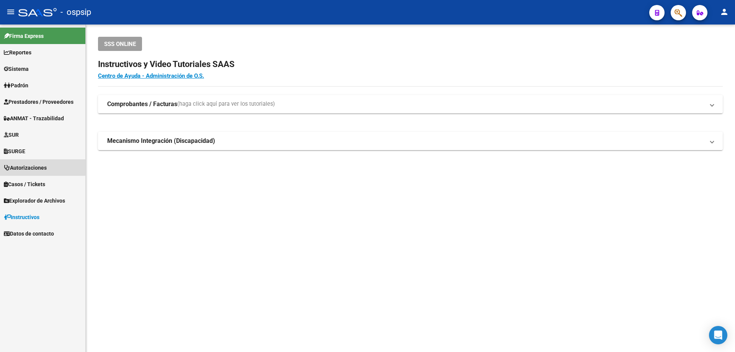
click at [40, 167] on span "Autorizaciones" at bounding box center [25, 167] width 43 height 8
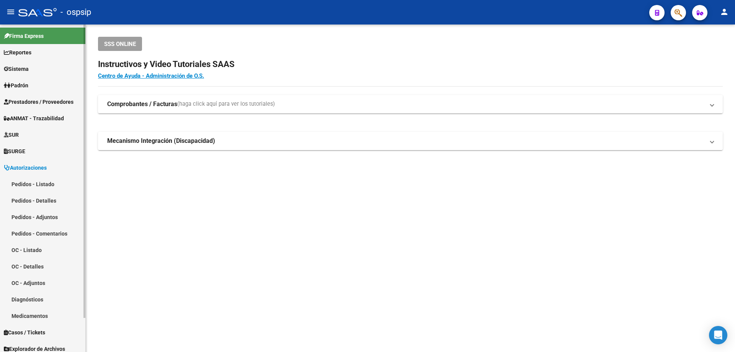
click at [42, 178] on link "Pedidos - Listado" at bounding box center [42, 184] width 85 height 16
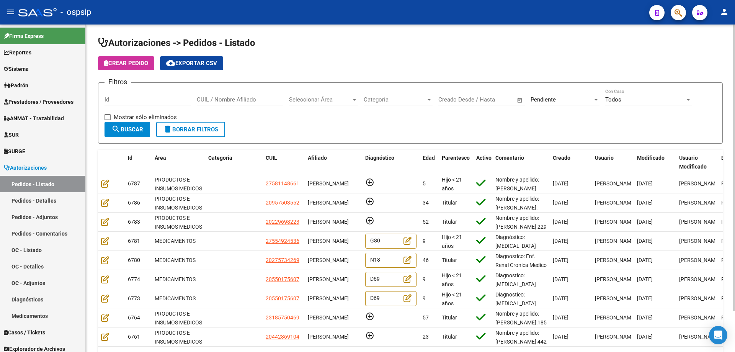
click at [552, 99] on span "Pendiente" at bounding box center [543, 99] width 25 height 7
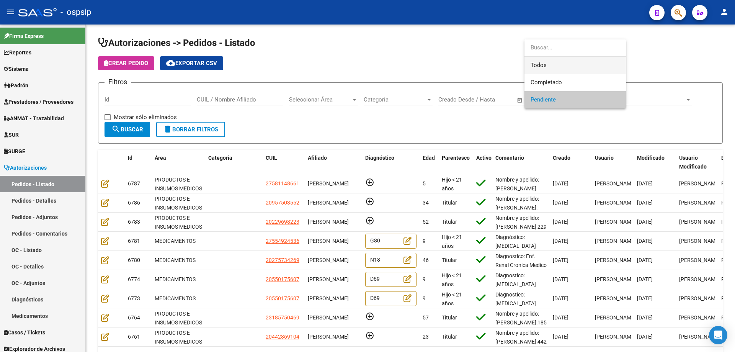
click at [547, 68] on span "Todos" at bounding box center [575, 65] width 89 height 17
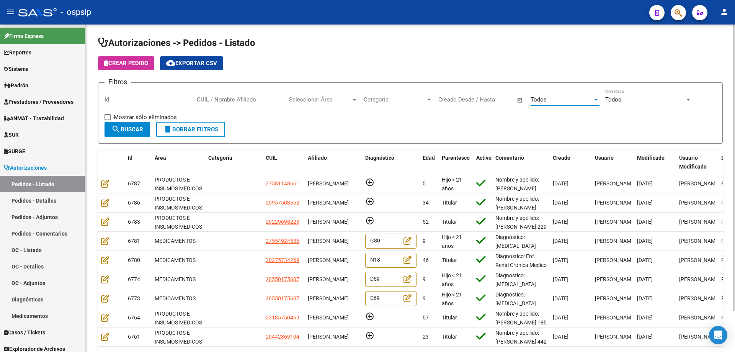
click at [242, 104] on div "CUIL / Nombre Afiliado" at bounding box center [240, 97] width 87 height 16
click at [248, 99] on input "CUIL / Nombre Afiliado" at bounding box center [240, 99] width 87 height 7
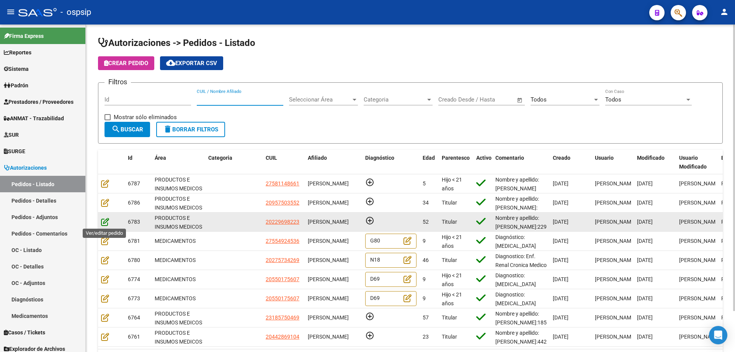
click at [104, 218] on icon at bounding box center [105, 221] width 8 height 8
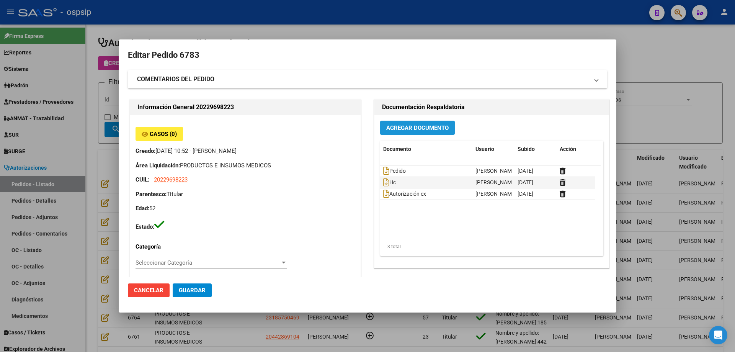
click at [402, 131] on span "Agregar Documento" at bounding box center [417, 127] width 62 height 7
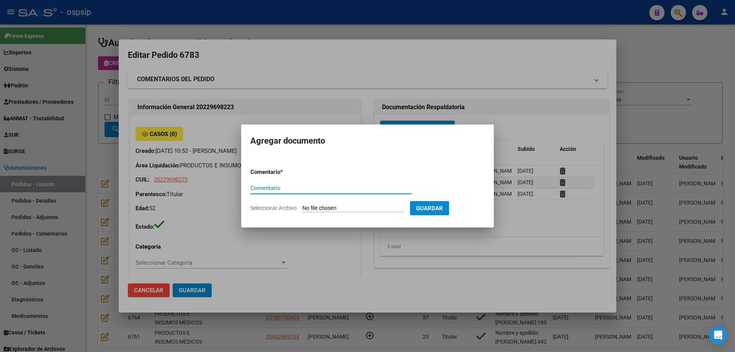
click at [327, 207] on input "Seleccionar Archivo" at bounding box center [352, 208] width 101 height 7
type input "C:\fakepath\consentimiento [PERSON_NAME].pdf"
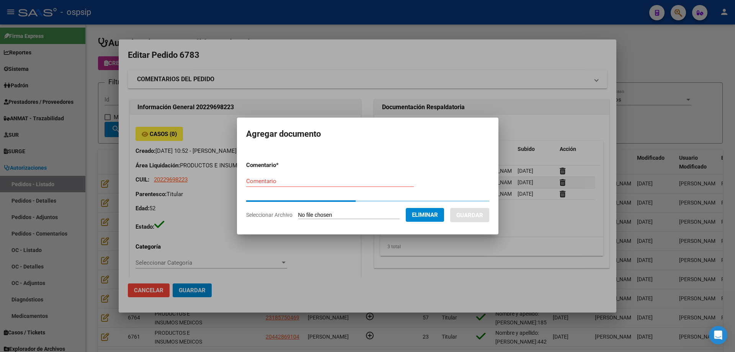
click at [322, 183] on input "Comentario" at bounding box center [330, 181] width 168 height 7
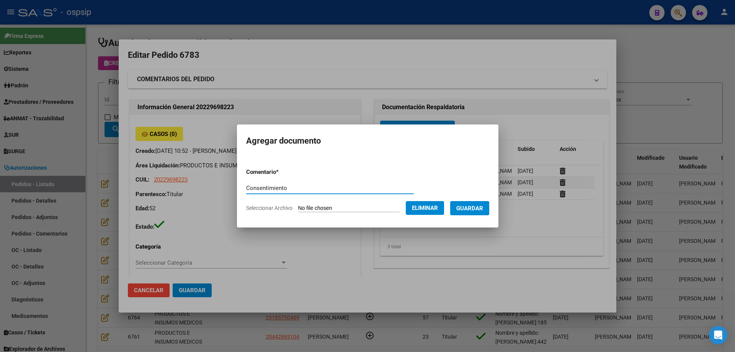
type input "Consentimiento"
click at [466, 210] on span "Guardar" at bounding box center [469, 208] width 27 height 7
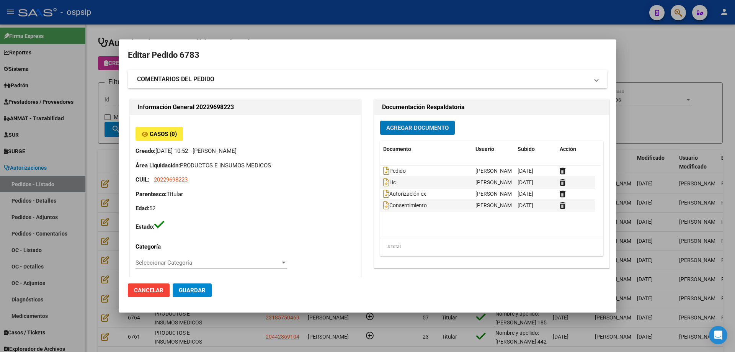
click at [403, 128] on span "Agregar Documento" at bounding box center [417, 127] width 62 height 7
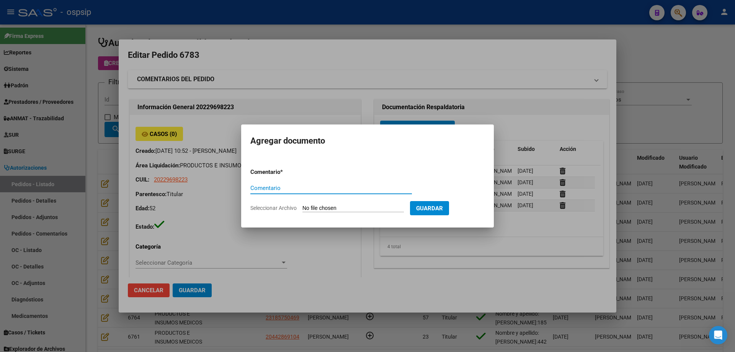
click at [353, 206] on input "Seleccionar Archivo" at bounding box center [352, 208] width 101 height 7
type input "C:\fakepath\estudio [PERSON_NAME].pdf"
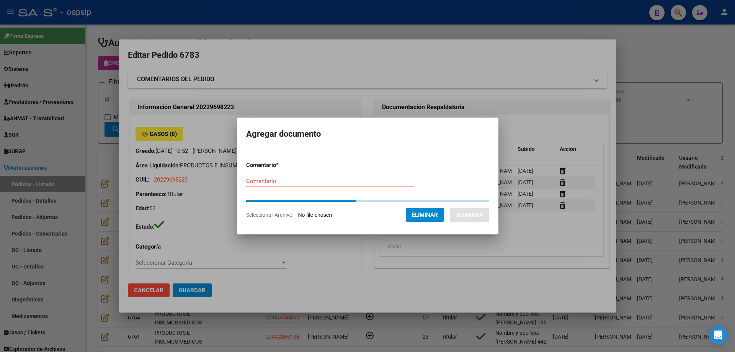
click at [374, 183] on input "Comentario" at bounding box center [330, 181] width 168 height 7
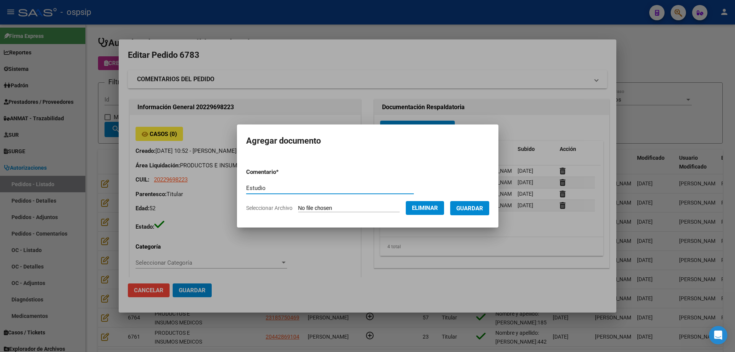
type input "Estudio"
click at [483, 214] on button "Guardar" at bounding box center [469, 208] width 39 height 14
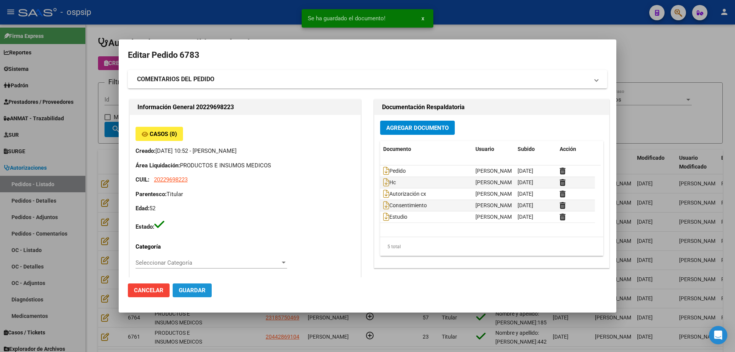
click at [183, 285] on button "Guardar" at bounding box center [192, 290] width 39 height 14
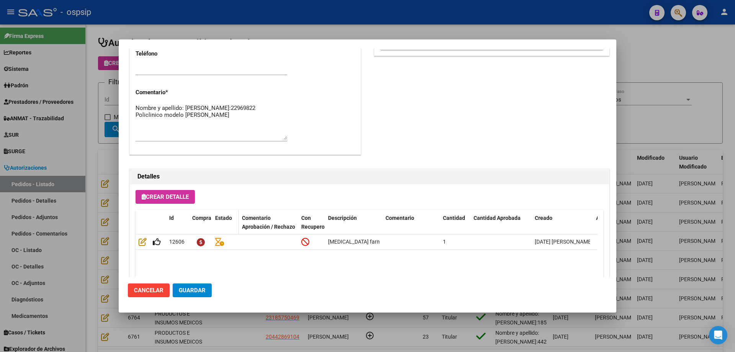
scroll to position [382, 0]
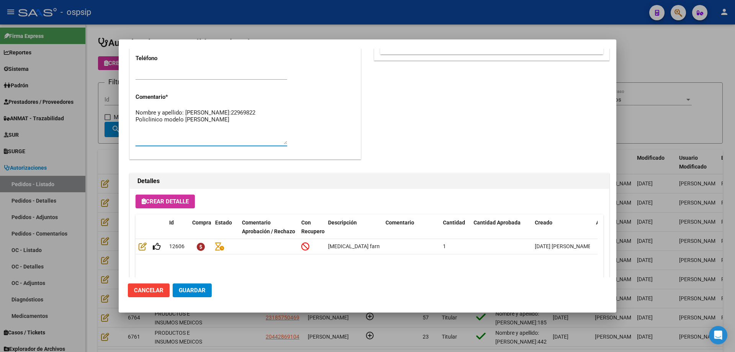
click at [226, 127] on textarea "Nombre y apellido: [PERSON_NAME]:22969822 Policlinico modelo [PERSON_NAME]" at bounding box center [212, 126] width 152 height 36
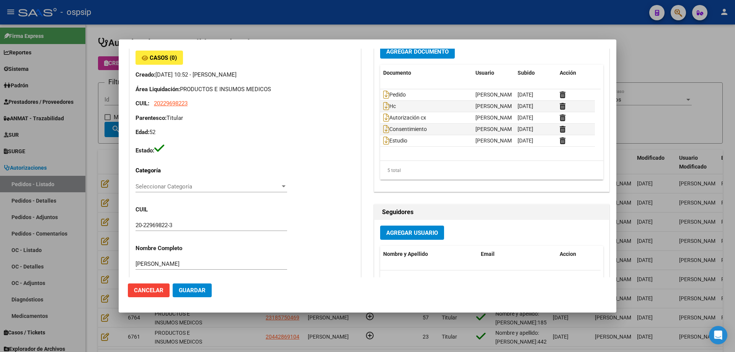
scroll to position [0, 0]
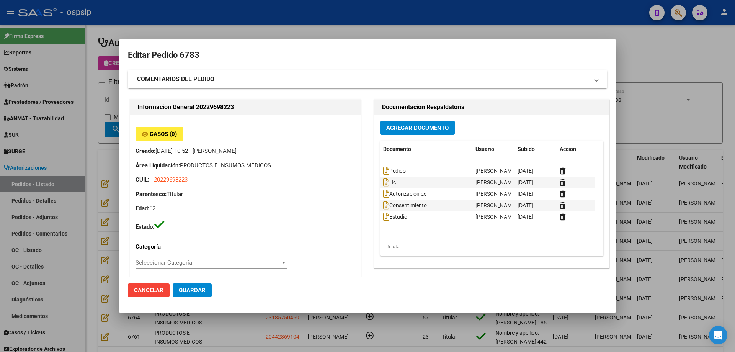
click at [199, 293] on span "Guardar" at bounding box center [192, 290] width 27 height 7
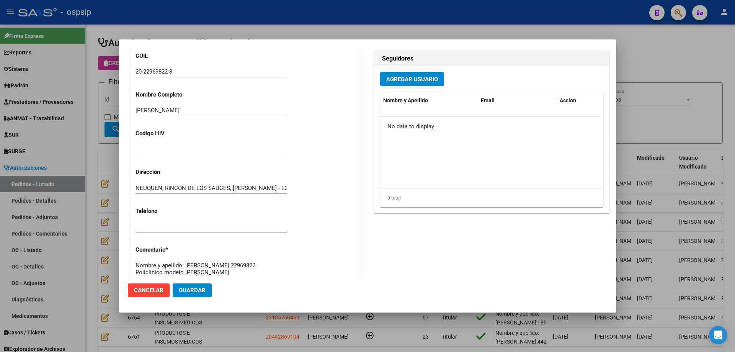
scroll to position [459, 0]
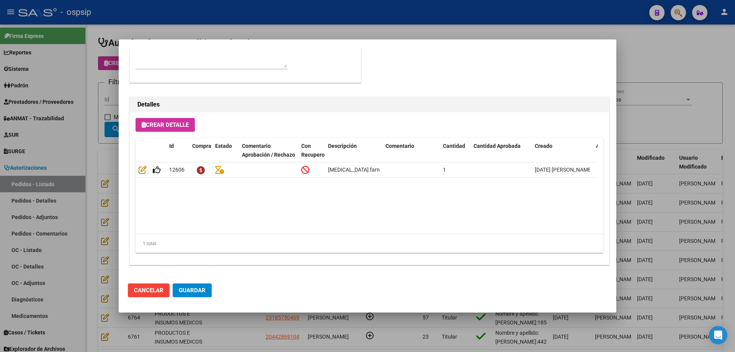
click at [198, 288] on span "Guardar" at bounding box center [192, 290] width 27 height 7
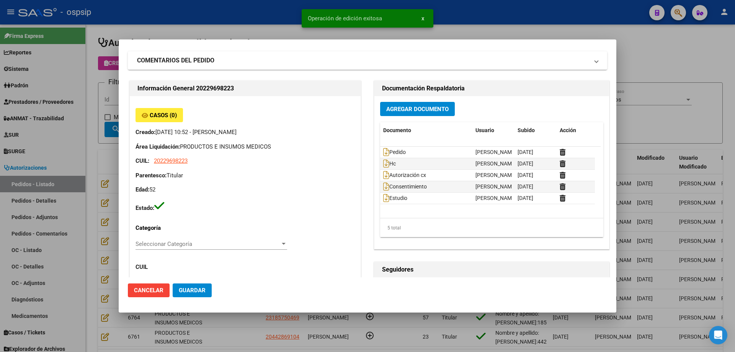
scroll to position [0, 0]
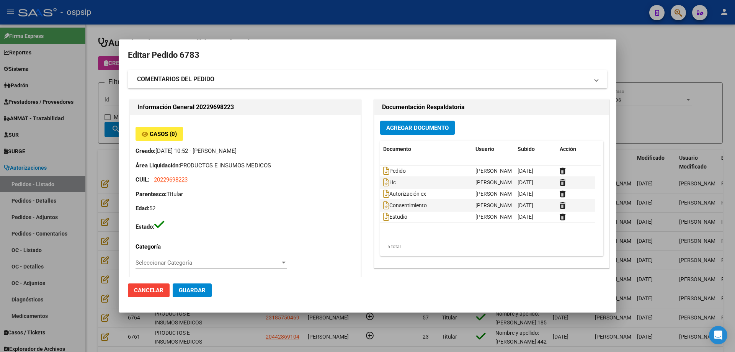
click at [88, 97] on div at bounding box center [367, 176] width 735 height 352
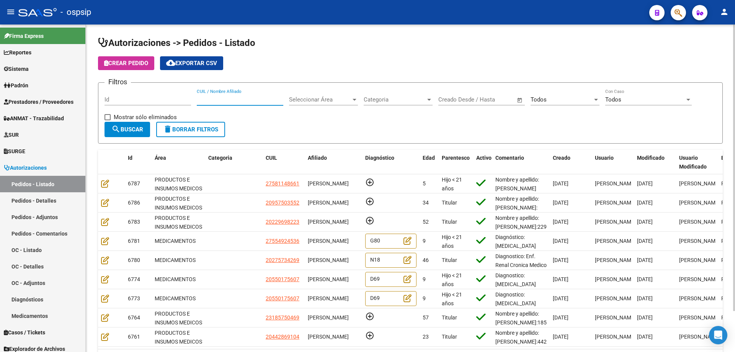
paste input "13781792"
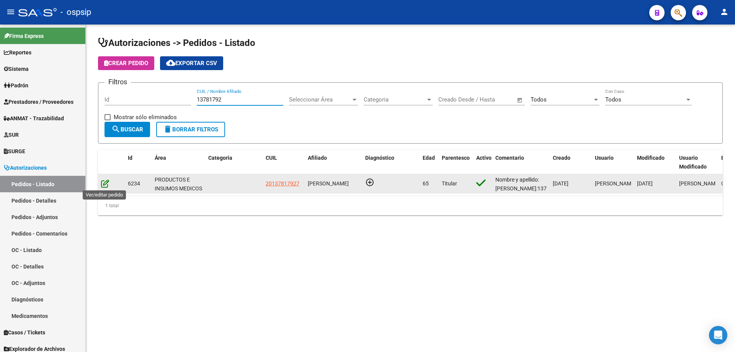
type input "13781792"
click at [104, 182] on icon at bounding box center [105, 183] width 8 height 8
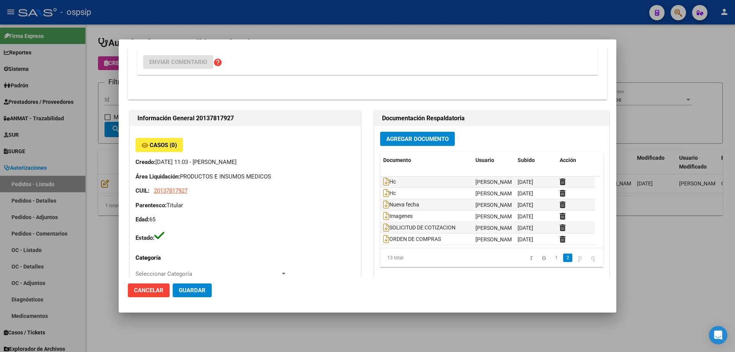
scroll to position [230, 0]
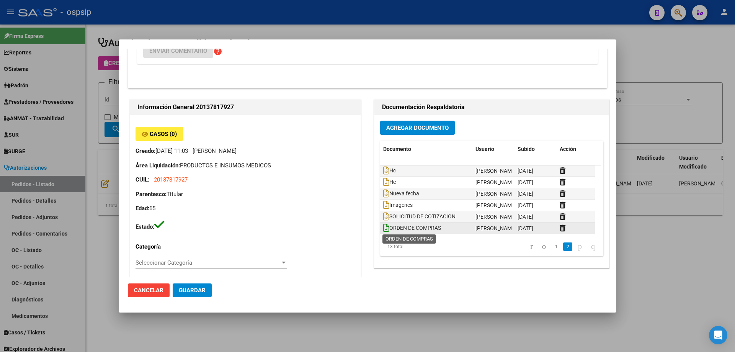
click at [384, 230] on icon at bounding box center [386, 228] width 6 height 8
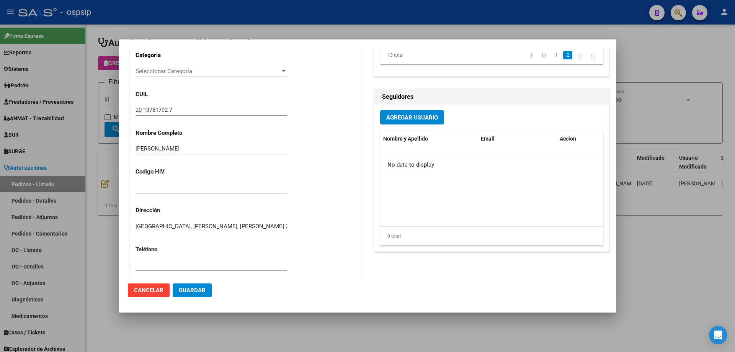
scroll to position [574, 0]
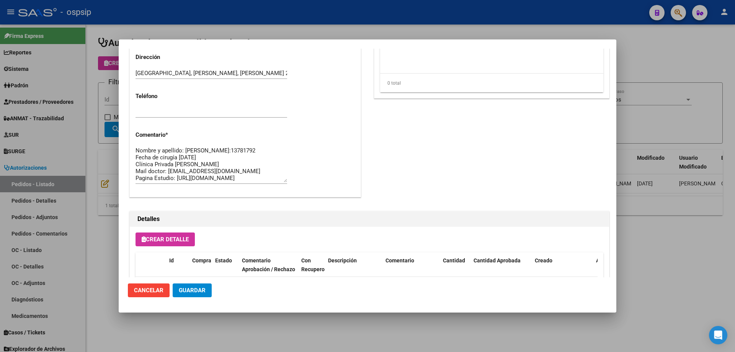
click at [166, 156] on textarea "Nombre y apellido: [PERSON_NAME]:13781792 Fecha de cirugía [DATE] Clínica Priva…" at bounding box center [212, 164] width 152 height 36
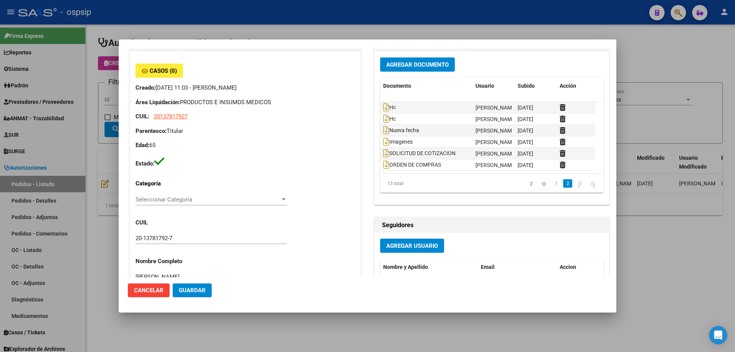
scroll to position [306, 0]
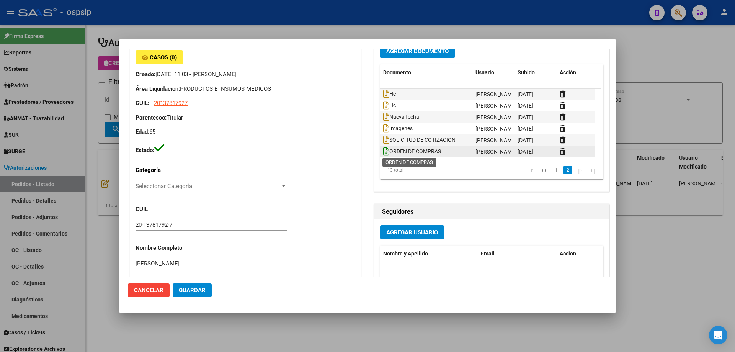
click at [383, 152] on icon at bounding box center [386, 151] width 6 height 8
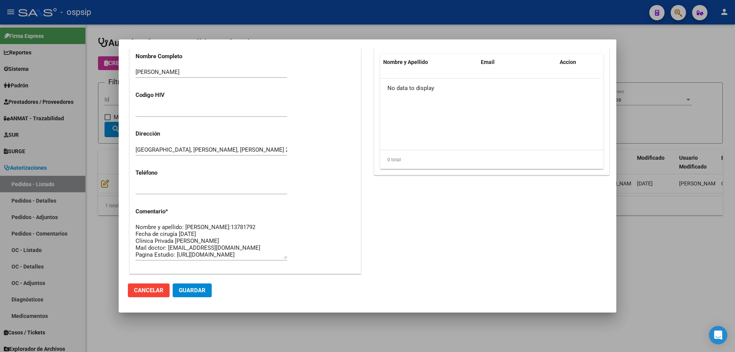
scroll to position [536, 0]
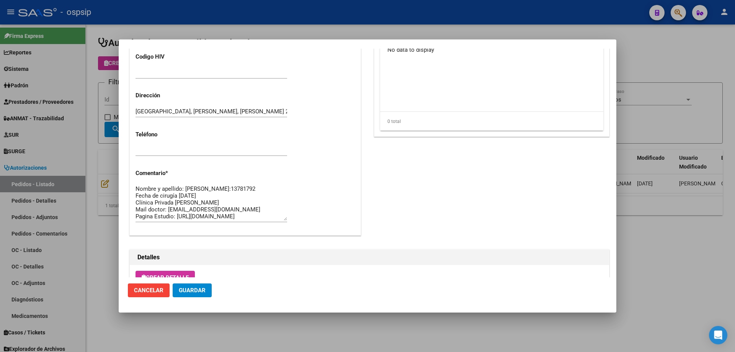
click at [218, 207] on textarea "Nombre y apellido: [PERSON_NAME]:13781792 Fecha de cirugía [DATE] Clínica Priva…" at bounding box center [212, 202] width 152 height 36
paste textarea "[PERSON_NAME]: 1154870916"
click at [137, 215] on textarea "Nombre y apellido: [PERSON_NAME]:13781792 Fecha de cirugía [DATE] Clínica Priva…" at bounding box center [212, 202] width 152 height 36
click at [186, 215] on textarea "Nombre y apellido: [PERSON_NAME]:13781792 Fecha de cirugía [DATE] Clínica Priva…" at bounding box center [212, 202] width 152 height 36
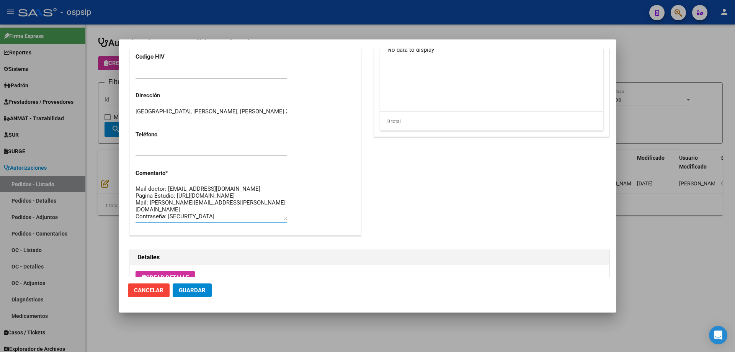
type textarea "Nombre y apellido: [PERSON_NAME]:13781792 Fecha de cirugía [DATE] Clínica Priva…"
click at [191, 295] on button "Guardar" at bounding box center [192, 290] width 39 height 14
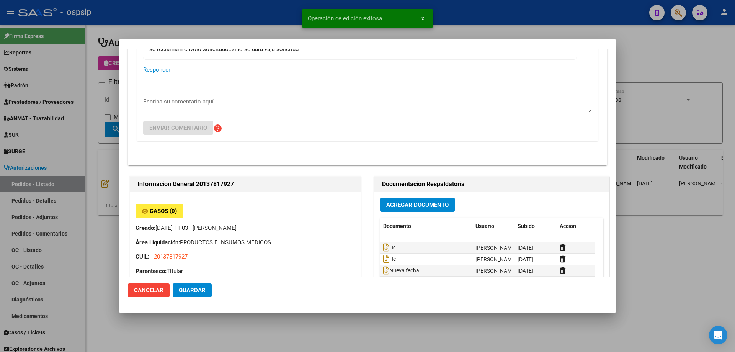
scroll to position [0, 0]
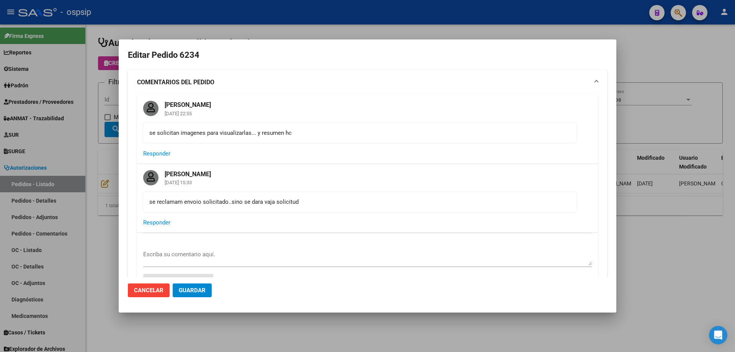
click at [101, 90] on div at bounding box center [367, 176] width 735 height 352
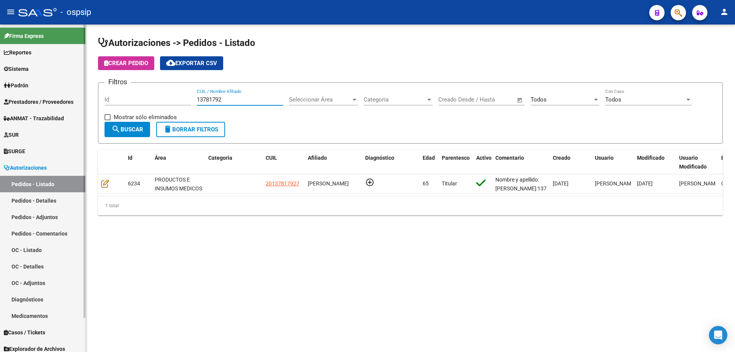
drag, startPoint x: 235, startPoint y: 96, endPoint x: 21, endPoint y: 81, distance: 214.9
click at [21, 81] on mat-sidenav-container "Firma Express Reportes Egresos Devengados Auditorías x Área Auditorías x Usuari…" at bounding box center [367, 187] width 735 height 327
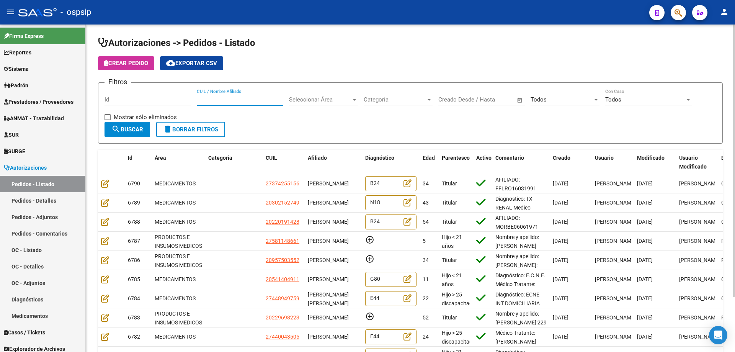
click at [272, 101] on input "CUIL / Nombre Afiliado" at bounding box center [240, 99] width 87 height 7
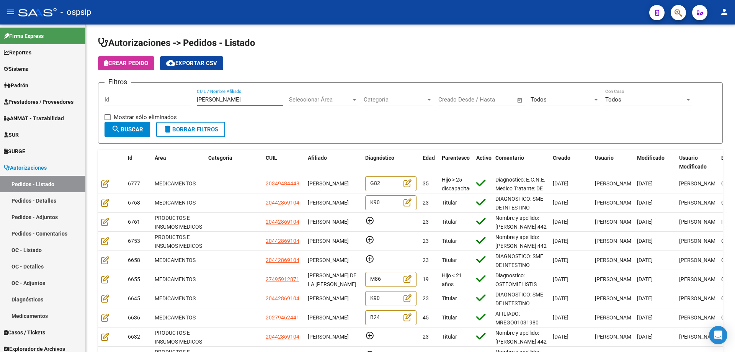
type input "[PERSON_NAME]"
drag, startPoint x: 231, startPoint y: 99, endPoint x: 120, endPoint y: 97, distance: 111.0
click at [120, 97] on div "Filtros Id [PERSON_NAME] CUIL / Nombre Afiliado Seleccionar Área Seleccionar Ár…" at bounding box center [410, 105] width 612 height 33
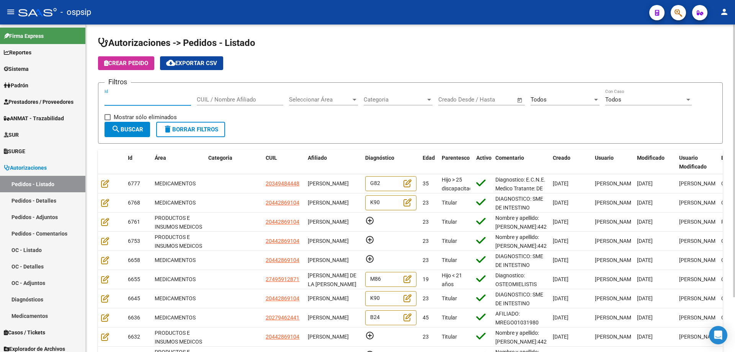
click at [120, 97] on input "Id" at bounding box center [147, 99] width 87 height 7
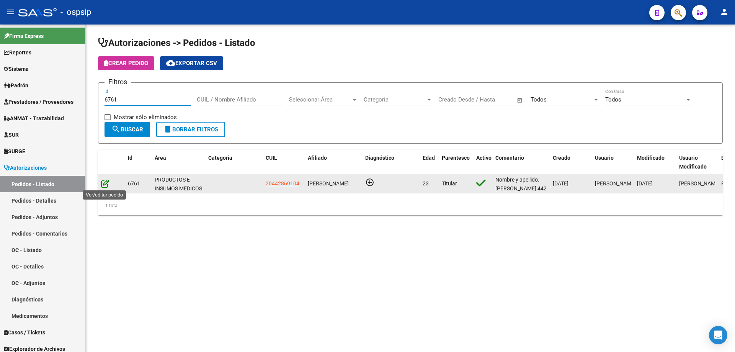
type input "6761"
click at [106, 184] on icon at bounding box center [105, 183] width 8 height 8
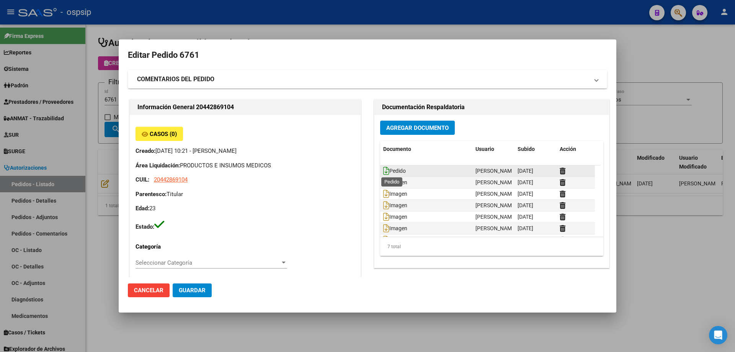
click at [385, 173] on icon at bounding box center [386, 171] width 6 height 8
click at [114, 138] on div at bounding box center [367, 176] width 735 height 352
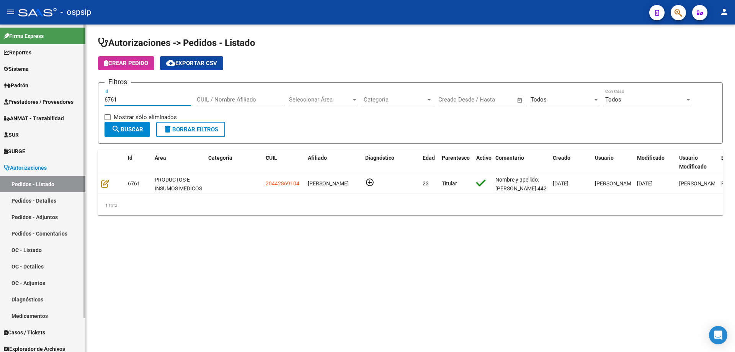
drag, startPoint x: 126, startPoint y: 100, endPoint x: 69, endPoint y: 93, distance: 57.5
click at [69, 93] on mat-sidenav-container "Firma Express Reportes Egresos Devengados Auditorías x Área Auditorías x Usuari…" at bounding box center [367, 187] width 735 height 327
click at [220, 100] on input "CUIL / Nombre Afiliado" at bounding box center [240, 99] width 87 height 7
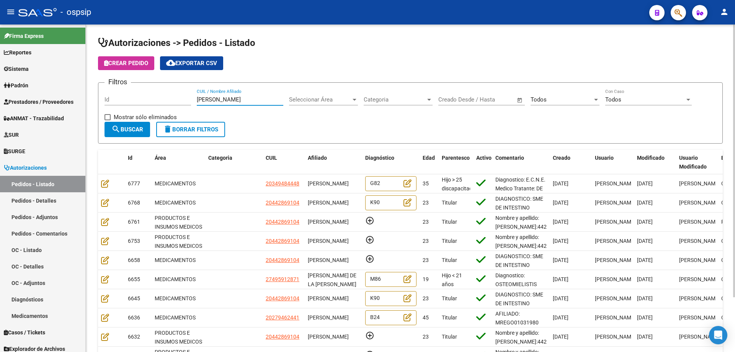
type input "[PERSON_NAME]"
click at [304, 96] on div "Seleccionar Área Seleccionar Área" at bounding box center [323, 97] width 69 height 16
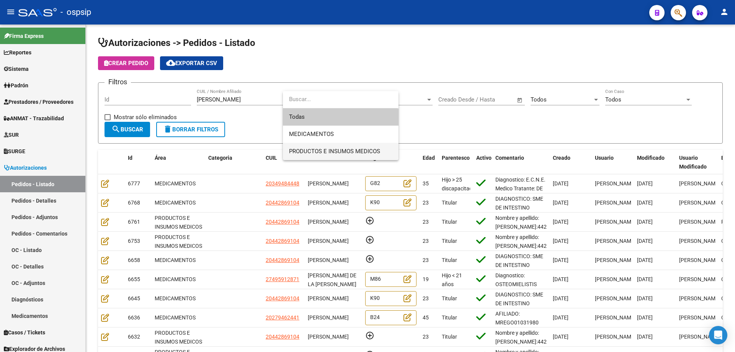
click at [297, 147] on span "PRODUCTOS E INSUMOS MEDICOS" at bounding box center [340, 151] width 103 height 17
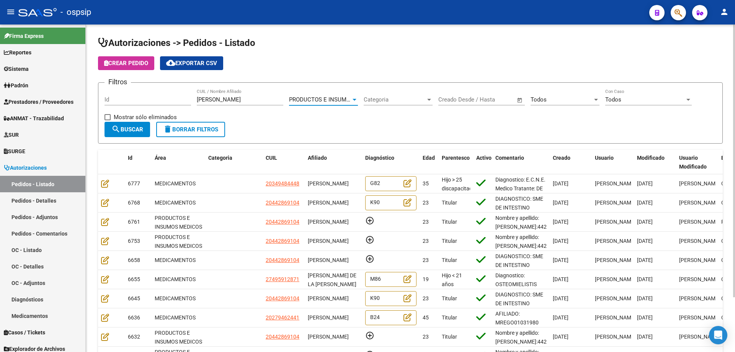
click at [119, 125] on mat-icon "search" at bounding box center [115, 128] width 9 height 9
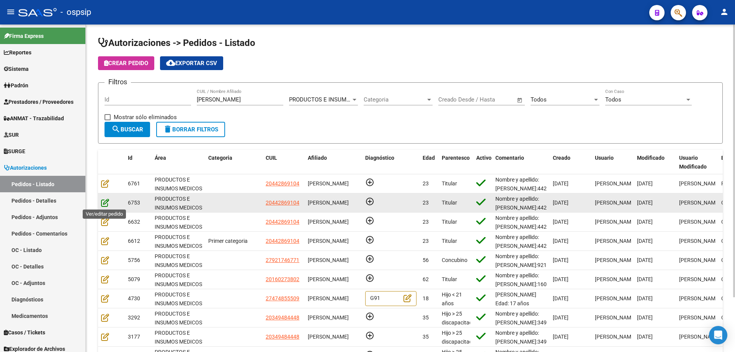
click at [102, 204] on icon at bounding box center [105, 202] width 8 height 8
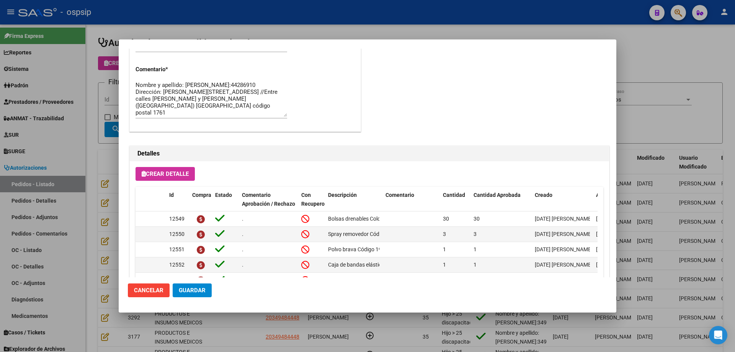
scroll to position [459, 0]
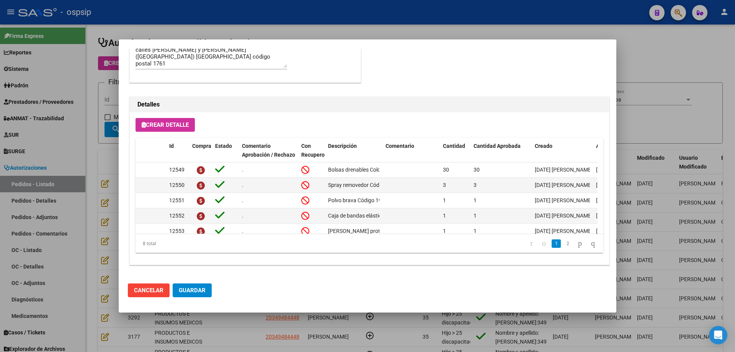
click at [77, 174] on div at bounding box center [367, 176] width 735 height 352
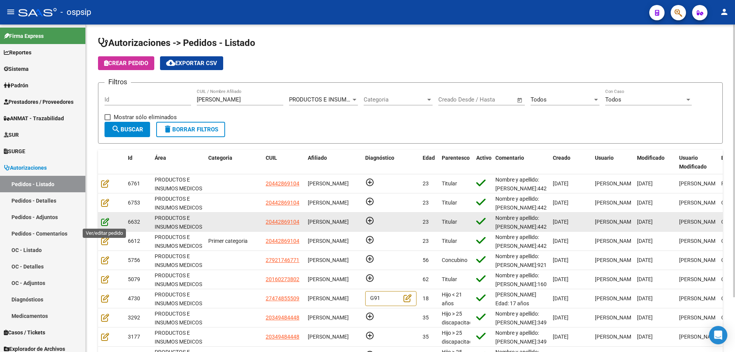
click at [103, 223] on icon at bounding box center [105, 221] width 8 height 8
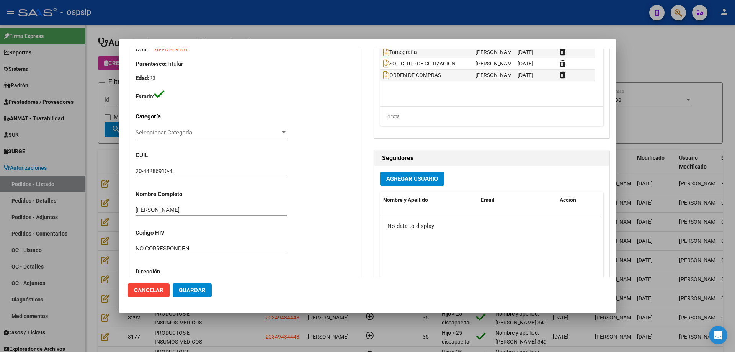
scroll to position [230, 0]
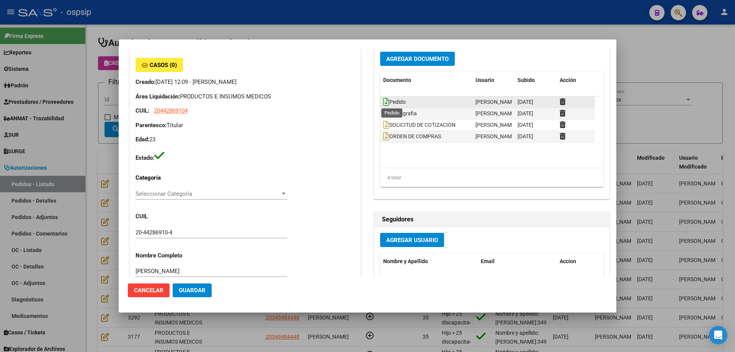
click at [383, 103] on icon at bounding box center [386, 102] width 6 height 8
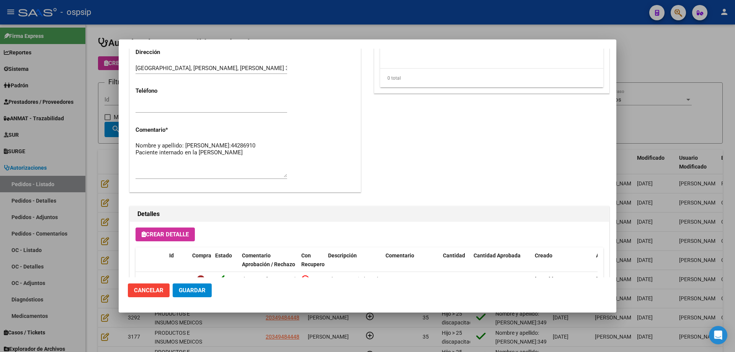
scroll to position [612, 0]
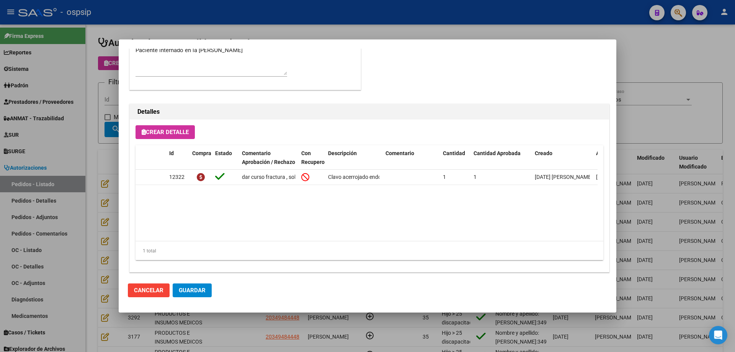
click at [103, 155] on div at bounding box center [367, 176] width 735 height 352
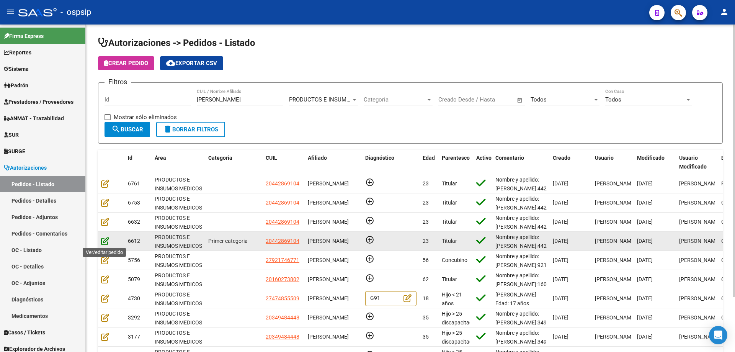
click at [107, 241] on icon at bounding box center [105, 241] width 8 height 8
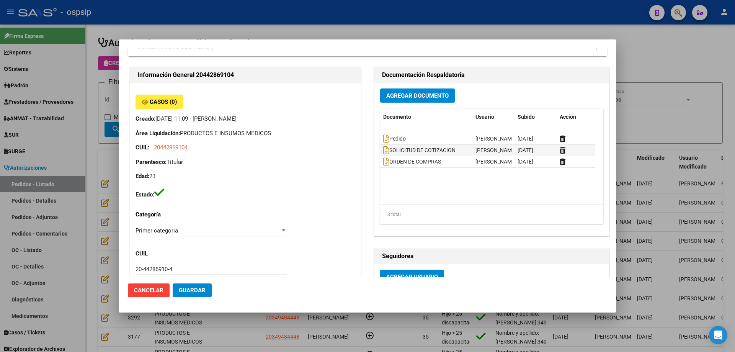
scroll to position [0, 0]
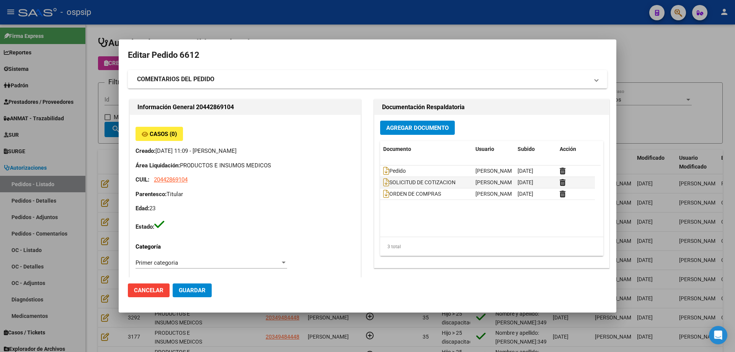
click at [102, 170] on div at bounding box center [367, 176] width 735 height 352
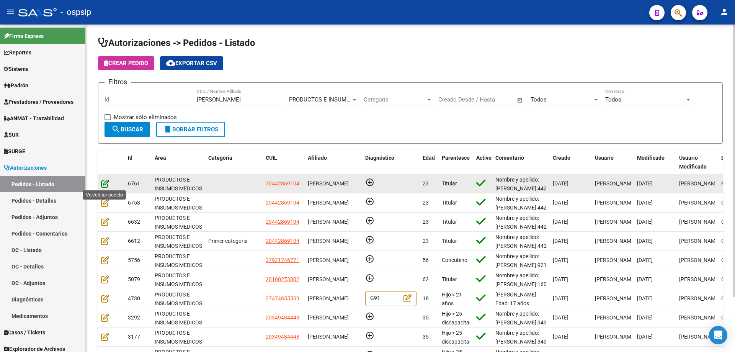
click at [105, 184] on icon at bounding box center [105, 183] width 8 height 8
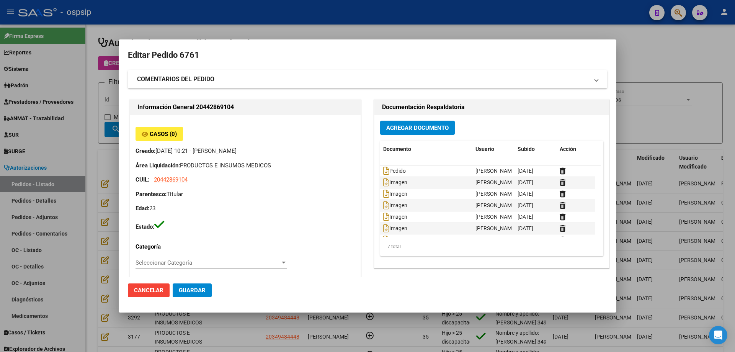
click at [97, 171] on div at bounding box center [367, 176] width 735 height 352
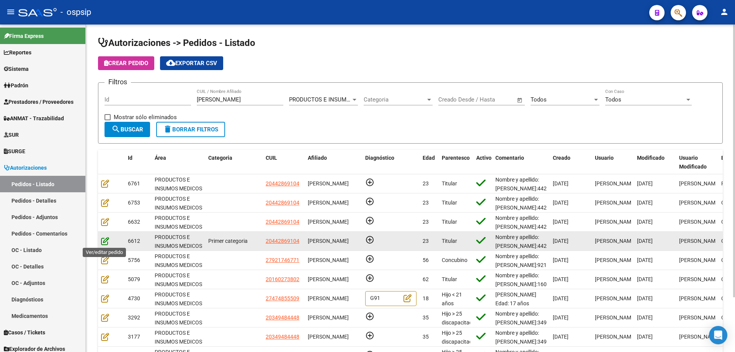
click at [101, 240] on icon at bounding box center [105, 241] width 8 height 8
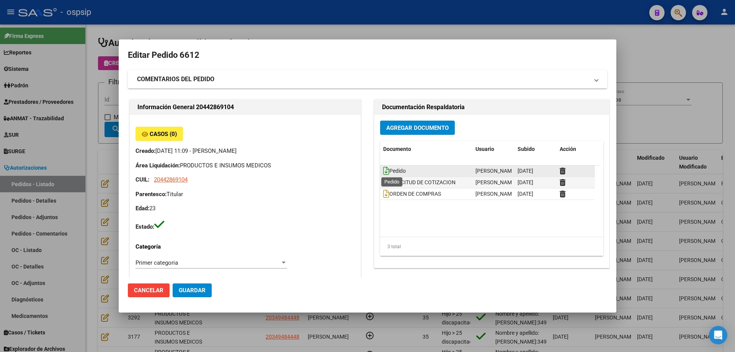
click at [383, 170] on icon at bounding box center [386, 171] width 6 height 8
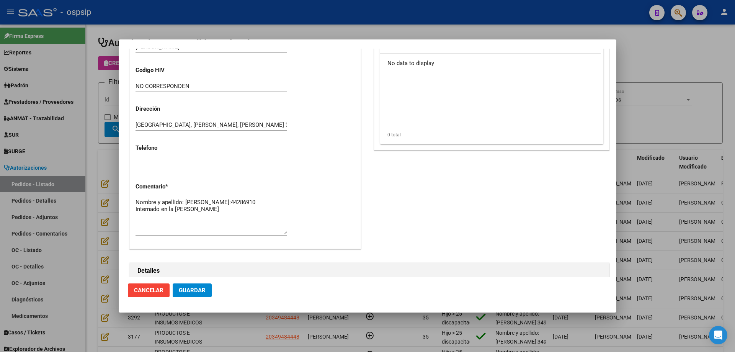
scroll to position [306, 0]
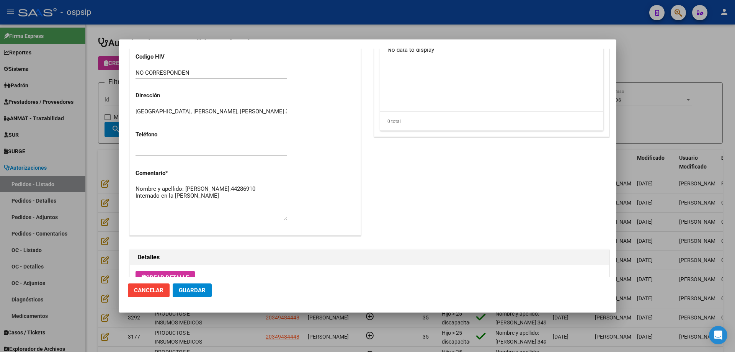
click at [161, 194] on textarea "Nombre y apellido: [PERSON_NAME]:44286910 Internado en la [PERSON_NAME]" at bounding box center [212, 202] width 152 height 36
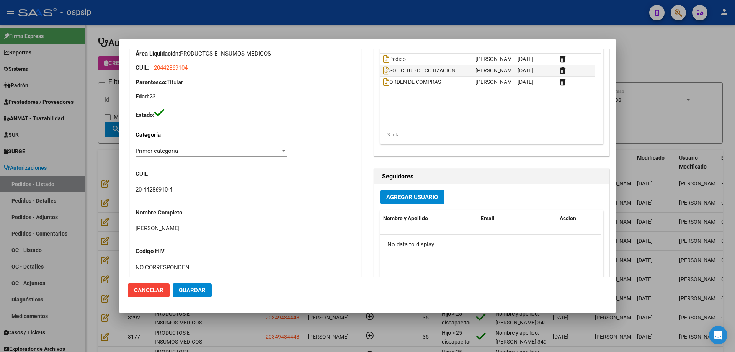
scroll to position [38, 0]
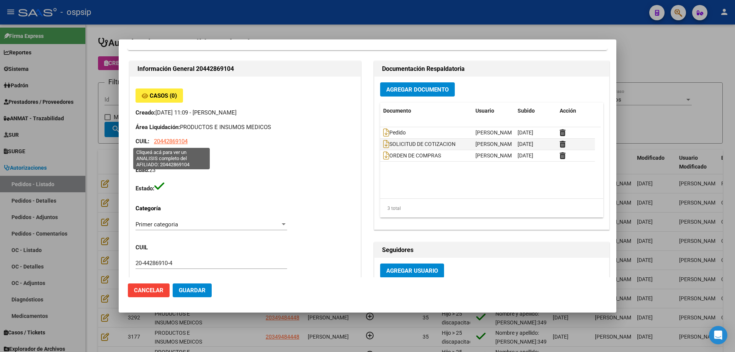
click at [181, 142] on span "20442869104" at bounding box center [171, 141] width 34 height 7
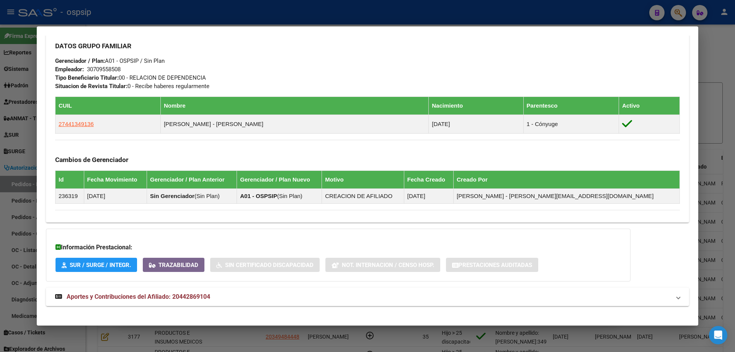
scroll to position [351, 0]
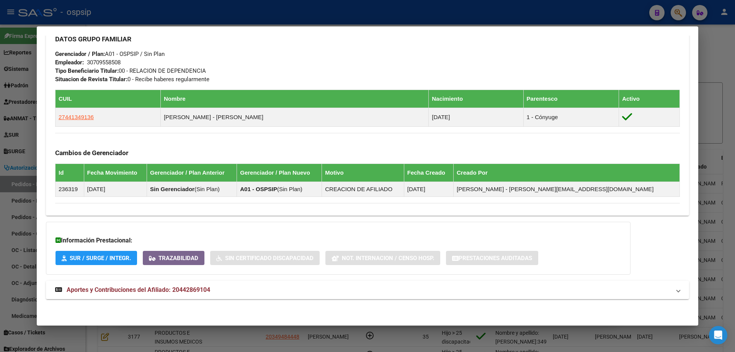
click at [127, 287] on span "Aportes y Contribuciones del Afiliado: 20442869104" at bounding box center [139, 289] width 144 height 7
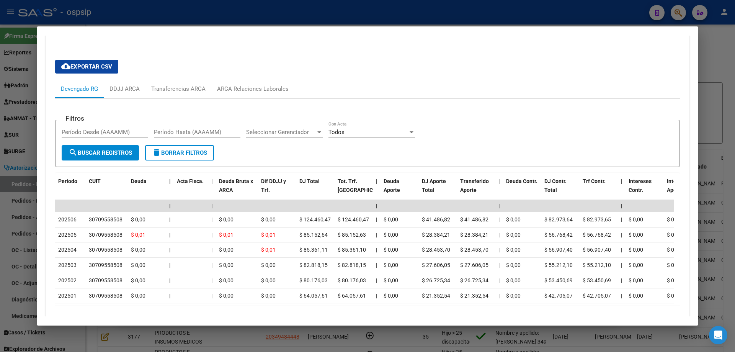
scroll to position [619, 0]
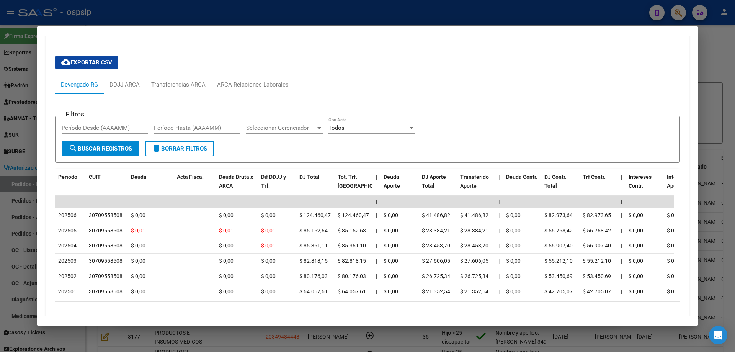
click at [24, 179] on div at bounding box center [367, 176] width 735 height 352
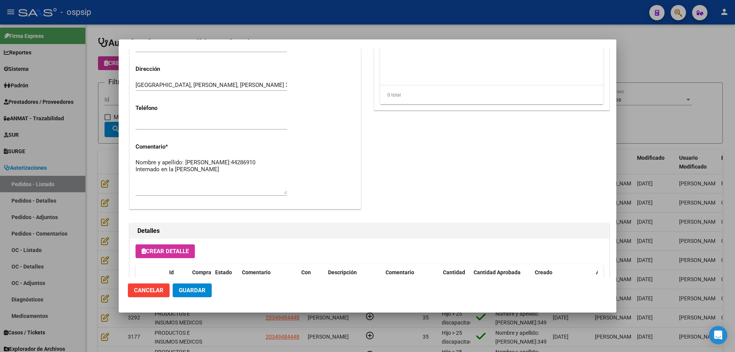
scroll to position [383, 0]
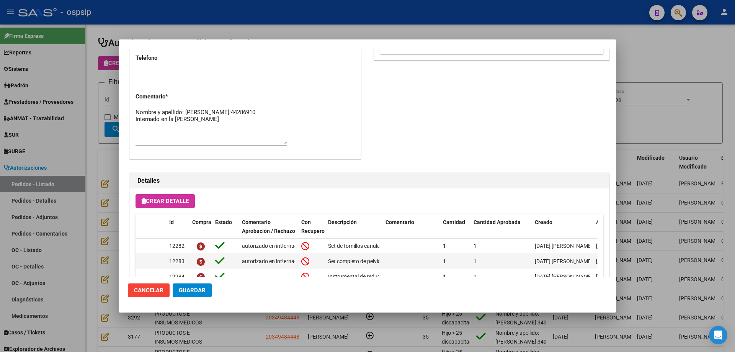
click at [102, 96] on div at bounding box center [367, 176] width 735 height 352
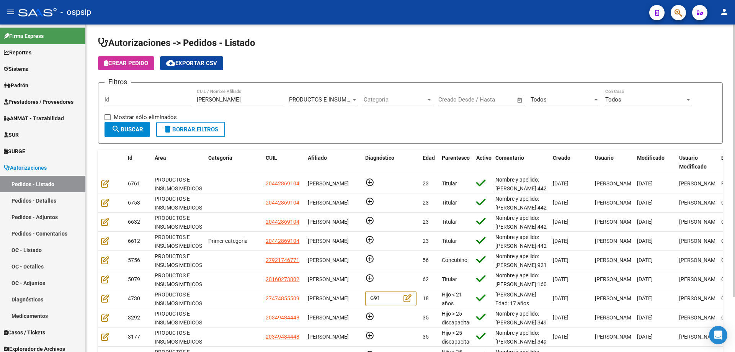
drag, startPoint x: 227, startPoint y: 96, endPoint x: 183, endPoint y: 101, distance: 44.8
click at [73, 87] on mat-sidenav-container "Firma Express Reportes Egresos Devengados Auditorías x Área Auditorías x Usuari…" at bounding box center [367, 187] width 735 height 327
click at [216, 101] on input "[PERSON_NAME]" at bounding box center [240, 99] width 87 height 7
drag, startPoint x: 216, startPoint y: 101, endPoint x: 171, endPoint y: 97, distance: 44.9
click at [171, 97] on div "Filtros Id [PERSON_NAME] CUIL / Nombre Afiliado PRODUCTOS E INSUMOS MEDICOS Sel…" at bounding box center [410, 105] width 612 height 33
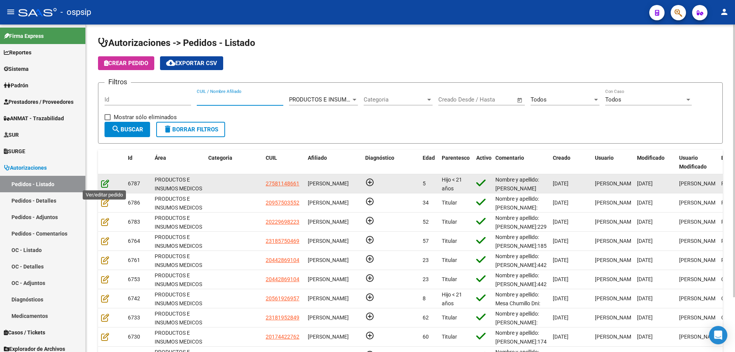
click at [103, 184] on icon at bounding box center [105, 183] width 8 height 8
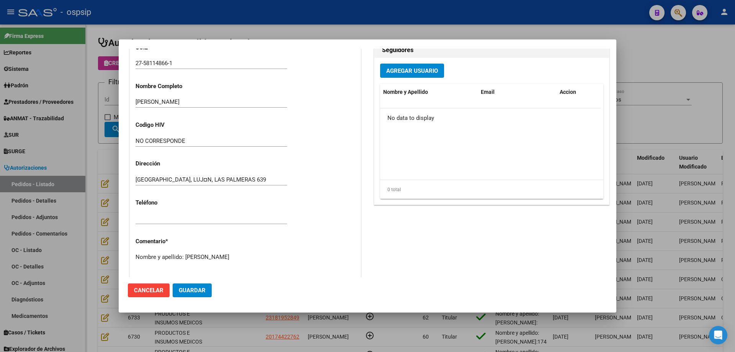
scroll to position [229, 0]
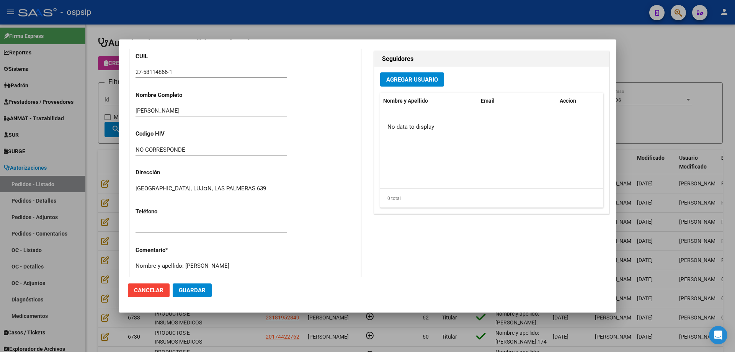
click at [163, 73] on input "27-58114866-1" at bounding box center [212, 72] width 152 height 7
click at [111, 130] on div at bounding box center [367, 176] width 735 height 352
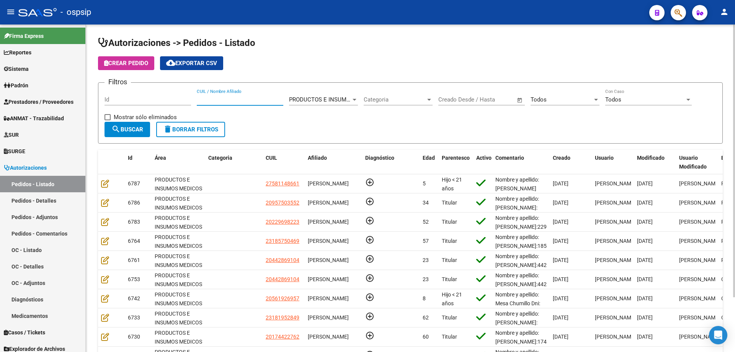
paste input "58114866"
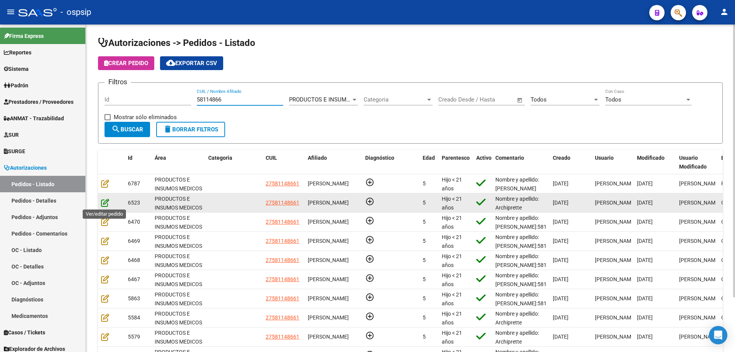
type input "58114866"
click at [108, 204] on icon at bounding box center [105, 202] width 8 height 8
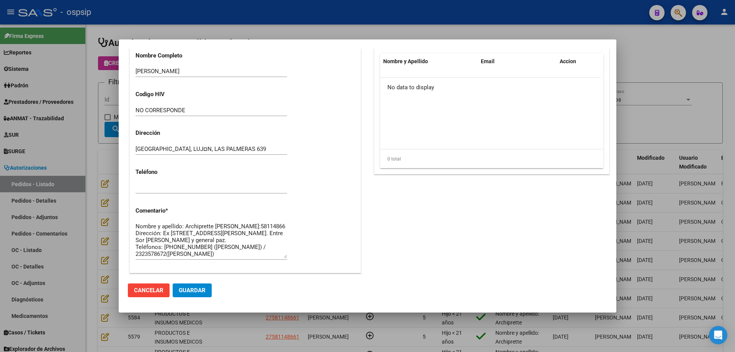
scroll to position [268, 0]
drag, startPoint x: 136, startPoint y: 233, endPoint x: 282, endPoint y: 251, distance: 146.9
click at [282, 251] on textarea "Nombre y apellido: Archiprette [PERSON_NAME]:58114866 Dirección: Ex [STREET_ADD…" at bounding box center [212, 241] width 152 height 36
click at [105, 185] on div at bounding box center [367, 176] width 735 height 352
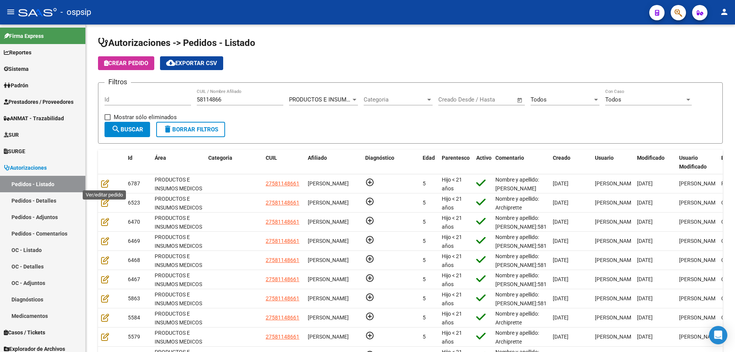
click at [105, 185] on icon at bounding box center [105, 183] width 8 height 8
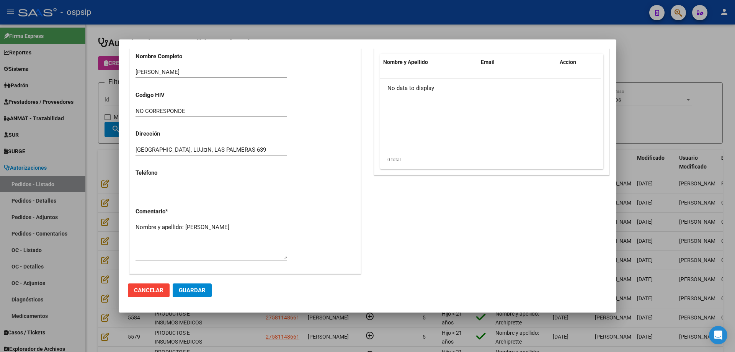
scroll to position [306, 0]
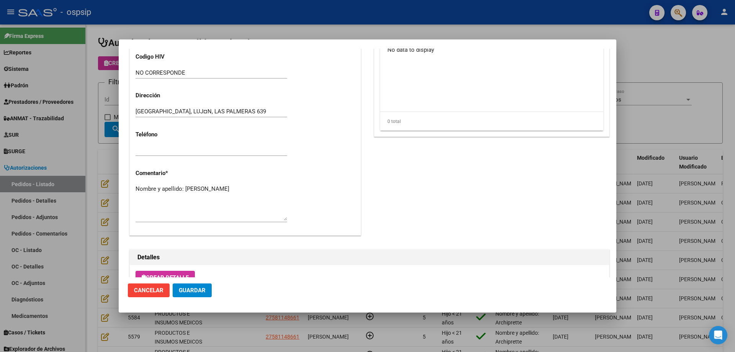
drag, startPoint x: 235, startPoint y: 189, endPoint x: 233, endPoint y: 193, distance: 4.7
click at [236, 191] on textarea "Nombre y apellido: [PERSON_NAME]" at bounding box center [212, 202] width 152 height 36
paste textarea "Dni:58114866 Dirección: Ex combatientes de Malvinas [STREET_ADDRESS][PERSON_NAM…"
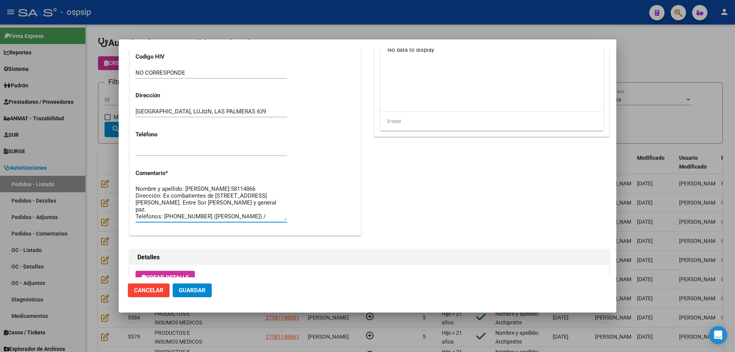
type textarea "Nombre y apellido: [PERSON_NAME]:58114866 Dirección: Ex combatientes de [STREET…"
click at [198, 292] on span "Guardar" at bounding box center [192, 290] width 27 height 7
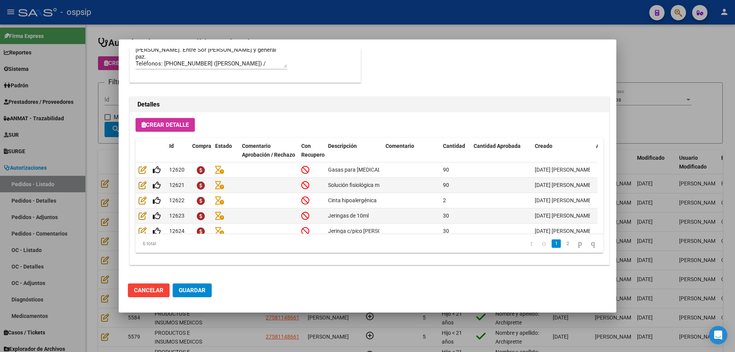
click at [80, 136] on div at bounding box center [367, 176] width 735 height 352
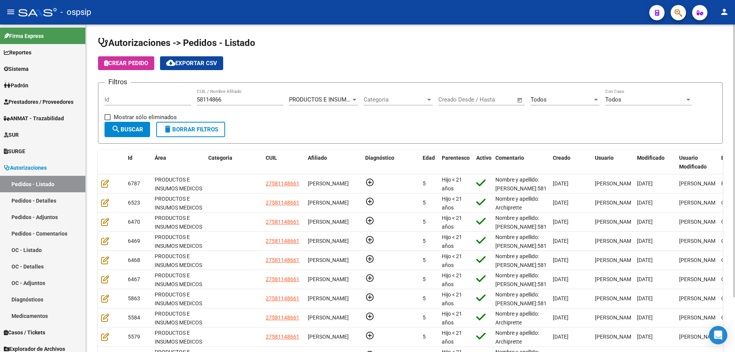
click at [238, 91] on div "58114866 CUIL / Nombre Afiliado" at bounding box center [240, 97] width 87 height 16
drag, startPoint x: 242, startPoint y: 99, endPoint x: 136, endPoint y: 106, distance: 105.5
click at [137, 107] on div "Filtros Id 58114866 CUIL / Nombre Afiliado PRODUCTOS E INSUMOS MEDICOS Seleccio…" at bounding box center [410, 105] width 612 height 33
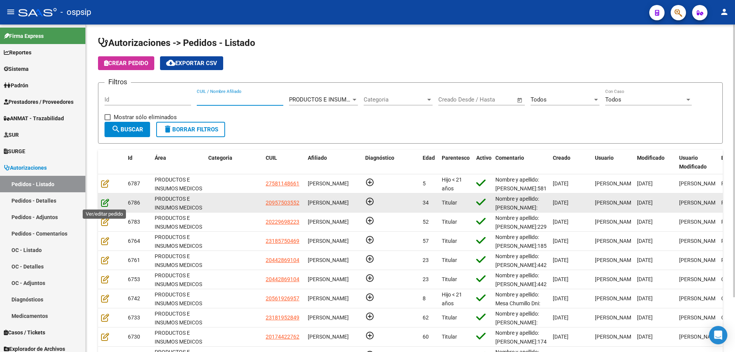
click at [104, 204] on icon at bounding box center [105, 202] width 8 height 8
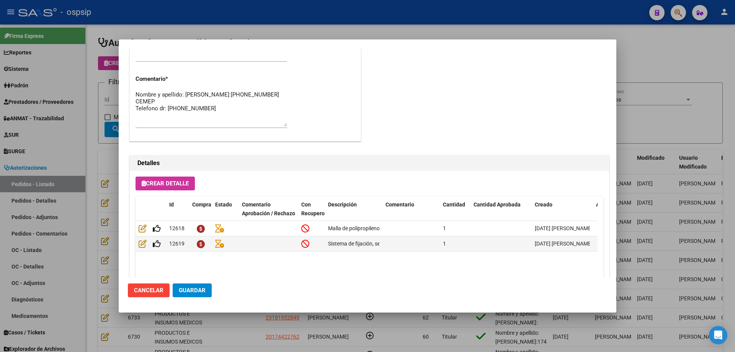
scroll to position [421, 0]
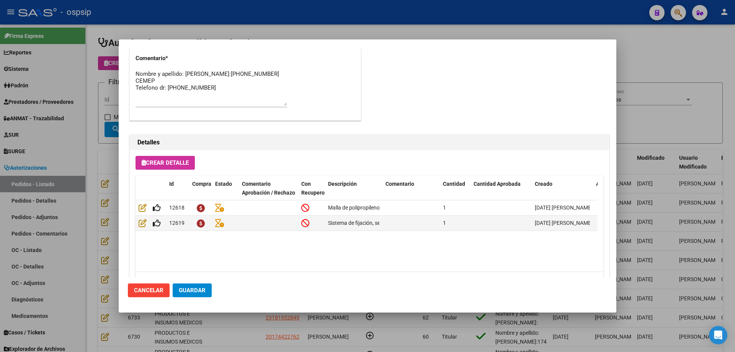
click at [119, 159] on mat-dialog-content "Editar Pedido 6786 COMENTARIOS DEL PEDIDO Escriba su comentario aquí. Enviar co…" at bounding box center [368, 163] width 498 height 229
click at [80, 161] on div at bounding box center [367, 176] width 735 height 352
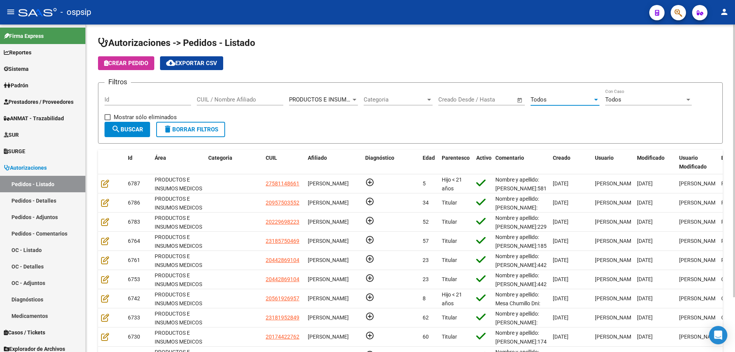
click at [568, 99] on div "Todos" at bounding box center [562, 99] width 62 height 7
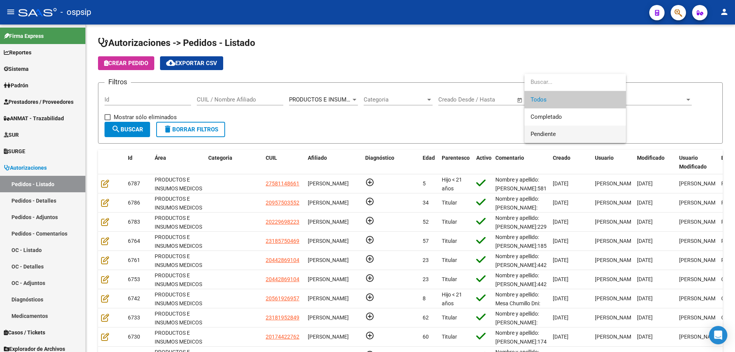
click at [553, 131] on span "Pendiente" at bounding box center [543, 134] width 25 height 7
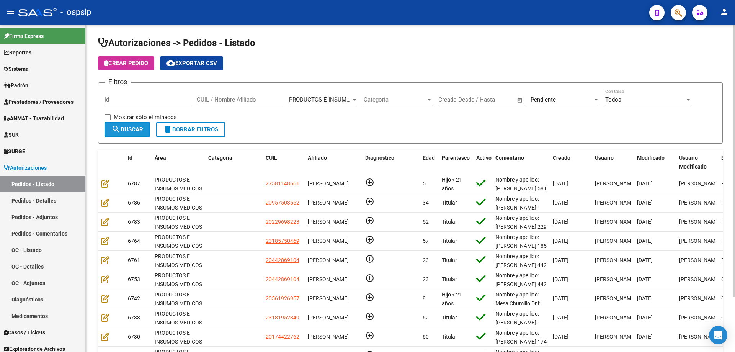
click at [136, 130] on span "search Buscar" at bounding box center [127, 129] width 32 height 7
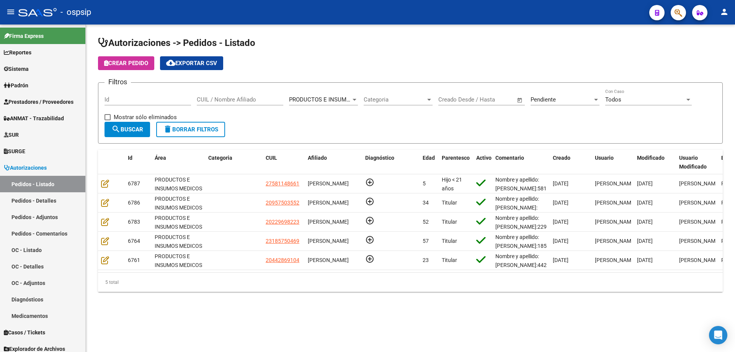
click at [554, 105] on div "Pendiente Seleccionar Estado" at bounding box center [565, 97] width 69 height 16
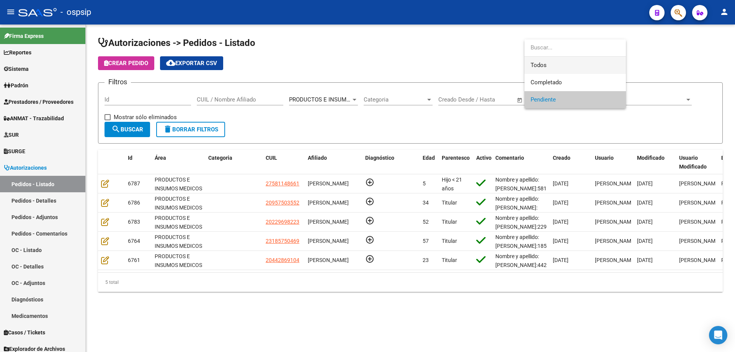
click at [554, 66] on span "Todos" at bounding box center [575, 65] width 89 height 17
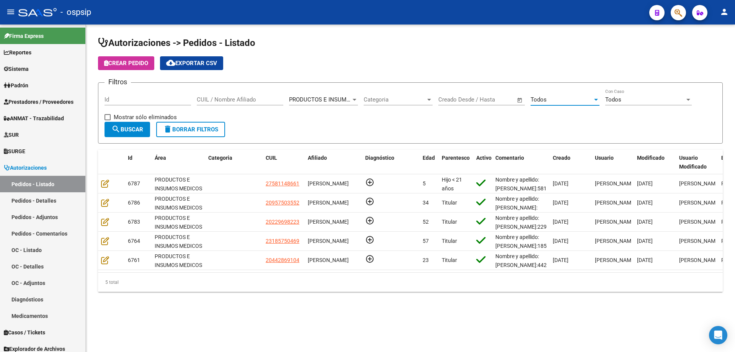
click at [209, 100] on input "CUIL / Nombre Afiliado" at bounding box center [240, 99] width 87 height 7
type input "[PERSON_NAME]"
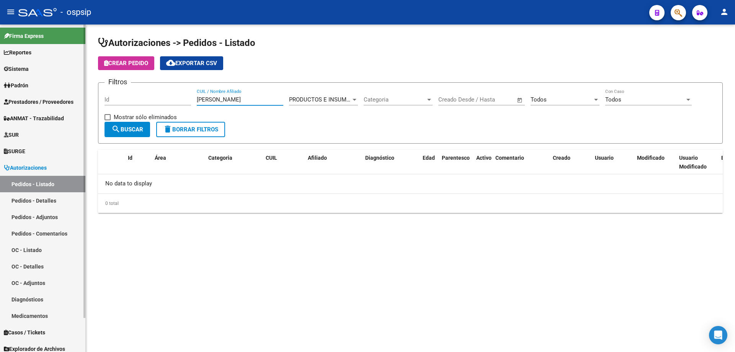
drag, startPoint x: 226, startPoint y: 100, endPoint x: 84, endPoint y: 92, distance: 142.3
click at [84, 92] on mat-sidenav-container "Firma Express Reportes Egresos Devengados Auditorías x Área Auditorías x Usuari…" at bounding box center [367, 187] width 735 height 327
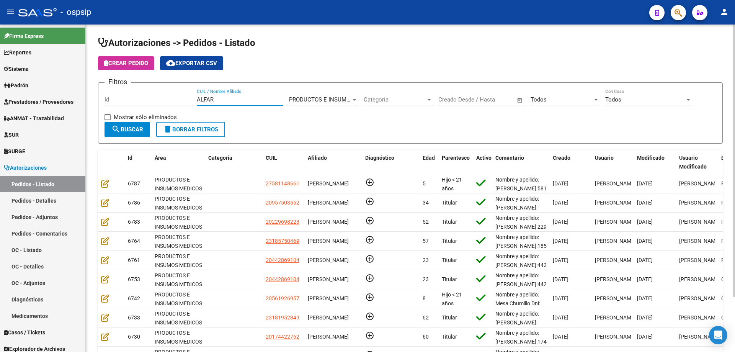
type input "[PERSON_NAME]"
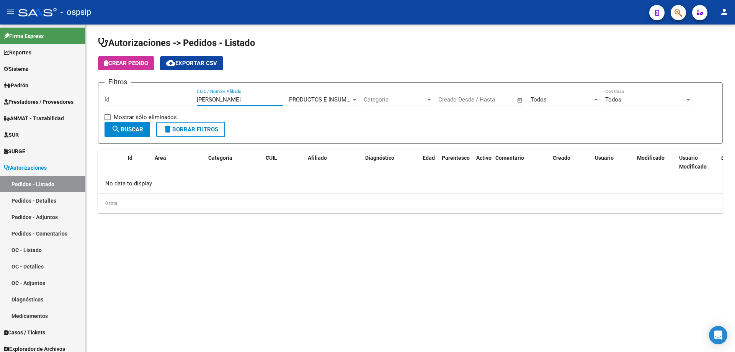
drag, startPoint x: 238, startPoint y: 100, endPoint x: 116, endPoint y: 92, distance: 122.0
click at [116, 92] on div "Filtros Id [PERSON_NAME] CUIL / Nombre Afiliado PRODUCTOS E INSUMOS MEDICOS Sel…" at bounding box center [410, 105] width 612 height 33
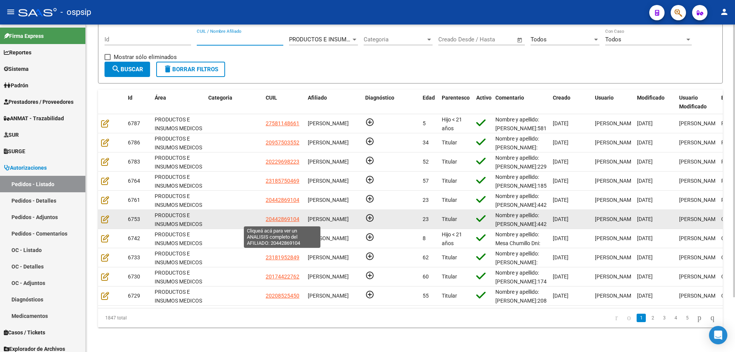
scroll to position [66, 0]
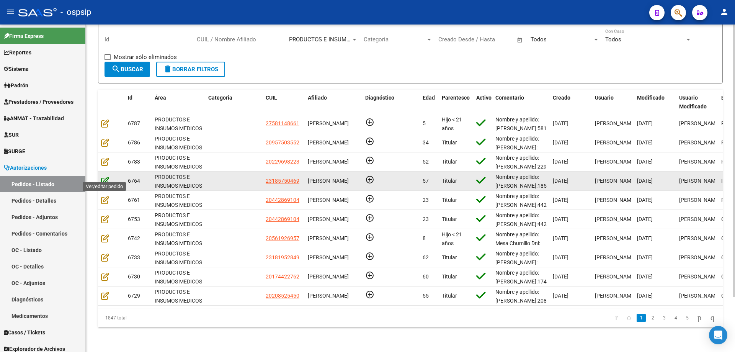
click at [107, 176] on icon at bounding box center [105, 180] width 8 height 8
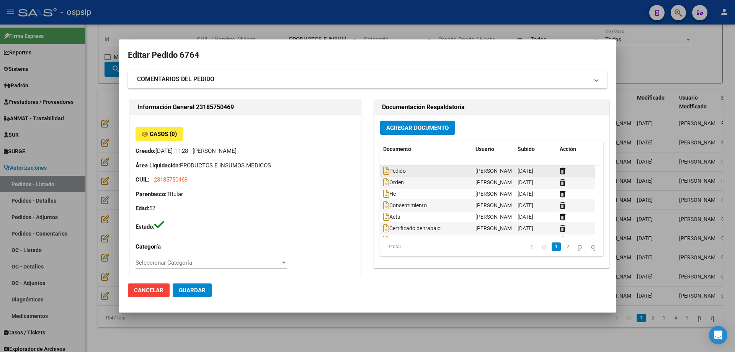
click at [380, 171] on datatable-body-cell "Pedido" at bounding box center [426, 170] width 92 height 11
click at [383, 170] on icon at bounding box center [386, 171] width 6 height 8
click at [383, 183] on icon at bounding box center [386, 182] width 6 height 8
click at [383, 194] on icon at bounding box center [386, 193] width 6 height 8
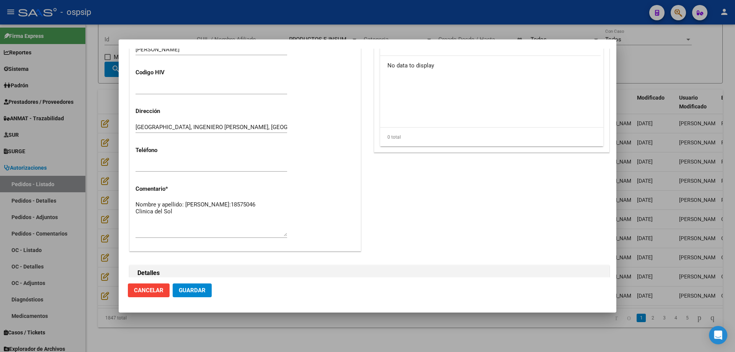
scroll to position [345, 0]
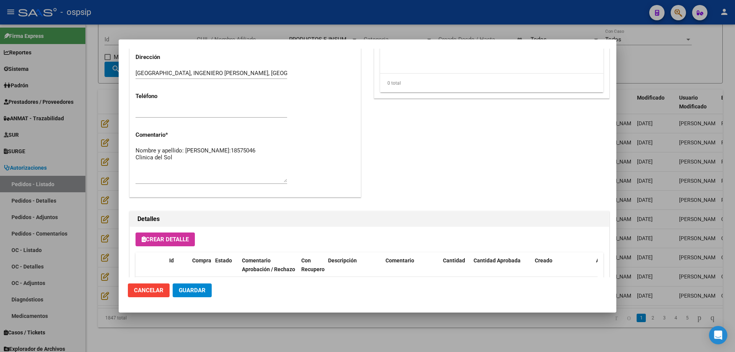
click at [96, 155] on div at bounding box center [367, 176] width 735 height 352
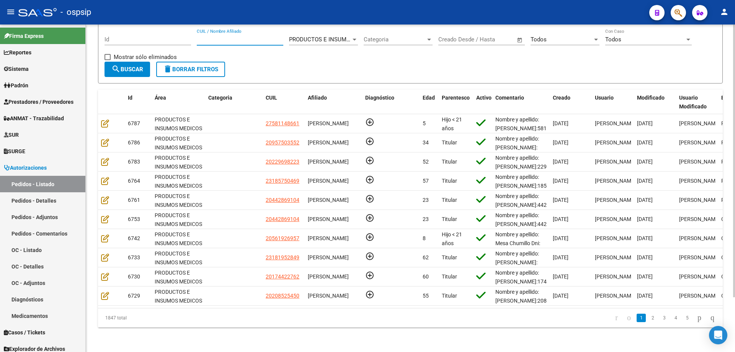
click at [227, 36] on input "CUIL / Nombre Afiliado" at bounding box center [240, 39] width 87 height 7
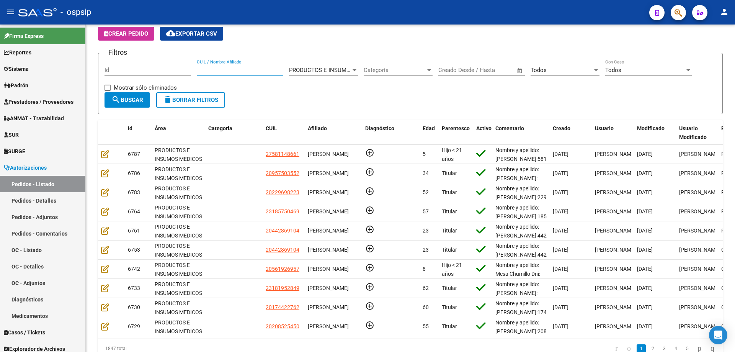
scroll to position [0, 0]
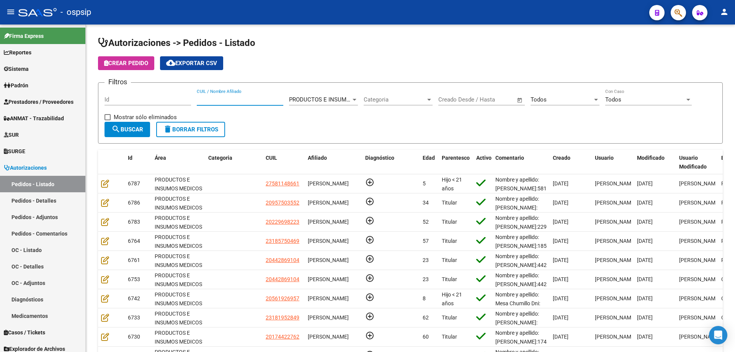
click at [673, 16] on button "button" at bounding box center [678, 12] width 15 height 15
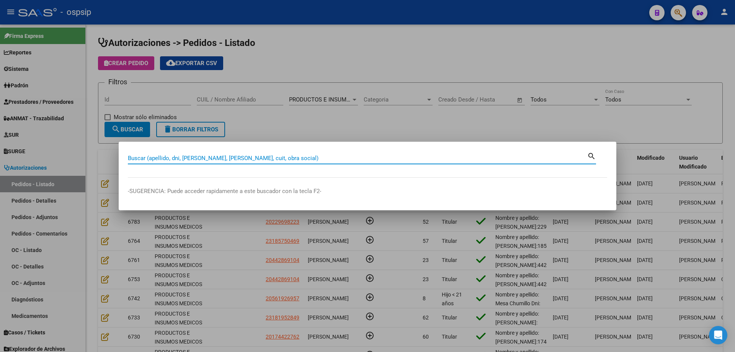
click at [397, 163] on div "Buscar (apellido, dni, [PERSON_NAME], [PERSON_NAME], cuit, obra social)" at bounding box center [357, 157] width 459 height 11
click at [403, 159] on input "Buscar (apellido, dni, [PERSON_NAME], [PERSON_NAME], cuit, obra social)" at bounding box center [357, 158] width 459 height 7
type input "20754009"
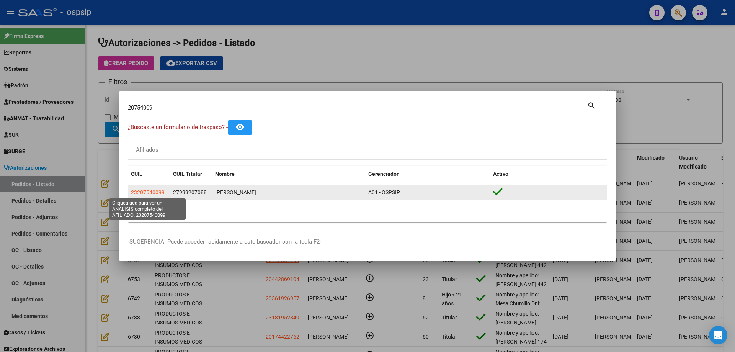
click at [145, 192] on span "23207540099" at bounding box center [148, 192] width 34 height 6
type textarea "23207540099"
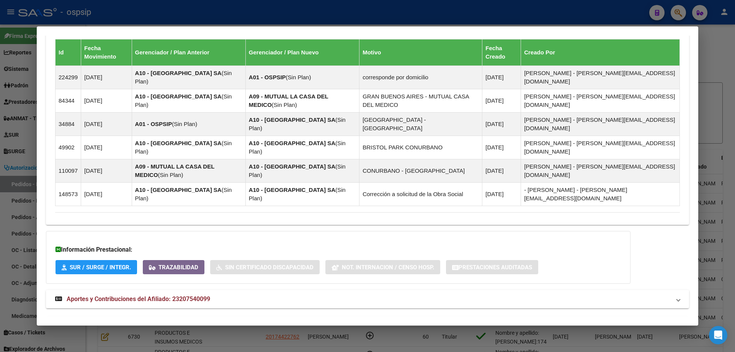
scroll to position [528, 0]
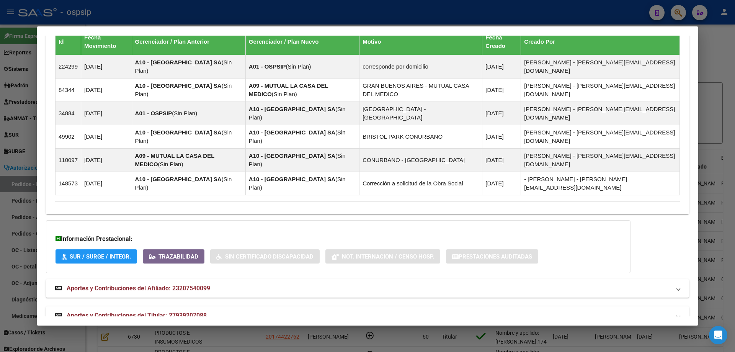
click at [121, 312] on span "Aportes y Contribuciones del Titular: 27939207088" at bounding box center [137, 315] width 140 height 7
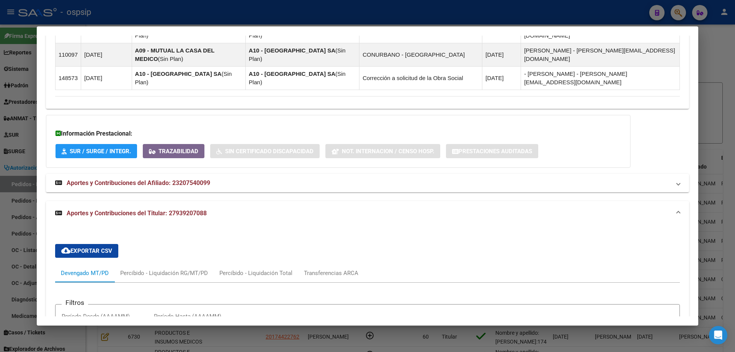
scroll to position [758, 0]
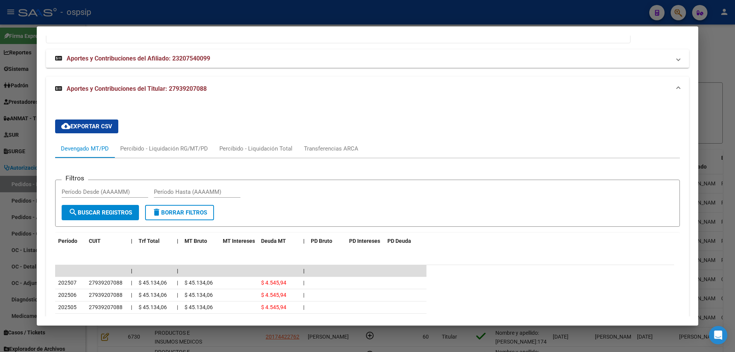
click at [0, 163] on div at bounding box center [367, 176] width 735 height 352
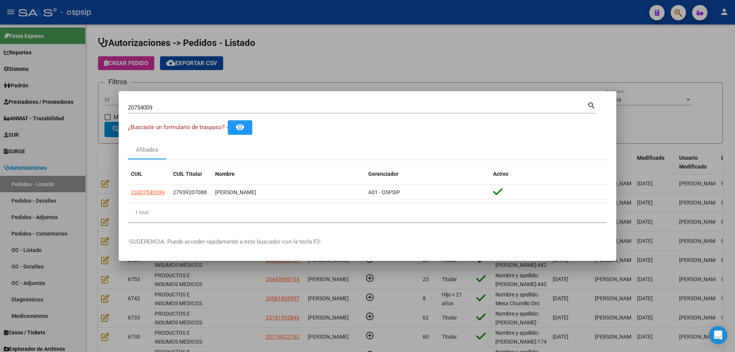
click at [145, 108] on input "20754009" at bounding box center [357, 107] width 459 height 7
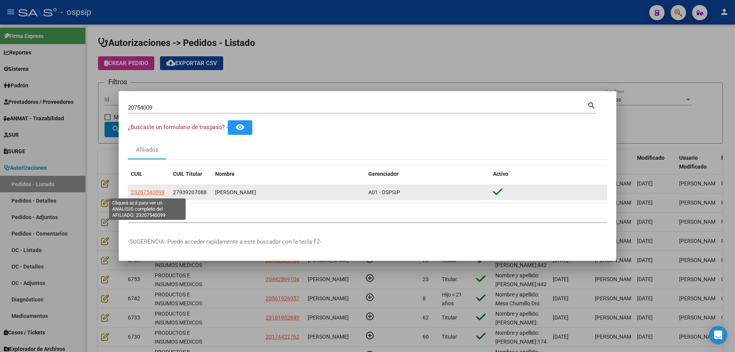
drag, startPoint x: 167, startPoint y: 191, endPoint x: 128, endPoint y: 190, distance: 39.1
click at [128, 190] on datatable-body-cell "23207540099" at bounding box center [149, 192] width 42 height 15
copy span "23207540099"
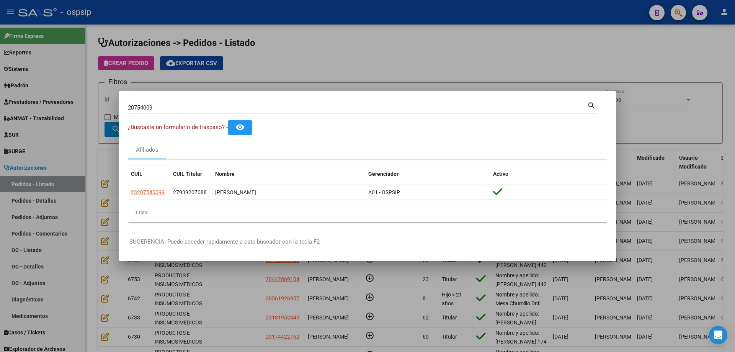
click at [85, 149] on div at bounding box center [367, 176] width 735 height 352
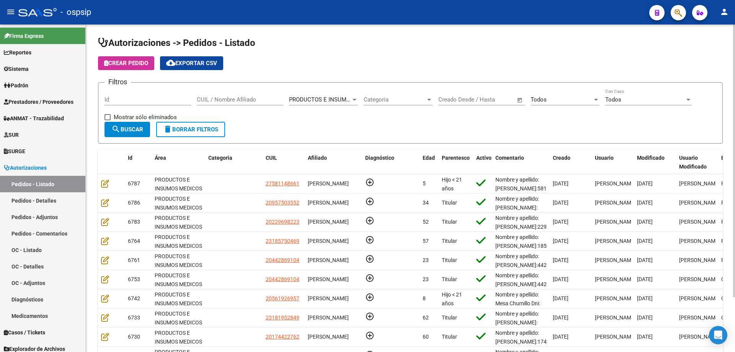
click at [140, 59] on button "Crear Pedido" at bounding box center [126, 63] width 56 height 14
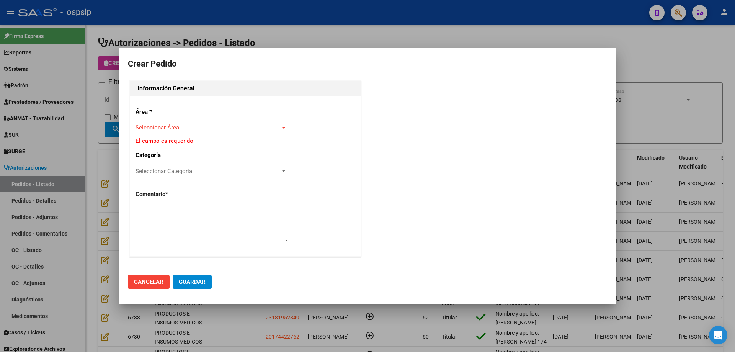
click at [168, 135] on div "Seleccionar Área Seleccionar Área" at bounding box center [212, 131] width 152 height 19
click at [174, 126] on span "Seleccionar Área" at bounding box center [208, 127] width 145 height 7
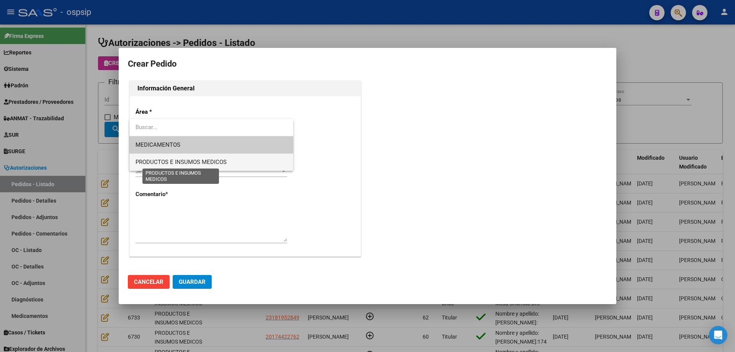
click at [167, 161] on span "PRODUCTOS E INSUMOS MEDICOS" at bounding box center [181, 161] width 91 height 7
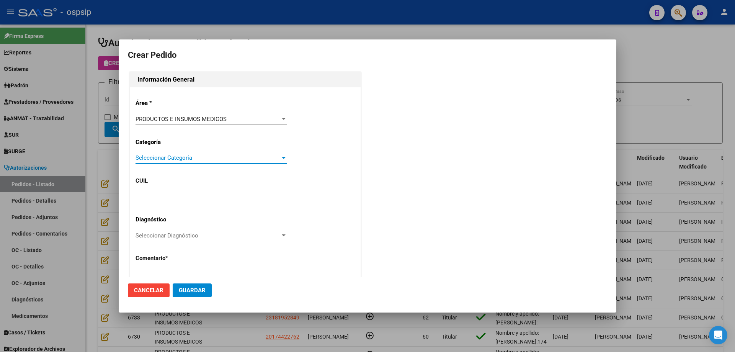
click at [171, 159] on span "Seleccionar Categoría" at bounding box center [208, 157] width 145 height 7
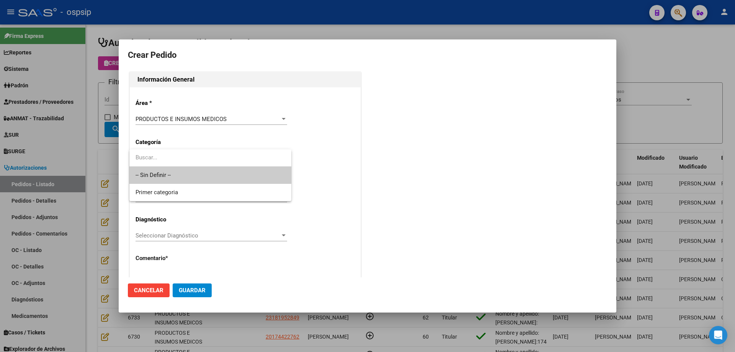
click at [170, 172] on span "-- Sin Definir --" at bounding box center [211, 175] width 150 height 17
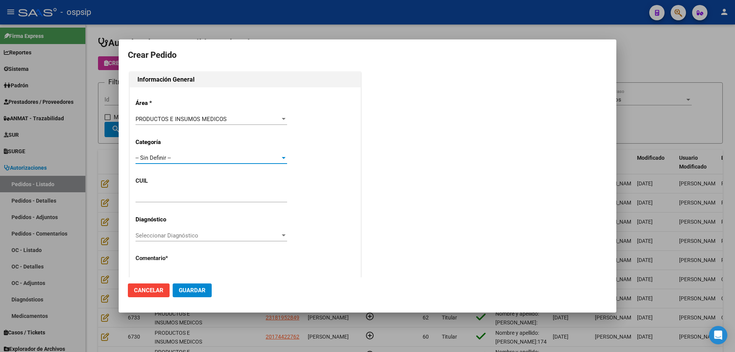
click at [155, 202] on div at bounding box center [212, 196] width 152 height 11
click at [158, 194] on input "text" at bounding box center [212, 196] width 152 height 7
paste input "23-20754009-9"
type input "23-20754009-9"
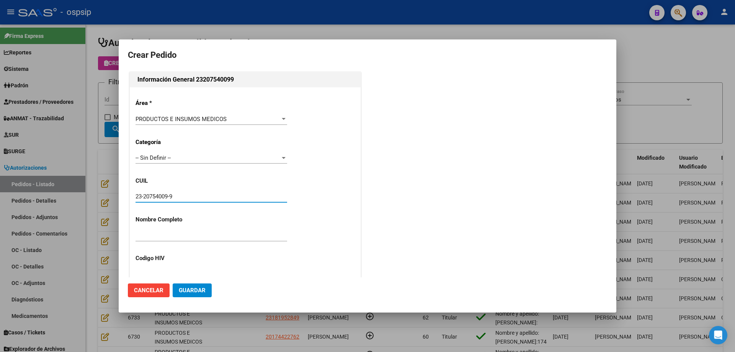
type input "[PERSON_NAME]"
type input "[GEOGRAPHIC_DATA], [GEOGRAPHIC_DATA], JUJUY 1134"
type input "Particular: 4841-2138"
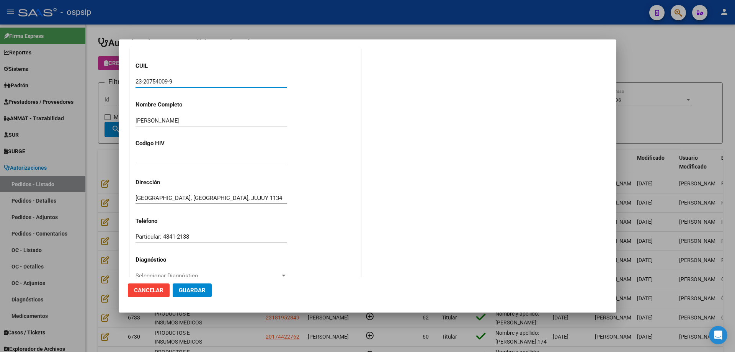
type input "[GEOGRAPHIC_DATA], [GEOGRAPHIC_DATA], [GEOGRAPHIC_DATA] 1134"
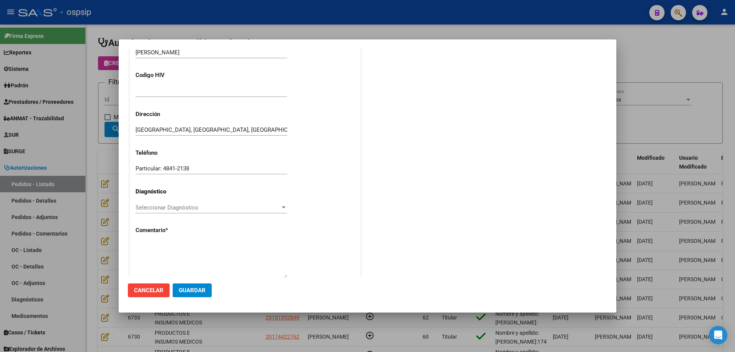
scroll to position [211, 0]
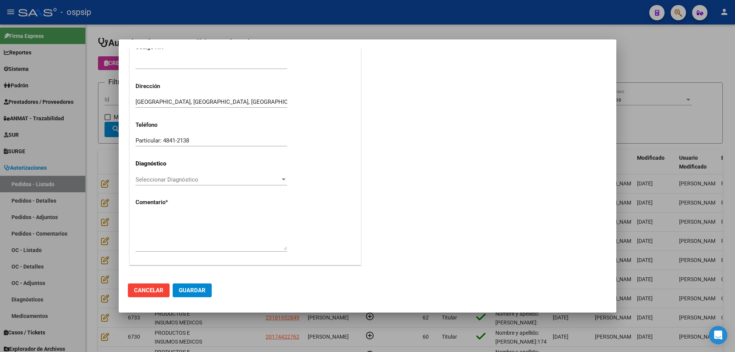
type input "23-20754009-9"
click at [176, 228] on textarea at bounding box center [212, 232] width 152 height 36
type textarea "n"
type textarea "Nombre y apellido: [PERSON_NAME]"
click at [196, 287] on span "Guardar" at bounding box center [192, 290] width 27 height 7
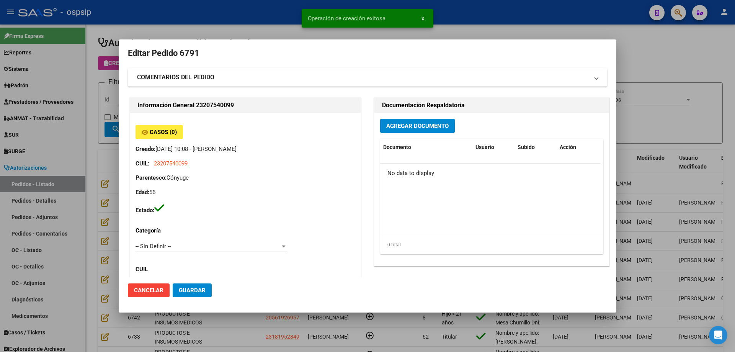
scroll to position [0, 0]
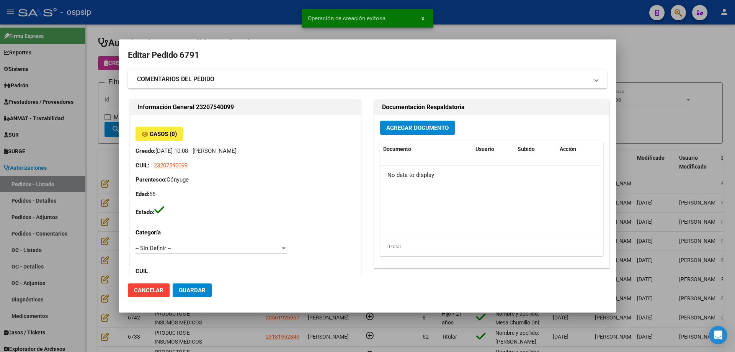
click at [410, 122] on button "Agregar Documento" at bounding box center [417, 128] width 75 height 14
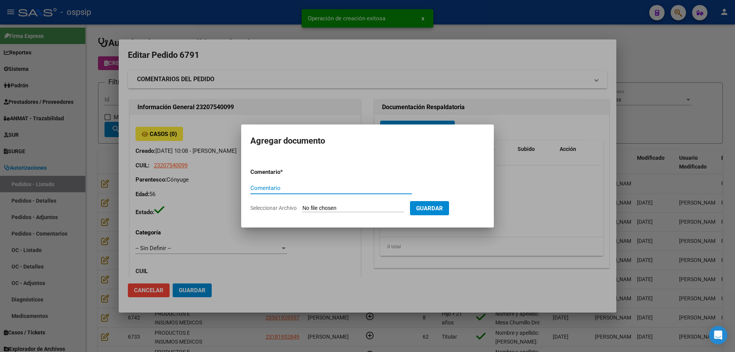
click at [374, 206] on input "Seleccionar Archivo" at bounding box center [352, 208] width 101 height 7
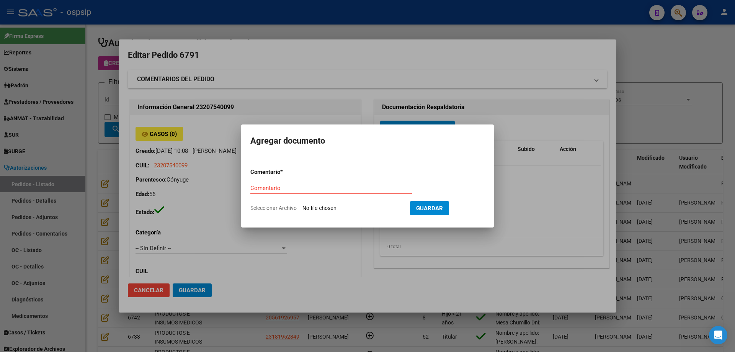
type input "C:\fakepath\PEDIDO [PERSON_NAME].pdf"
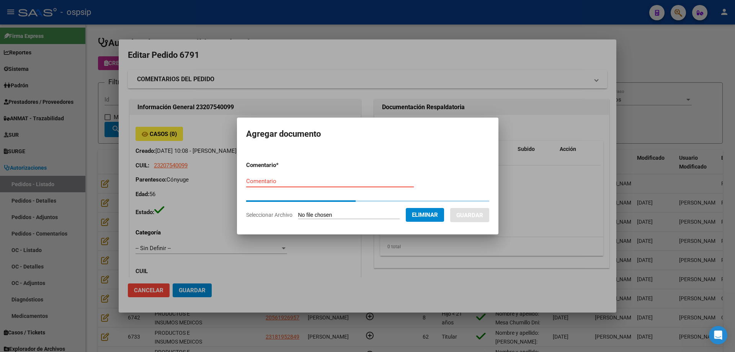
click at [263, 182] on div "Comentario" at bounding box center [330, 180] width 168 height 11
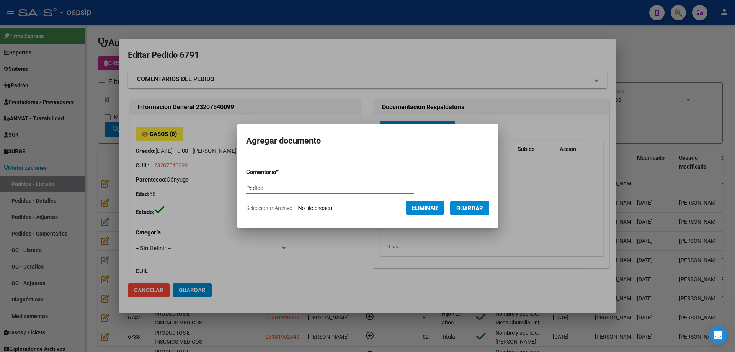
type input "Pedido"
click at [464, 214] on button "Guardar" at bounding box center [469, 208] width 39 height 14
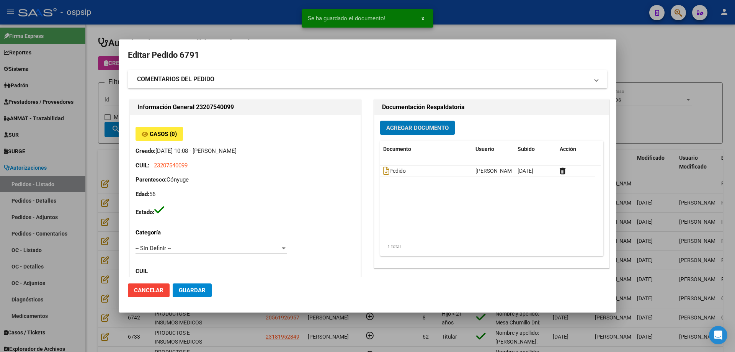
click at [417, 136] on div "Agregar Documento Documento Usuario Subido Acción Pedido [PERSON_NAME] [DATE] 1…" at bounding box center [491, 191] width 235 height 153
click at [412, 134] on button "Agregar Documento" at bounding box center [417, 128] width 75 height 14
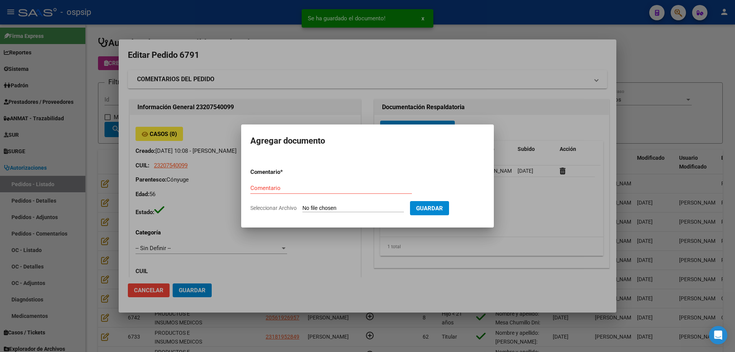
click at [351, 212] on form "Comentario * Comentario Seleccionar Archivo Guardar" at bounding box center [367, 190] width 234 height 56
click at [312, 206] on input "Seleccionar Archivo" at bounding box center [352, 208] width 101 height 7
type input "C:\fakepath\CONSENTIMIENTO [PERSON_NAME].pdf"
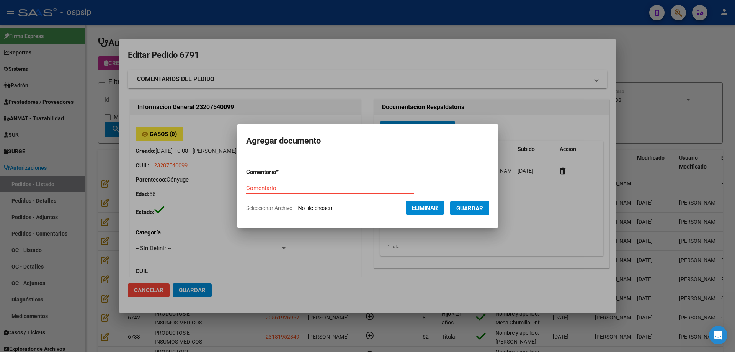
click at [248, 182] on div "Comentario" at bounding box center [330, 187] width 168 height 11
type input "Consentimiento"
click at [463, 209] on button "Guardar" at bounding box center [469, 208] width 39 height 14
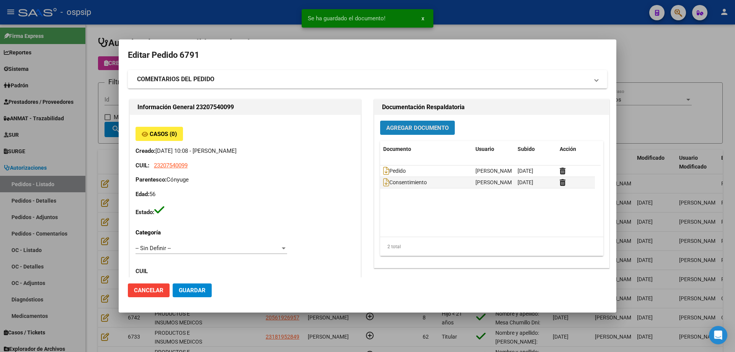
click at [428, 130] on span "Agregar Documento" at bounding box center [417, 127] width 62 height 7
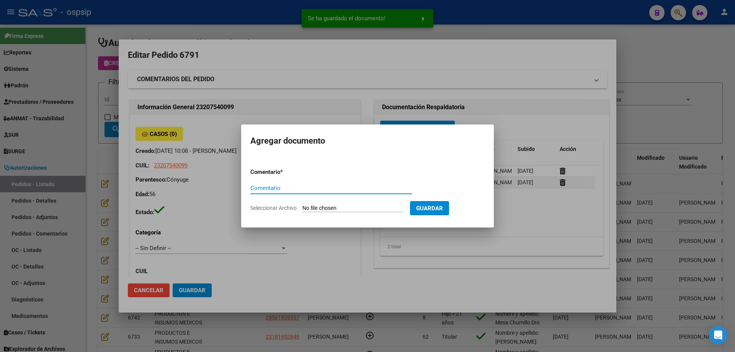
click at [330, 210] on input "Seleccionar Archivo" at bounding box center [352, 208] width 101 height 7
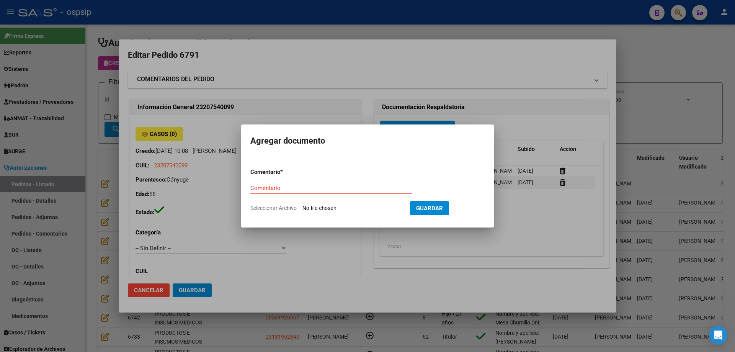
type input "C:\fakepath\ESTUDIO [PERSON_NAME].pdf"
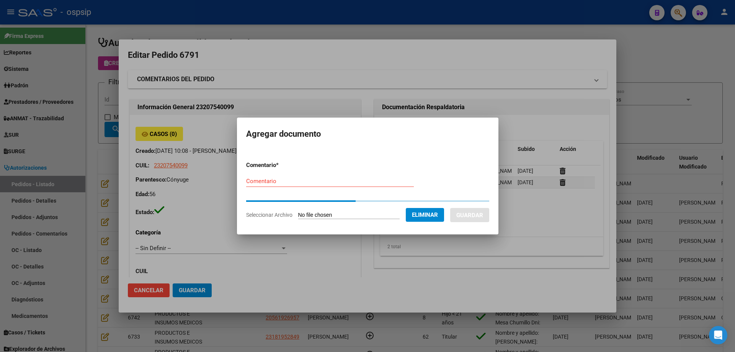
click at [268, 186] on div "Comentario" at bounding box center [330, 180] width 168 height 11
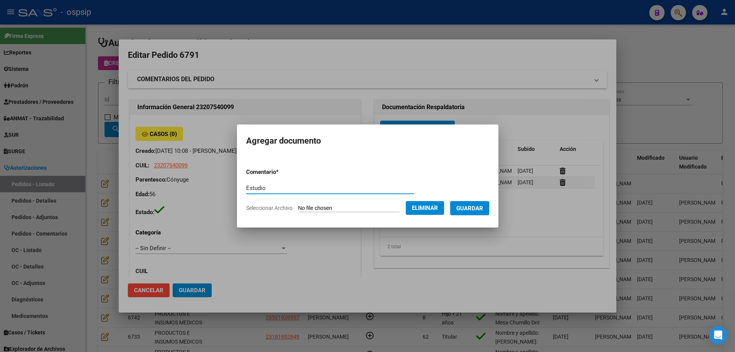
type input "Estudio"
click at [483, 203] on button "Guardar" at bounding box center [469, 208] width 39 height 14
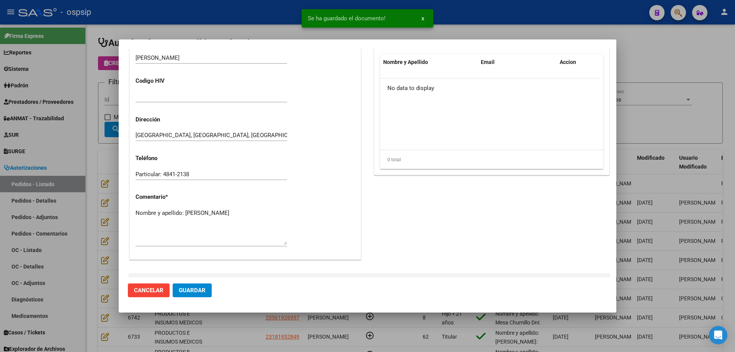
scroll to position [445, 0]
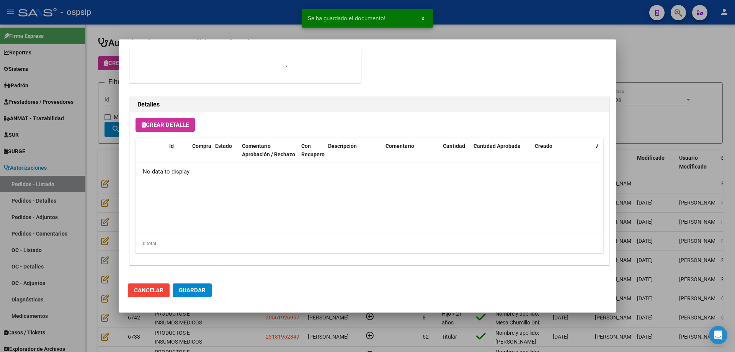
click at [186, 121] on span "Crear Detalle" at bounding box center [165, 124] width 47 height 7
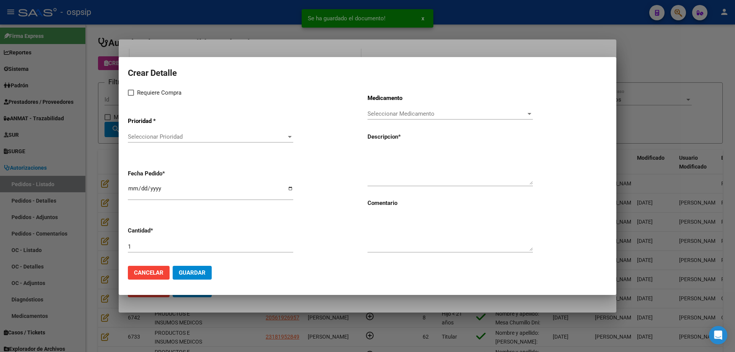
click at [183, 135] on span "Seleccionar Prioridad" at bounding box center [207, 136] width 158 height 7
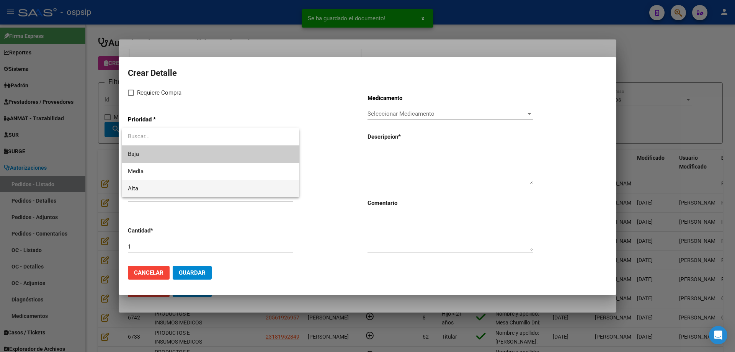
click at [158, 187] on span "Alta" at bounding box center [210, 188] width 165 height 17
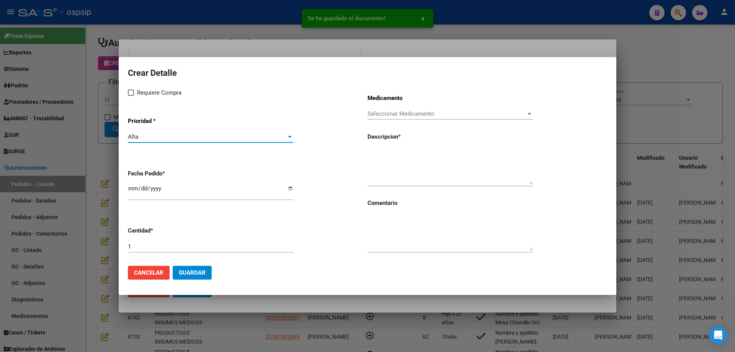
click at [134, 98] on div "Requiere Compra Prioridad * Alta Seleccionar Prioridad Fecha Pedido * [DATE] Ca…" at bounding box center [248, 173] width 240 height 171
click at [134, 97] on label "Requiere Compra" at bounding box center [155, 92] width 54 height 9
click at [131, 96] on input "Requiere Compra" at bounding box center [131, 96] width 0 height 0
checkbox input "true"
click at [456, 110] on span "Seleccionar Medicamento" at bounding box center [446, 113] width 158 height 7
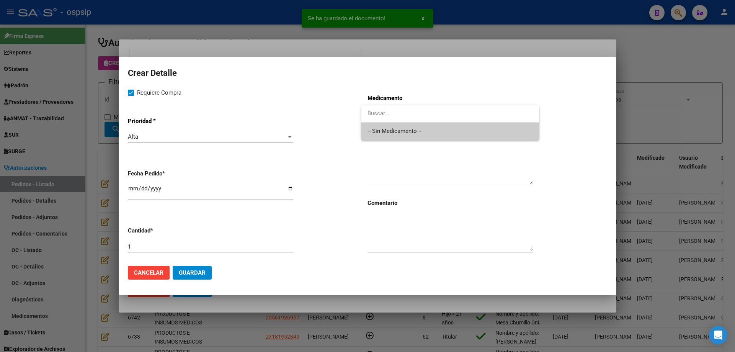
click at [449, 137] on span "-- Sin Medicamento --" at bounding box center [449, 130] width 165 height 17
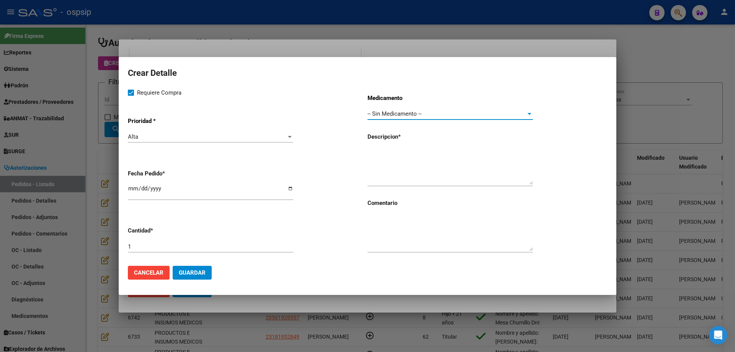
click at [134, 189] on input "[DATE]" at bounding box center [210, 191] width 165 height 12
type input "[DATE]"
click at [436, 160] on textarea at bounding box center [449, 167] width 165 height 36
click at [386, 153] on textarea at bounding box center [449, 167] width 165 height 36
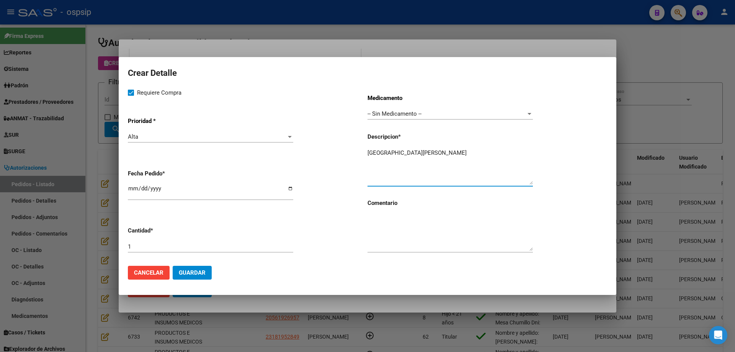
type textarea "[GEOGRAPHIC_DATA][PERSON_NAME]"
click at [191, 272] on span "Guardar" at bounding box center [192, 272] width 27 height 7
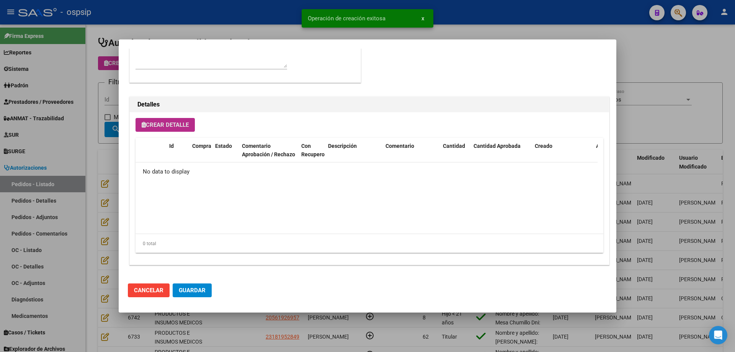
scroll to position [459, 0]
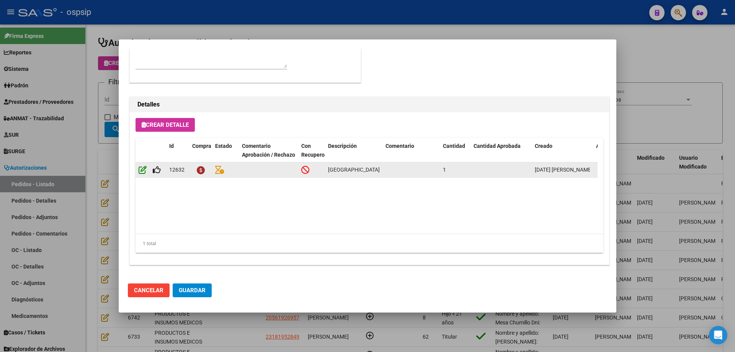
click at [139, 168] on icon at bounding box center [143, 169] width 8 height 8
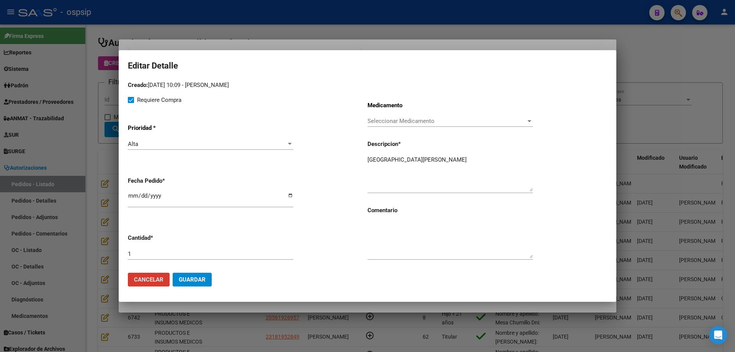
click at [438, 166] on textarea "[GEOGRAPHIC_DATA][PERSON_NAME]" at bounding box center [449, 173] width 165 height 36
type textarea "Punta [PERSON_NAME] fullrotus 4,5mm"
click at [194, 279] on span "Guardar" at bounding box center [192, 279] width 27 height 7
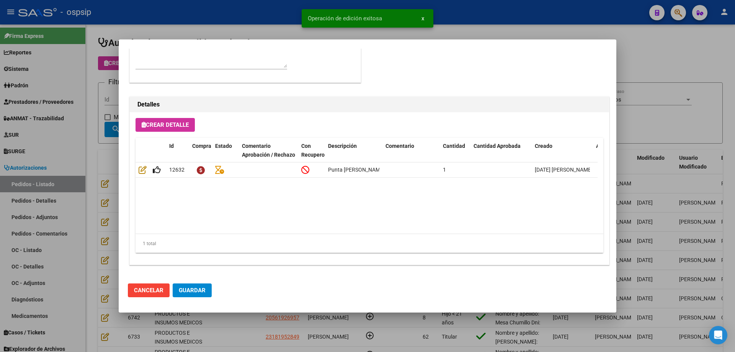
click at [172, 121] on button "Crear Detalle" at bounding box center [165, 125] width 59 height 14
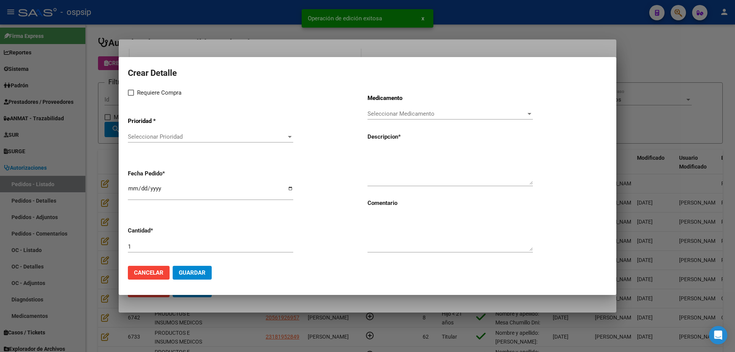
click at [175, 138] on span "Seleccionar Prioridad" at bounding box center [207, 136] width 158 height 7
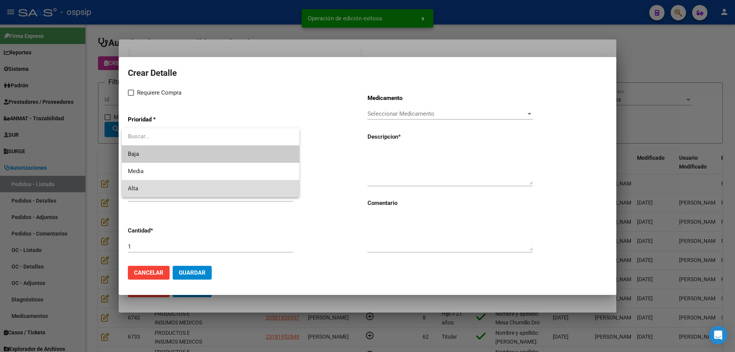
click at [158, 184] on span "Alta" at bounding box center [210, 188] width 165 height 17
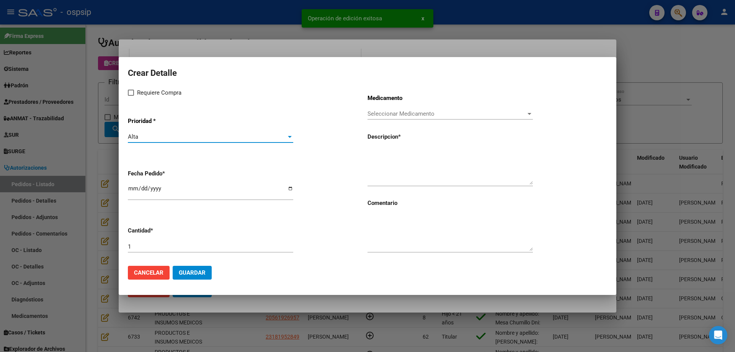
click at [133, 88] on label "Requiere Compra" at bounding box center [155, 92] width 54 height 9
click at [131, 96] on input "Requiere Compra" at bounding box center [131, 96] width 0 height 0
checkbox input "true"
click at [436, 115] on span "Seleccionar Medicamento" at bounding box center [446, 113] width 158 height 7
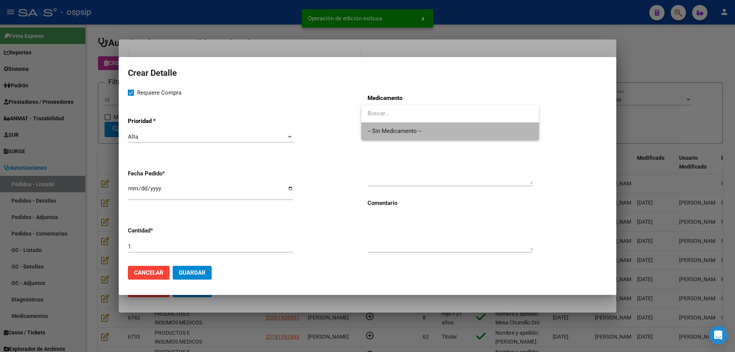
click at [426, 133] on span "-- Sin Medicamento --" at bounding box center [449, 130] width 165 height 17
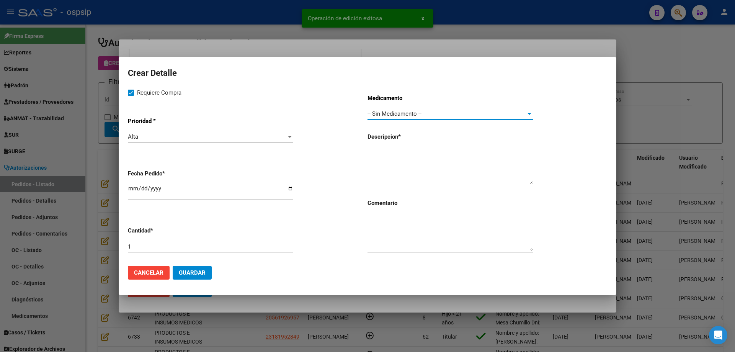
click at [137, 187] on input "[DATE]" at bounding box center [210, 191] width 165 height 12
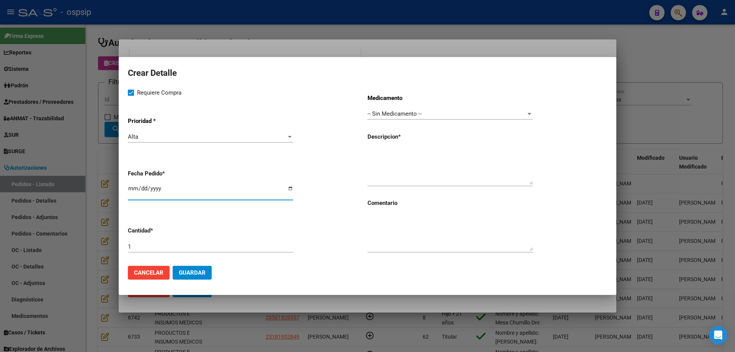
type input "[DATE]"
click at [480, 157] on textarea at bounding box center [449, 167] width 165 height 36
click at [418, 158] on textarea at bounding box center [449, 167] width 165 height 36
click at [421, 159] on textarea at bounding box center [449, 167] width 165 height 36
click at [429, 157] on textarea "Pun" at bounding box center [449, 167] width 165 height 36
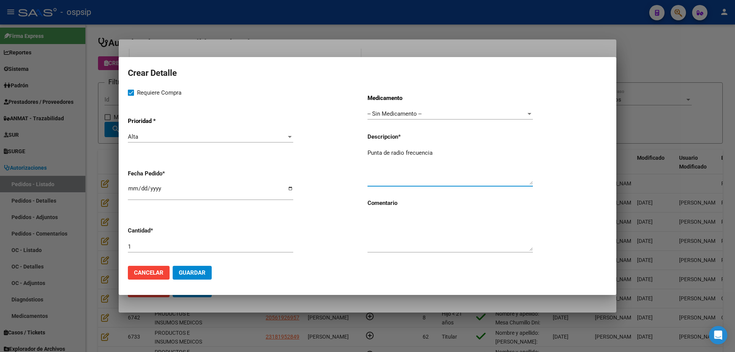
type textarea "Punta de radio frecuencia"
click at [196, 274] on span "Guardar" at bounding box center [192, 272] width 27 height 7
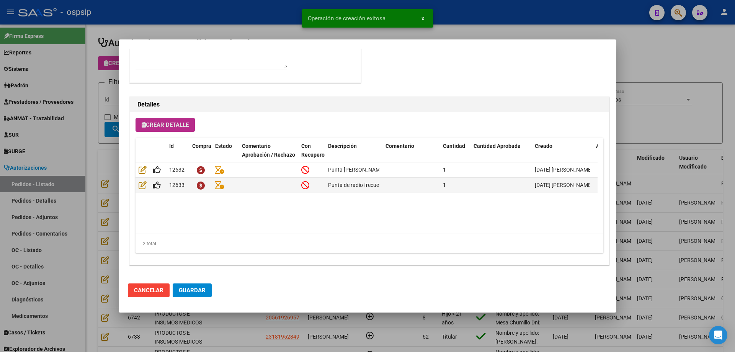
click at [170, 128] on span "Crear Detalle" at bounding box center [165, 124] width 47 height 7
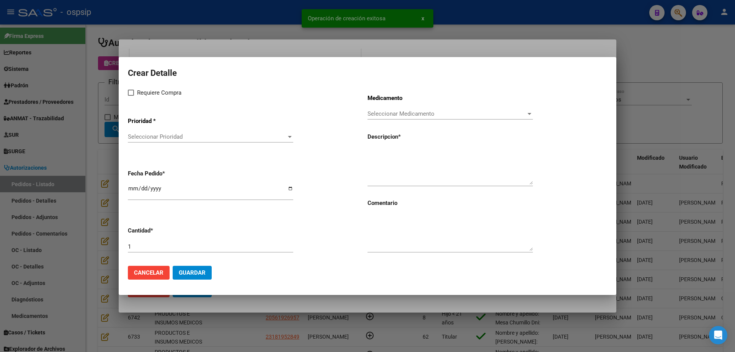
click at [175, 135] on span "Seleccionar Prioridad" at bounding box center [207, 136] width 158 height 7
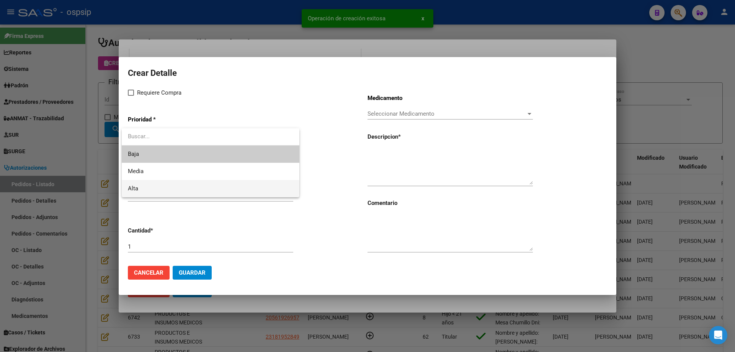
click at [148, 188] on span "Alta" at bounding box center [210, 188] width 165 height 17
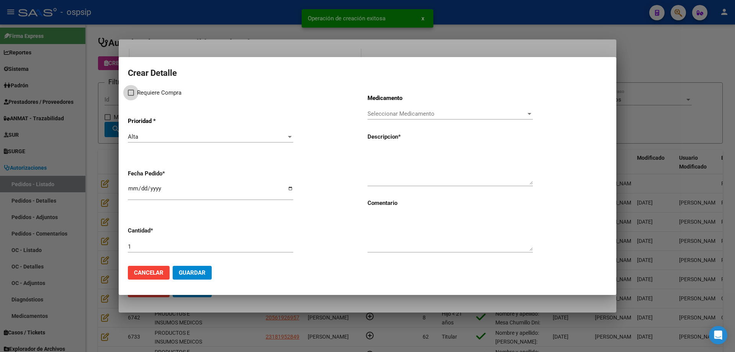
click at [142, 94] on span "Requiere Compra" at bounding box center [159, 92] width 44 height 9
click at [131, 96] on input "Requiere Compra" at bounding box center [131, 96] width 0 height 0
checkbox input "true"
click at [408, 112] on span "Seleccionar Medicamento" at bounding box center [446, 113] width 158 height 7
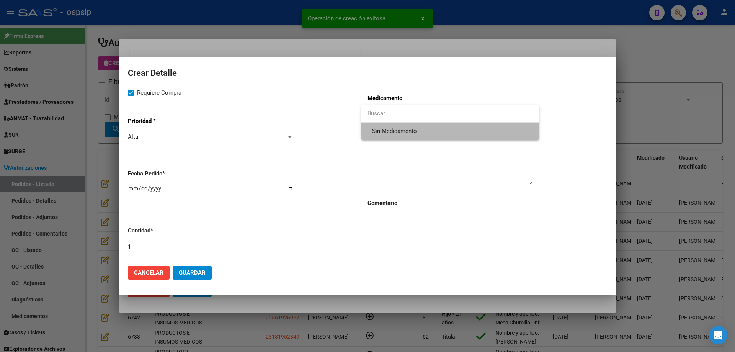
click at [408, 132] on span "-- Sin Medicamento --" at bounding box center [449, 130] width 165 height 17
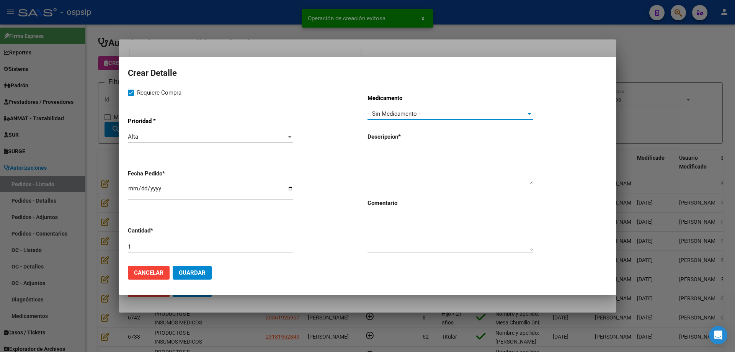
click at [132, 186] on input "[DATE]" at bounding box center [210, 191] width 165 height 12
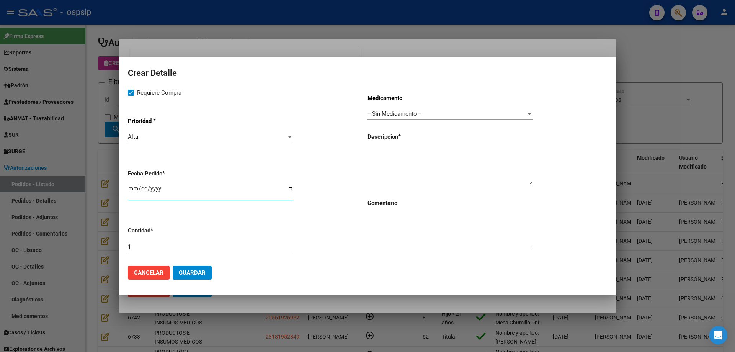
type input "[DATE]"
click at [388, 162] on textarea at bounding box center [449, 167] width 165 height 36
click at [395, 152] on textarea at bounding box center [449, 167] width 165 height 36
click at [399, 156] on textarea "Sutura a" at bounding box center [449, 167] width 165 height 36
type textarea "Sutura allinside (x4 disparos)"
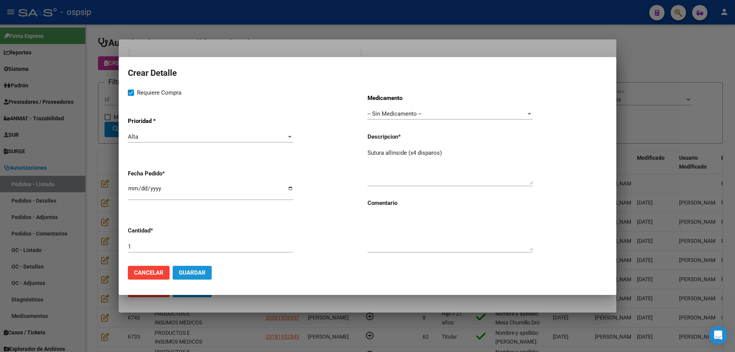
click at [198, 271] on span "Guardar" at bounding box center [192, 272] width 27 height 7
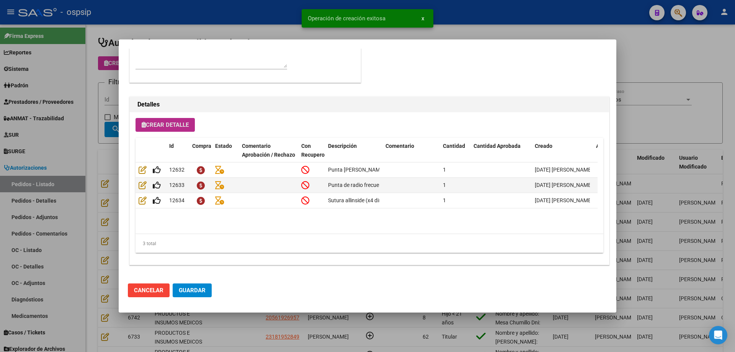
click at [194, 289] on span "Guardar" at bounding box center [192, 290] width 27 height 7
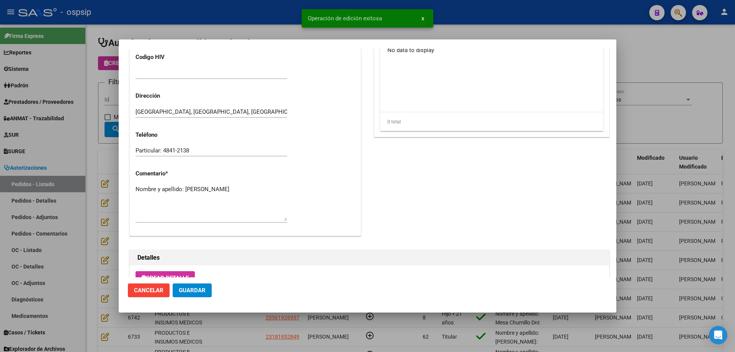
scroll to position [114, 0]
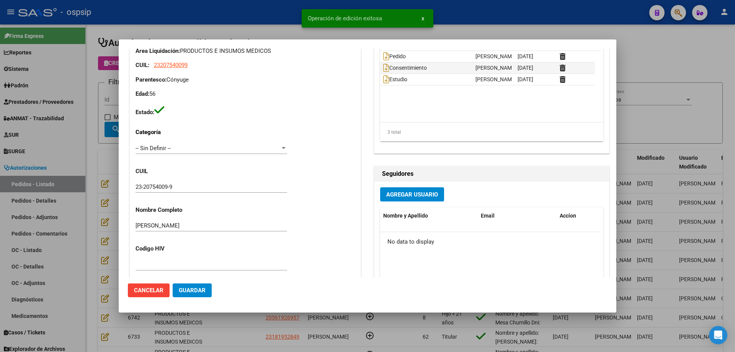
click at [158, 189] on input "23-20754009-9" at bounding box center [212, 186] width 152 height 7
click at [111, 72] on div at bounding box center [367, 176] width 735 height 352
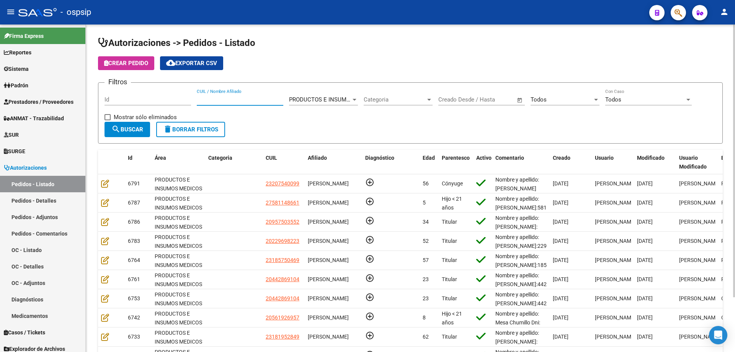
paste input "20754009"
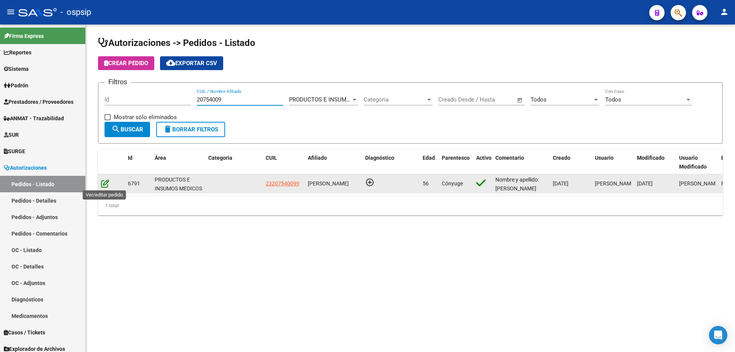
type input "20754009"
click at [105, 181] on icon at bounding box center [105, 183] width 8 height 8
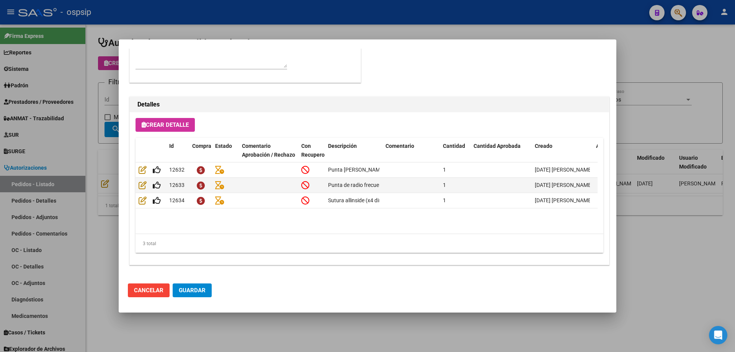
scroll to position [306, 0]
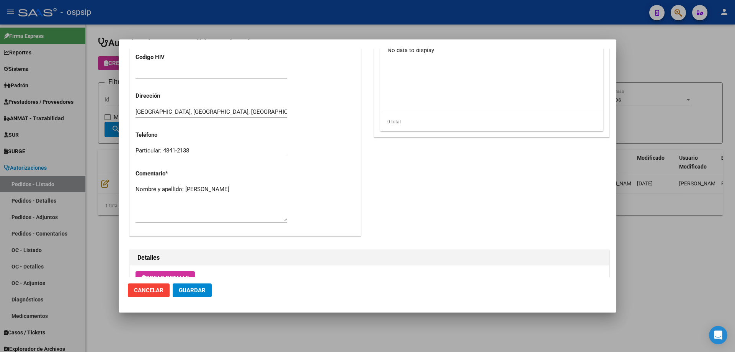
click at [226, 193] on textarea "Nombre y apellido: [PERSON_NAME]" at bounding box center [212, 203] width 152 height 36
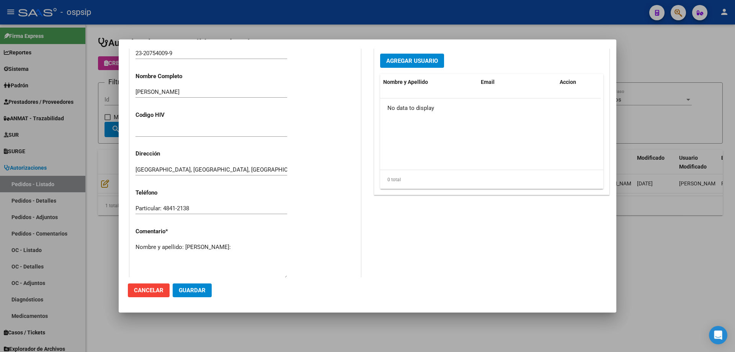
scroll to position [153, 0]
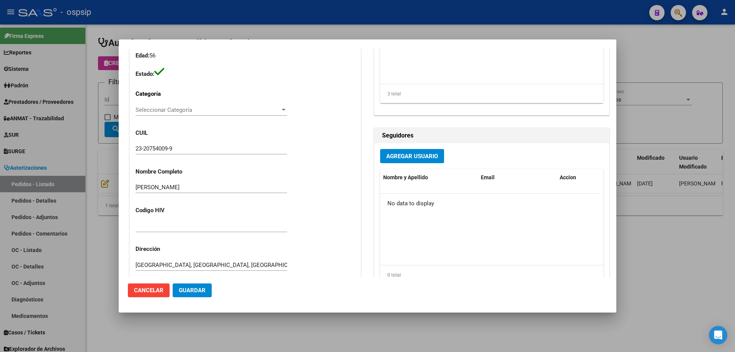
click at [156, 150] on input "23-20754009-9" at bounding box center [212, 148] width 152 height 7
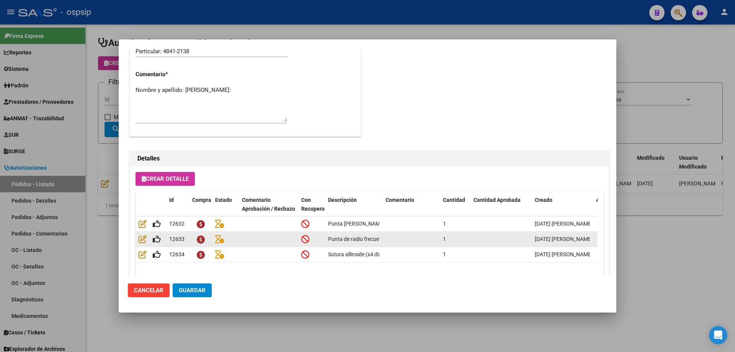
scroll to position [421, 0]
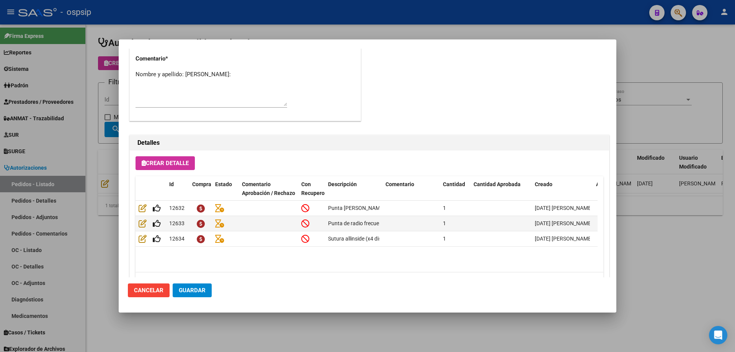
click at [170, 84] on textarea "Nombre y apellido: [PERSON_NAME]:" at bounding box center [212, 88] width 152 height 36
paste textarea "20754009"
click at [195, 288] on span "Guardar" at bounding box center [192, 290] width 27 height 7
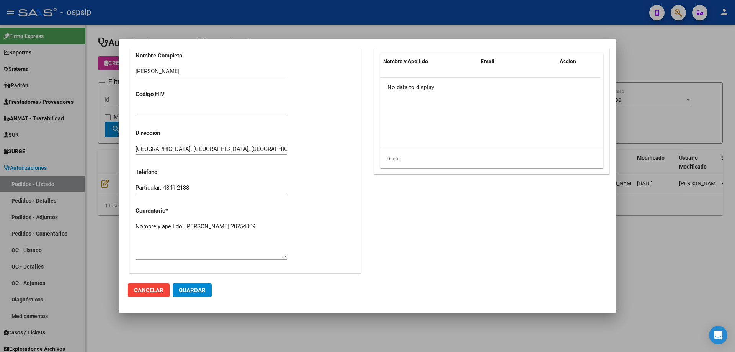
scroll to position [268, 0]
click at [199, 292] on span "Guardar" at bounding box center [192, 290] width 27 height 7
click at [186, 235] on textarea "Nombre y apellido: [PERSON_NAME]:20754009" at bounding box center [212, 241] width 152 height 36
type textarea "Nombre y apellido: [PERSON_NAME]:20754009 Clinica [PERSON_NAME]"
click at [186, 286] on button "Guardar" at bounding box center [192, 290] width 39 height 14
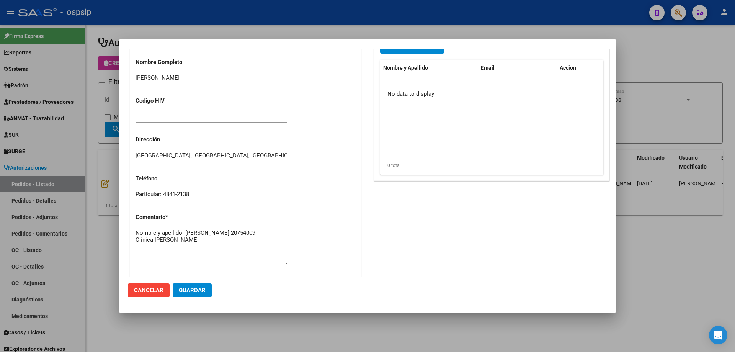
scroll to position [345, 0]
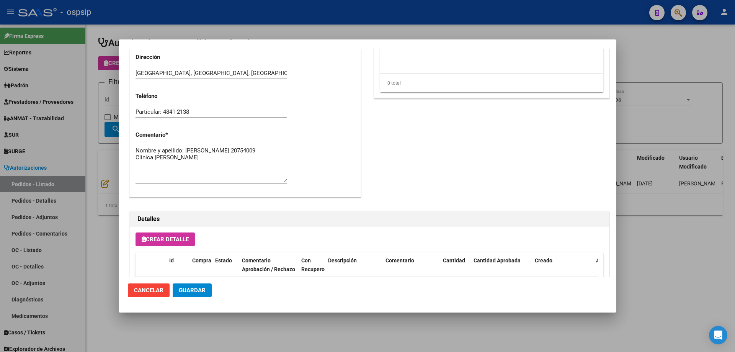
click at [198, 288] on span "Guardar" at bounding box center [192, 290] width 27 height 7
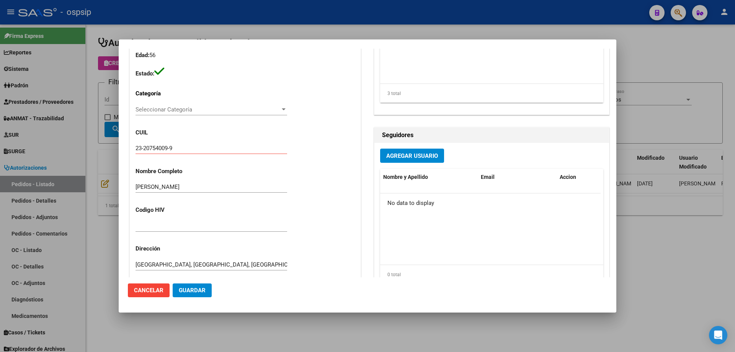
scroll to position [0, 0]
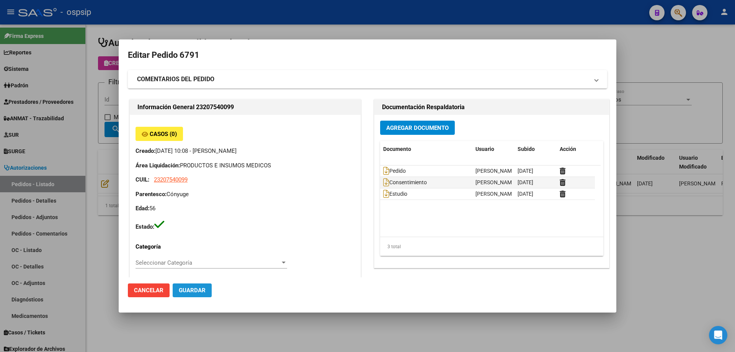
click at [188, 294] on button "Guardar" at bounding box center [192, 290] width 39 height 14
click at [101, 93] on div at bounding box center [367, 176] width 735 height 352
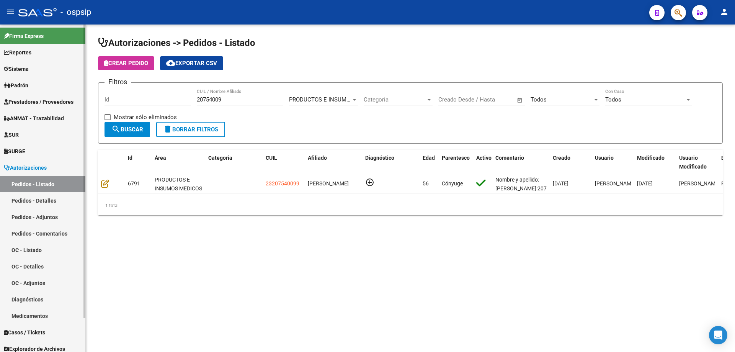
drag, startPoint x: 234, startPoint y: 98, endPoint x: 13, endPoint y: 79, distance: 221.7
click at [13, 79] on mat-sidenav-container "Firma Express Reportes Egresos Devengados Auditorías x Área Auditorías x Usuari…" at bounding box center [367, 187] width 735 height 327
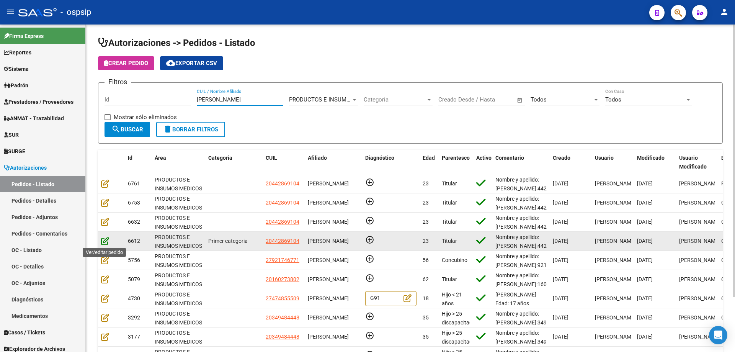
type input "[PERSON_NAME]"
click at [108, 242] on icon at bounding box center [105, 241] width 8 height 8
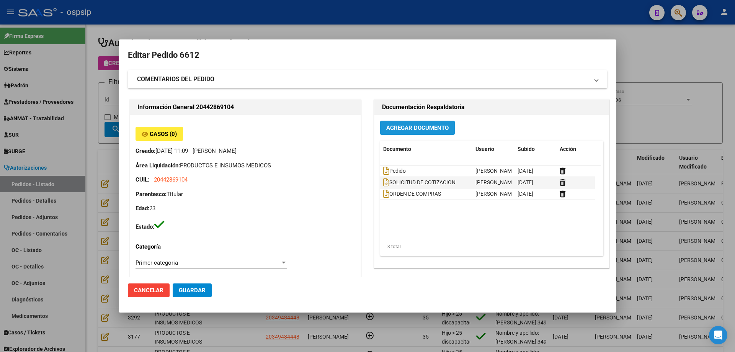
click at [387, 131] on span "Agregar Documento" at bounding box center [417, 127] width 62 height 7
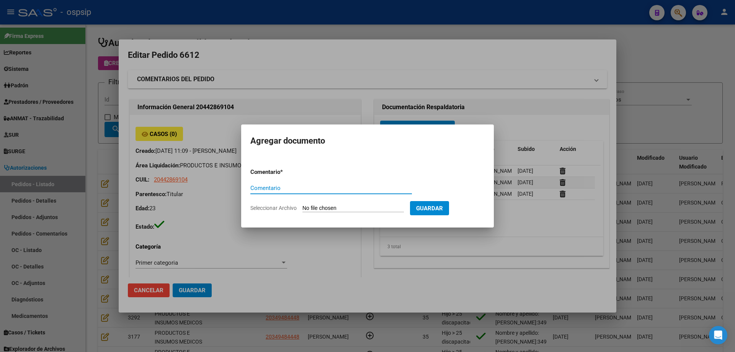
click at [357, 206] on input "Seleccionar Archivo" at bounding box center [352, 208] width 101 height 7
type input "C:\fakepath\declaracion policial [PERSON_NAME].jpg"
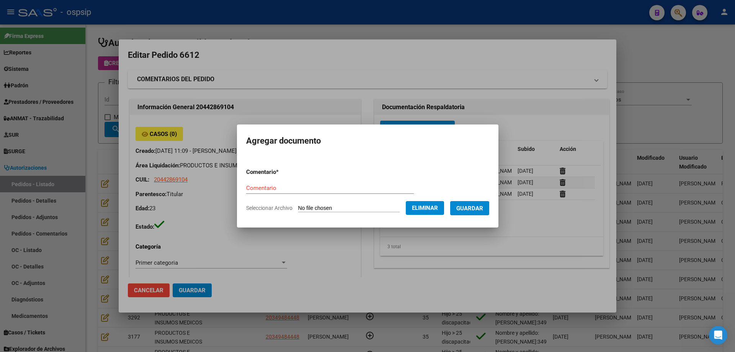
click at [300, 181] on form "Comentario * Comentario Seleccionar Archivo Eliminar Guardar" at bounding box center [367, 190] width 243 height 56
click at [317, 187] on input "Comentario" at bounding box center [330, 187] width 168 height 7
type input "Denuncia Policial"
click at [470, 208] on span "Guardar" at bounding box center [469, 208] width 27 height 7
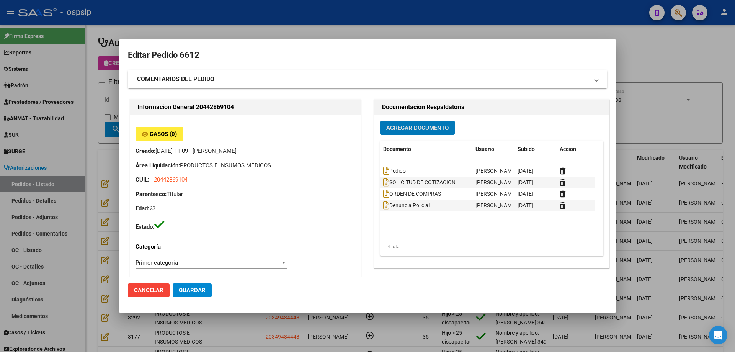
click at [397, 124] on span "Agregar Documento" at bounding box center [417, 127] width 62 height 7
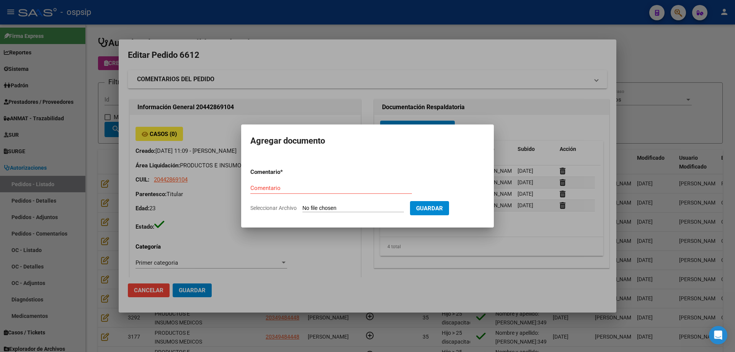
click at [341, 207] on input "Seleccionar Archivo" at bounding box center [352, 208] width 101 height 7
type input "C:\fakepath\denuncia [PERSON_NAME].jpg"
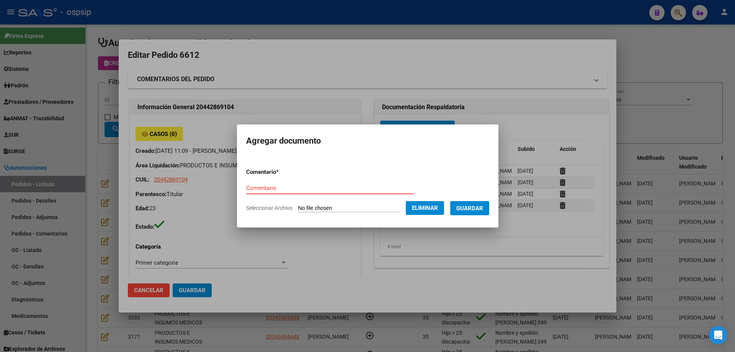
click at [262, 189] on input "Comentario" at bounding box center [330, 187] width 168 height 7
type input "Denuncia Policial"
click at [471, 214] on button "Guardar" at bounding box center [469, 208] width 39 height 14
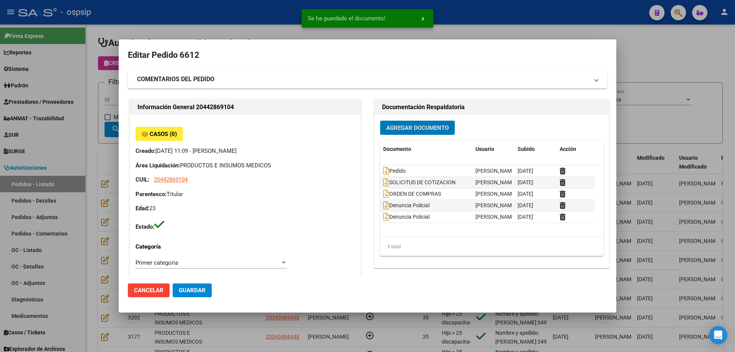
click at [189, 291] on span "Guardar" at bounding box center [192, 290] width 27 height 7
click at [95, 139] on div at bounding box center [367, 176] width 735 height 352
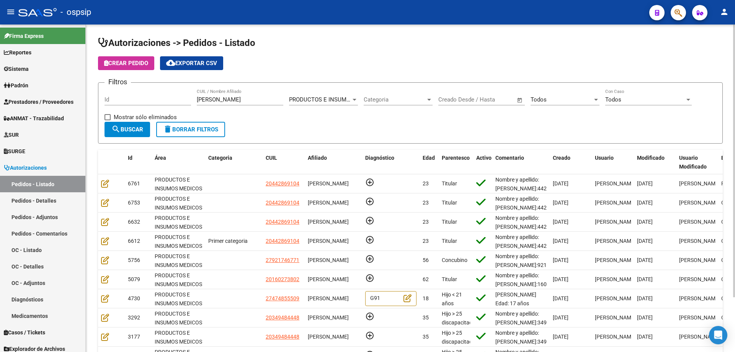
drag, startPoint x: 223, startPoint y: 100, endPoint x: 144, endPoint y: 84, distance: 80.5
click at [144, 84] on form "Filtros Id [PERSON_NAME] CUIL / Nombre Afiliado PRODUCTOS E INSUMOS MEDICOS Sel…" at bounding box center [410, 112] width 625 height 61
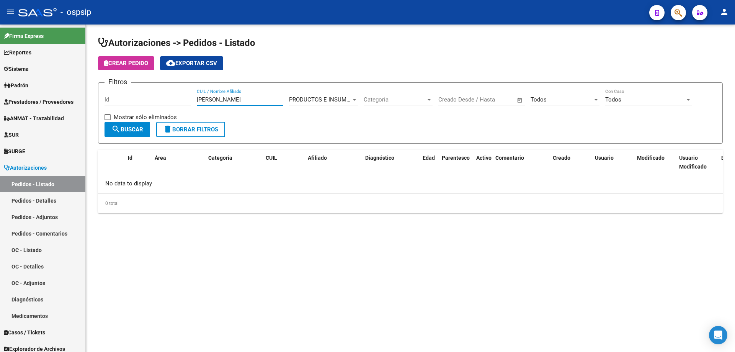
type input "[PERSON_NAME]"
click at [225, 103] on div "[PERSON_NAME] CUIL / Nombre Afiliado" at bounding box center [240, 97] width 87 height 16
drag, startPoint x: 226, startPoint y: 103, endPoint x: 207, endPoint y: 97, distance: 20.5
click at [207, 97] on div "[PERSON_NAME] CUIL / Nombre Afiliado" at bounding box center [240, 97] width 87 height 16
drag, startPoint x: 231, startPoint y: 98, endPoint x: 114, endPoint y: 95, distance: 117.5
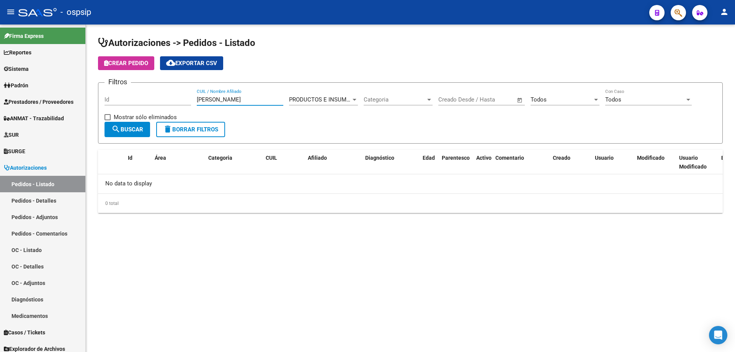
click at [114, 95] on div "Filtros Id [PERSON_NAME] CUIL / Nombre Afiliado PRODUCTOS E INSUMOS MEDICOS Sel…" at bounding box center [410, 105] width 612 height 33
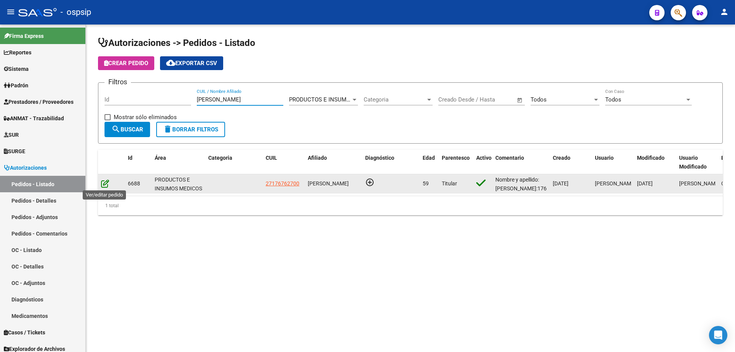
type input "[PERSON_NAME]"
click at [106, 183] on icon at bounding box center [105, 183] width 8 height 8
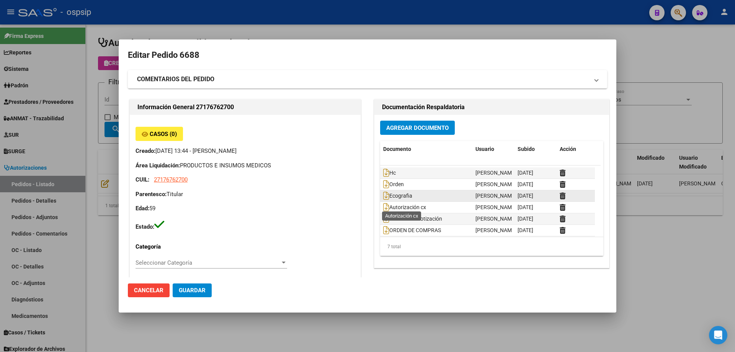
scroll to position [12, 0]
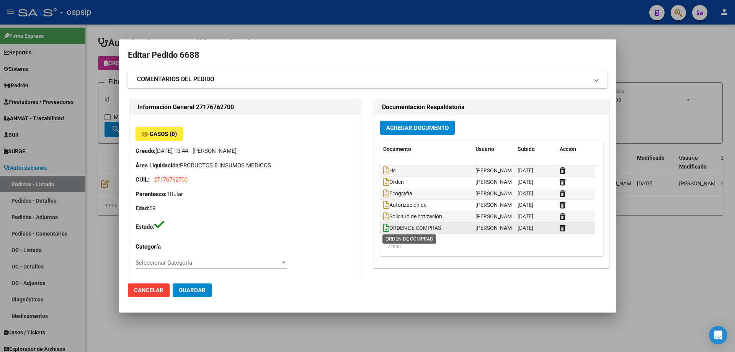
click at [383, 228] on icon at bounding box center [386, 228] width 6 height 8
click at [384, 227] on icon at bounding box center [386, 228] width 6 height 8
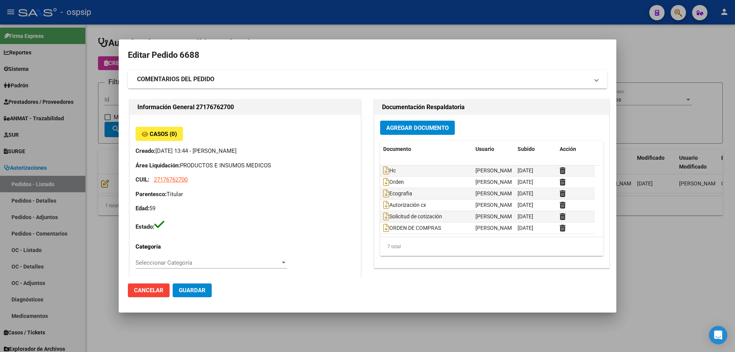
click at [99, 71] on div at bounding box center [367, 176] width 735 height 352
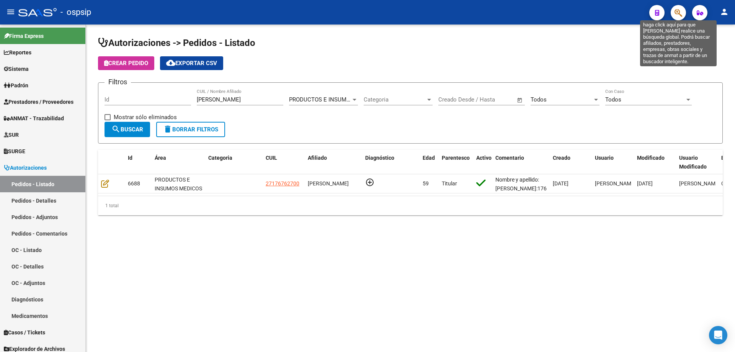
click at [680, 9] on icon "button" at bounding box center [678, 12] width 8 height 9
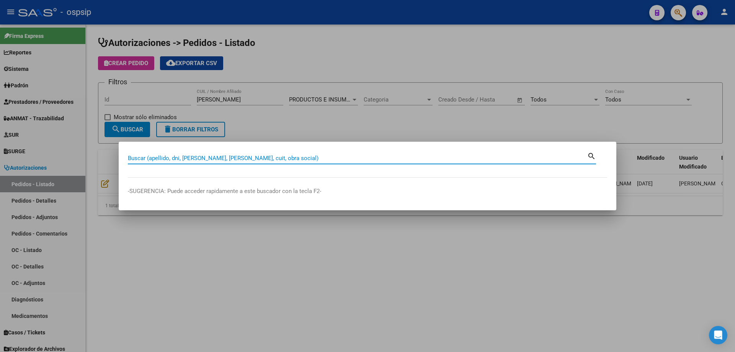
paste input "54140491"
type input "54140491"
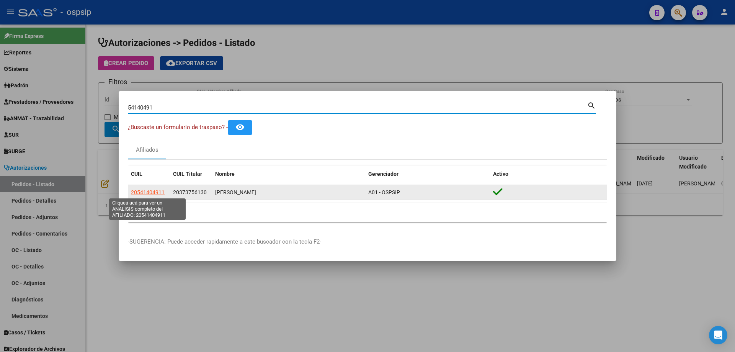
click at [149, 191] on span "20541404911" at bounding box center [148, 192] width 34 height 6
type textarea "20541404911"
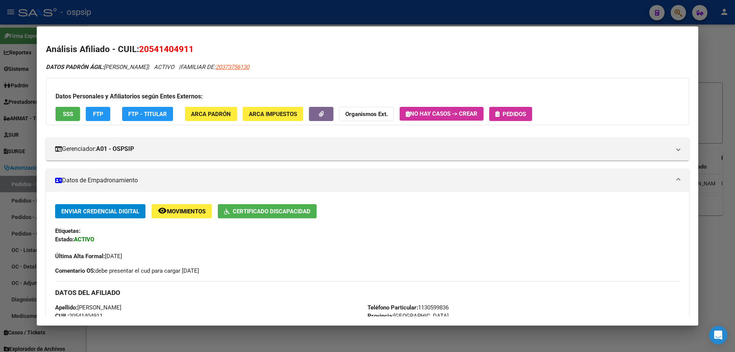
click at [0, 73] on div at bounding box center [367, 176] width 735 height 352
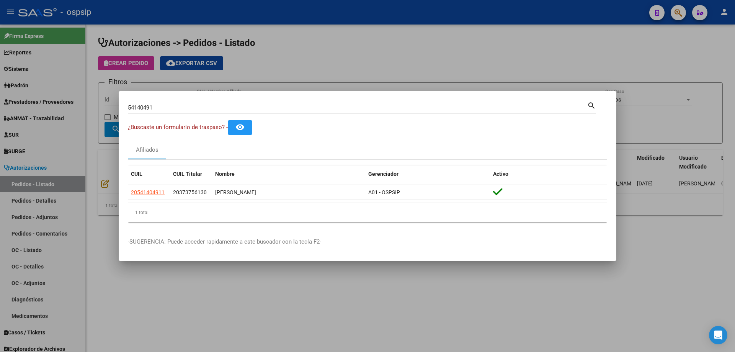
click at [152, 106] on input "54140491" at bounding box center [357, 107] width 459 height 7
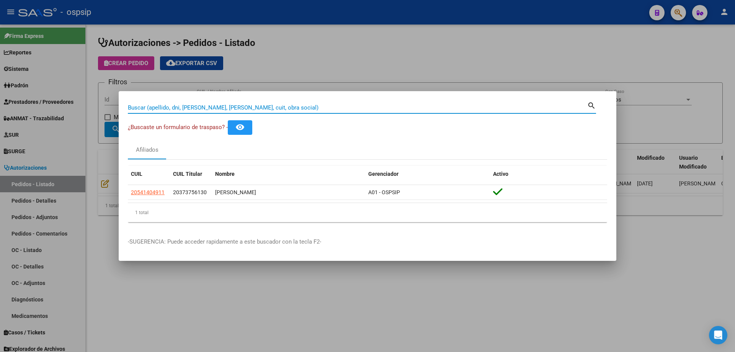
paste input "58617831"
type input "58617831"
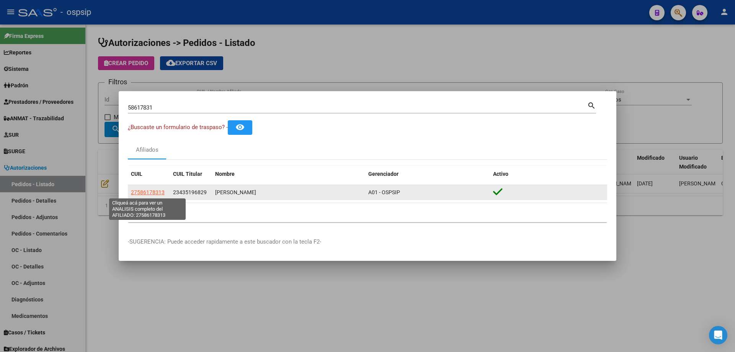
click at [152, 193] on span "27586178313" at bounding box center [148, 192] width 34 height 6
type textarea "27586178313"
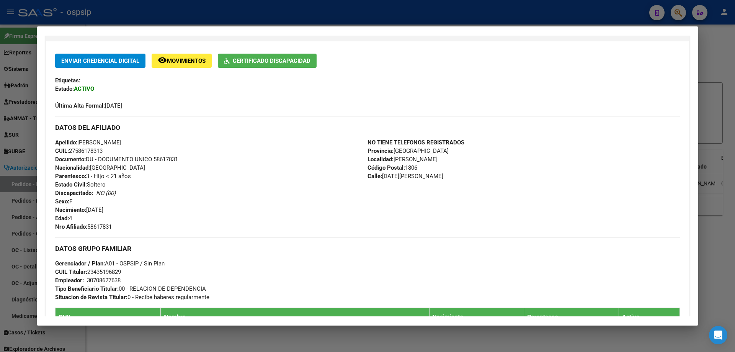
scroll to position [418, 0]
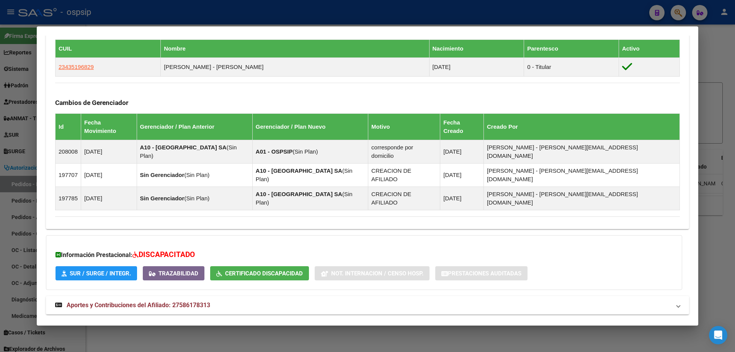
click at [109, 328] on span "Aportes y Contribuciones del Titular: 23435196829" at bounding box center [137, 331] width 140 height 7
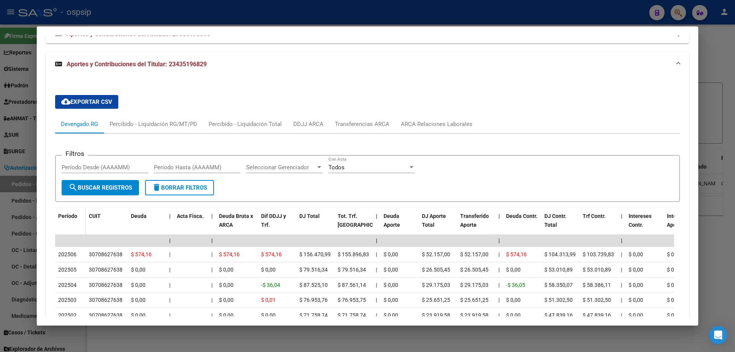
scroll to position [769, 0]
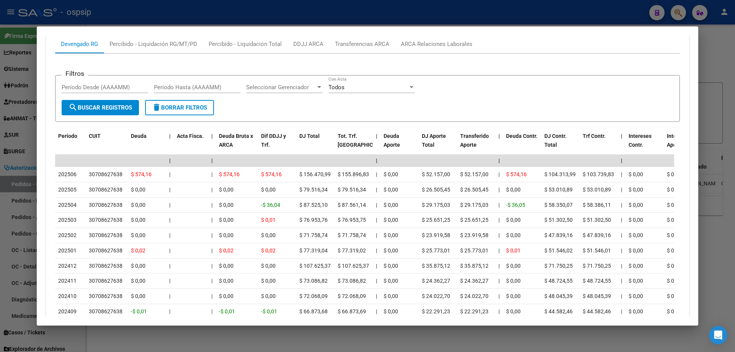
click at [14, 172] on div at bounding box center [367, 176] width 735 height 352
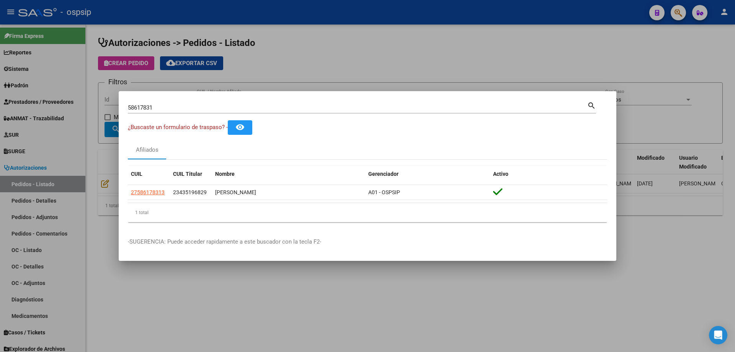
click at [146, 104] on input "58617831" at bounding box center [357, 107] width 459 height 7
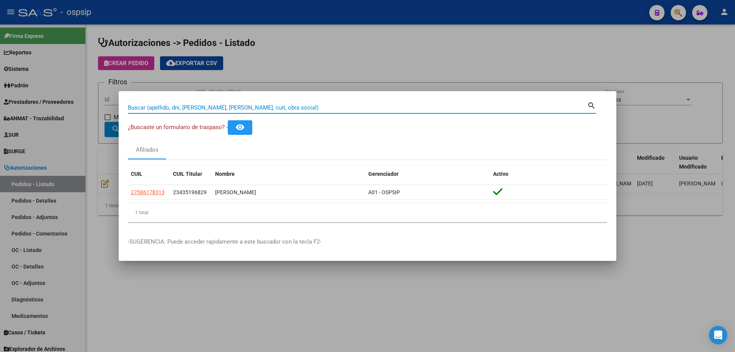
paste input "56258195"
type input "56258195"
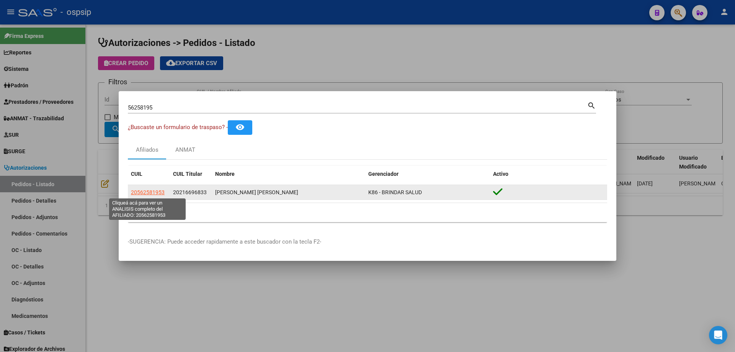
click at [142, 193] on span "20562581953" at bounding box center [148, 192] width 34 height 6
type textarea "20562581953"
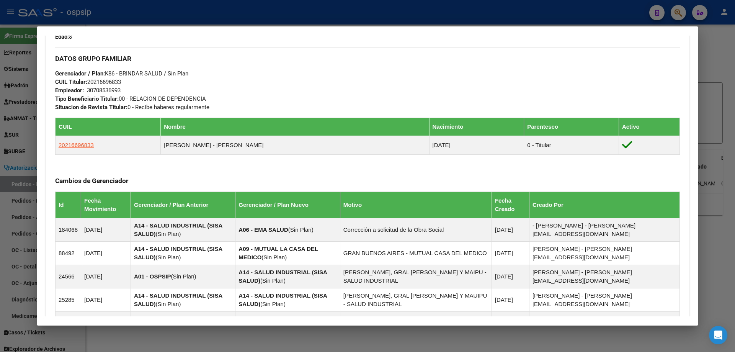
scroll to position [552, 0]
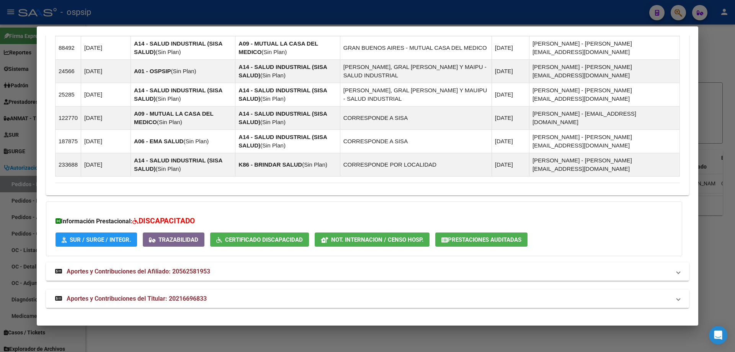
click at [119, 298] on span "Aportes y Contribuciones del Titular: 20216696833" at bounding box center [137, 298] width 140 height 7
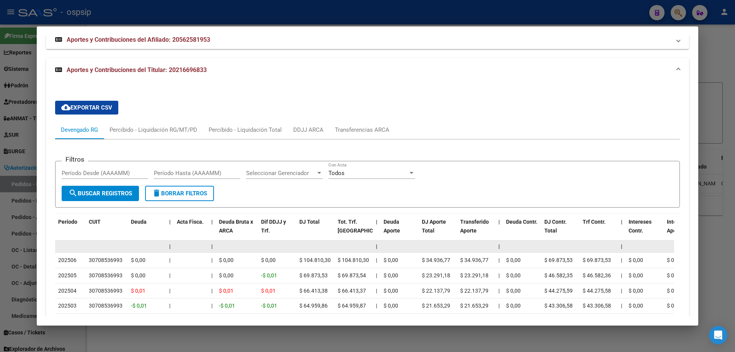
scroll to position [820, 0]
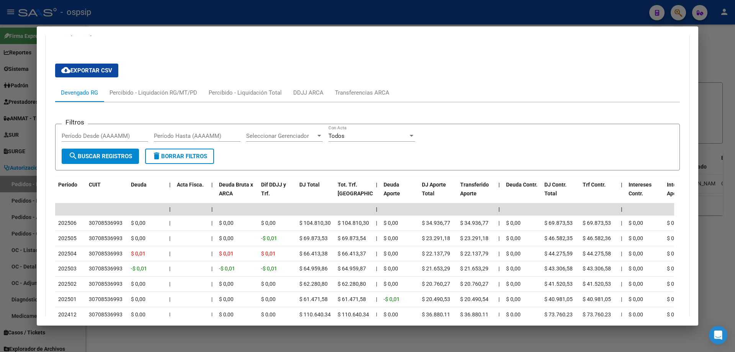
click at [20, 148] on div at bounding box center [367, 176] width 735 height 352
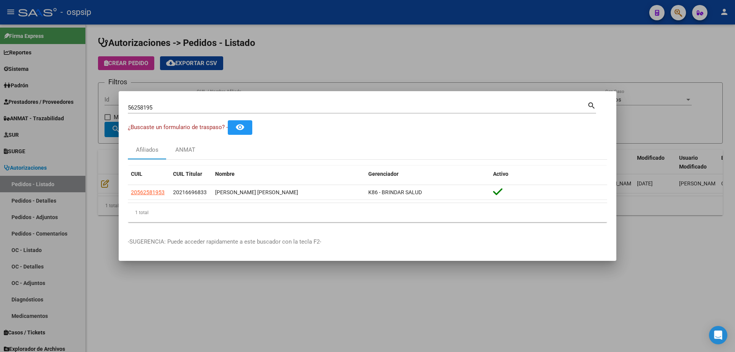
click at [108, 112] on div at bounding box center [367, 176] width 735 height 352
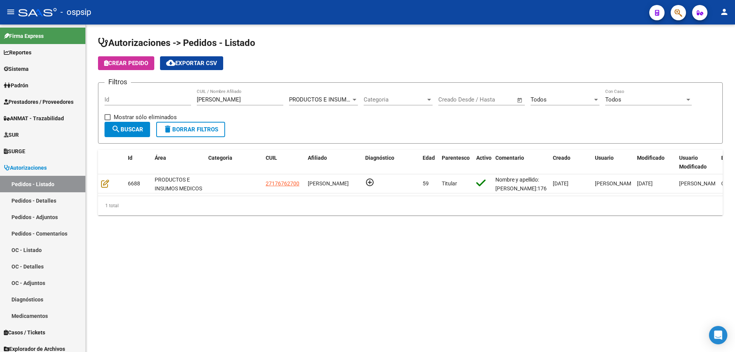
click at [251, 105] on div "[PERSON_NAME] CUIL / Nombre Afiliado" at bounding box center [240, 101] width 87 height 24
click at [249, 100] on input "[PERSON_NAME]" at bounding box center [240, 99] width 87 height 7
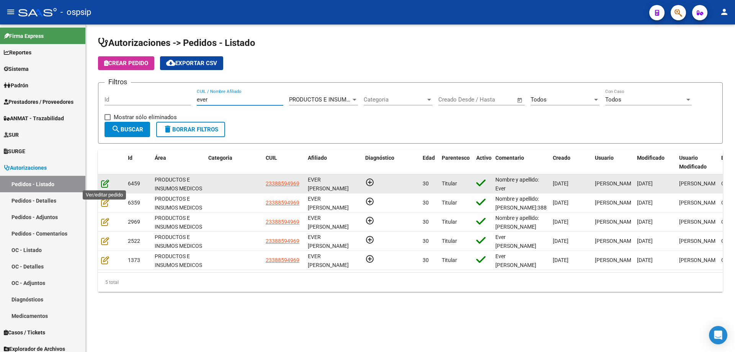
type input "ever"
click at [102, 184] on icon at bounding box center [105, 183] width 8 height 8
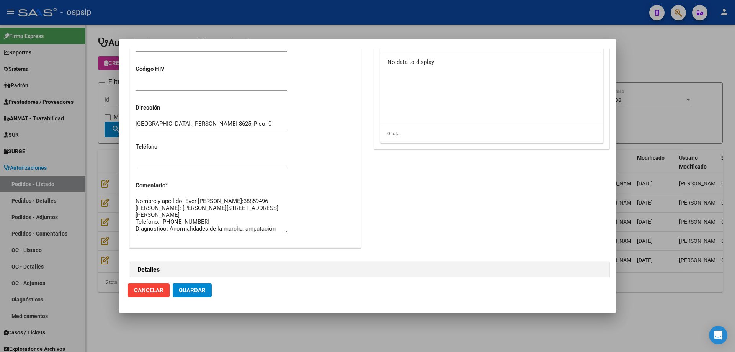
scroll to position [421, 0]
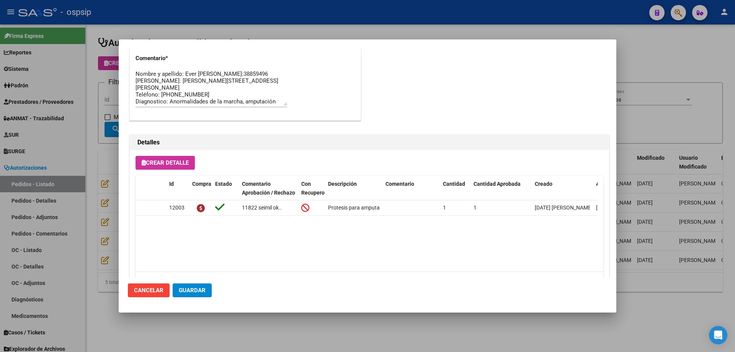
click at [93, 109] on div at bounding box center [367, 176] width 735 height 352
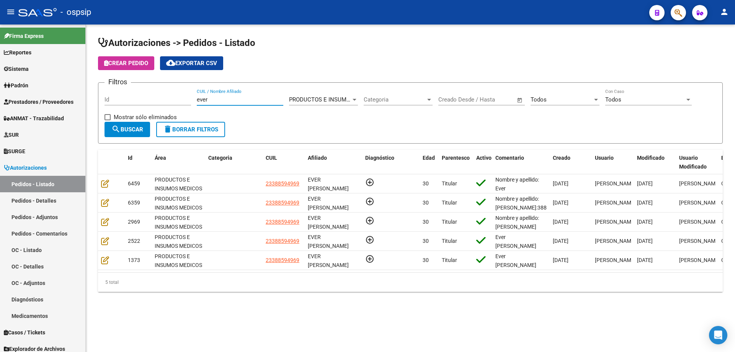
drag, startPoint x: 221, startPoint y: 102, endPoint x: 101, endPoint y: 82, distance: 121.5
click at [101, 82] on app-list-header "Autorizaciones -> Pedidos - Listado Crear Pedido cloud_download Exportar CSV Fi…" at bounding box center [410, 90] width 625 height 107
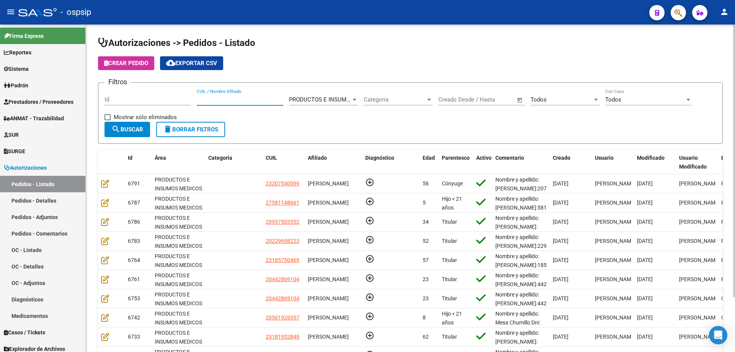
click at [570, 98] on div "Todos" at bounding box center [562, 99] width 62 height 7
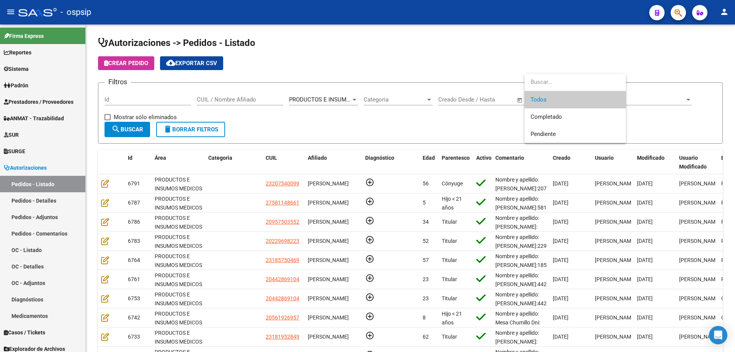
click at [673, 16] on div at bounding box center [367, 176] width 735 height 352
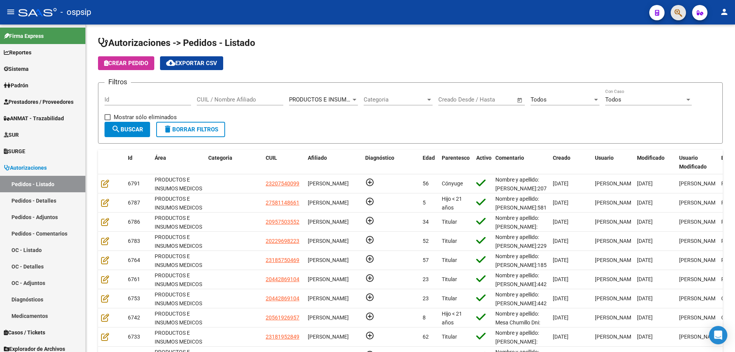
click at [673, 15] on button "button" at bounding box center [678, 12] width 15 height 15
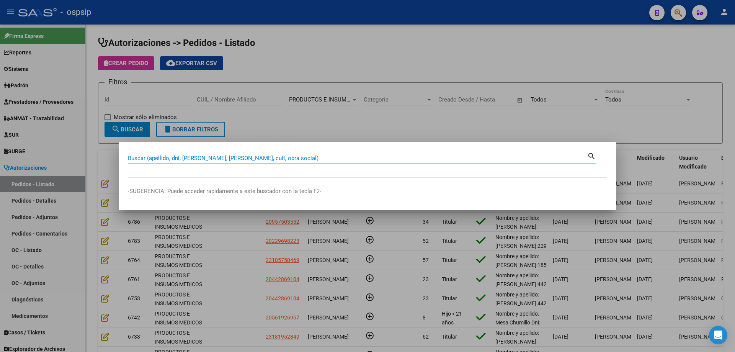
click at [252, 161] on input "Buscar (apellido, dni, [PERSON_NAME], [PERSON_NAME], cuit, obra social)" at bounding box center [357, 158] width 459 height 7
type input "59918096"
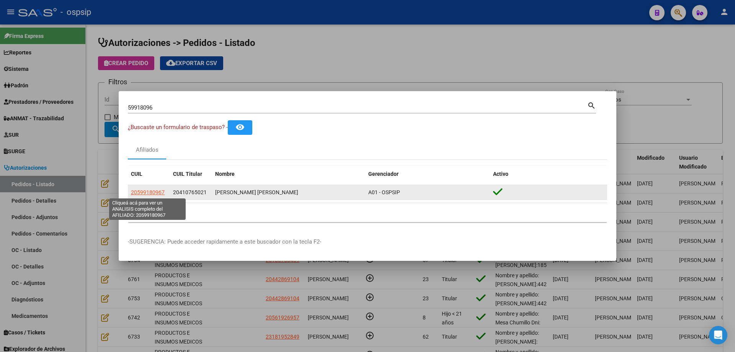
click at [145, 194] on span "20599180967" at bounding box center [148, 192] width 34 height 6
type textarea "20599180967"
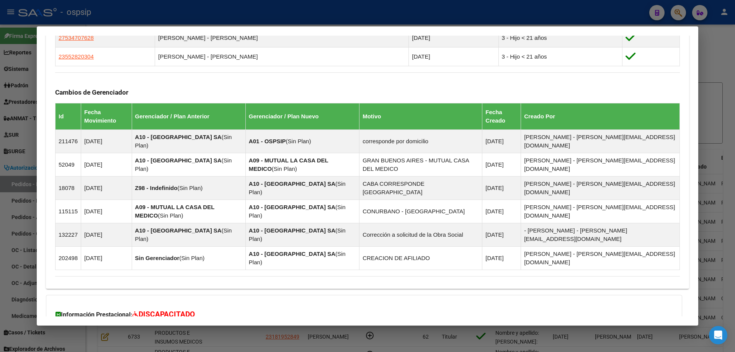
scroll to position [559, 0]
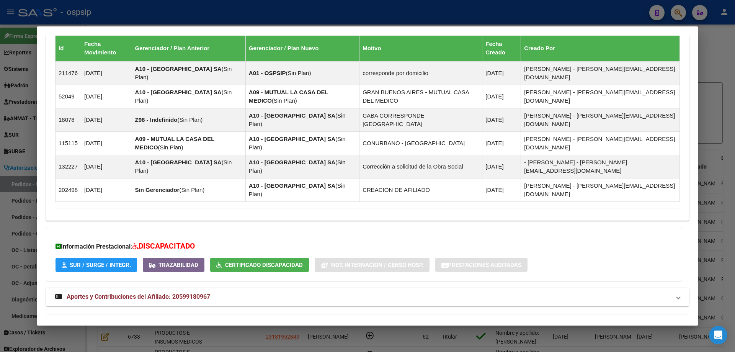
click at [123, 319] on strong "Aportes y Contribuciones del Titular: 20410765021" at bounding box center [131, 323] width 152 height 9
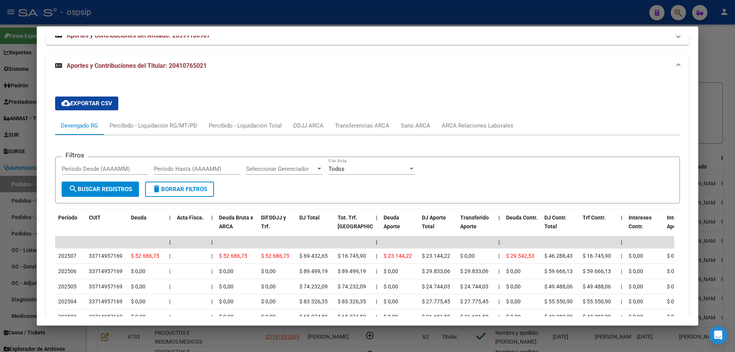
scroll to position [828, 0]
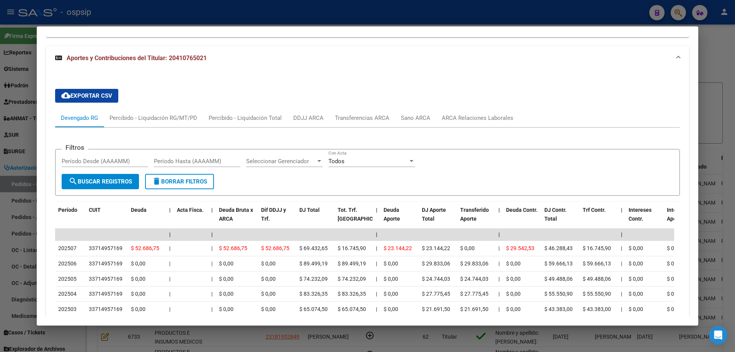
click at [6, 126] on div at bounding box center [367, 176] width 735 height 352
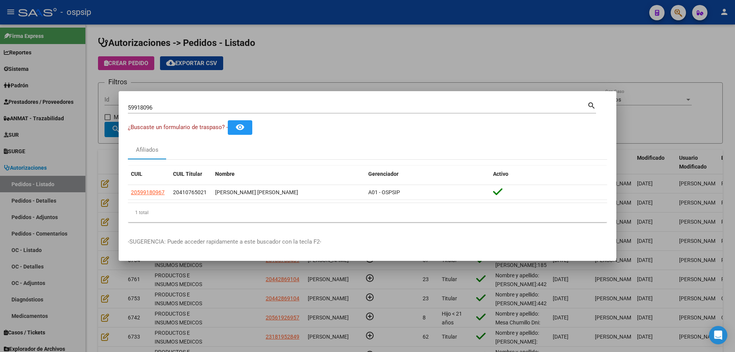
click at [149, 104] on input "59918096" at bounding box center [357, 107] width 459 height 7
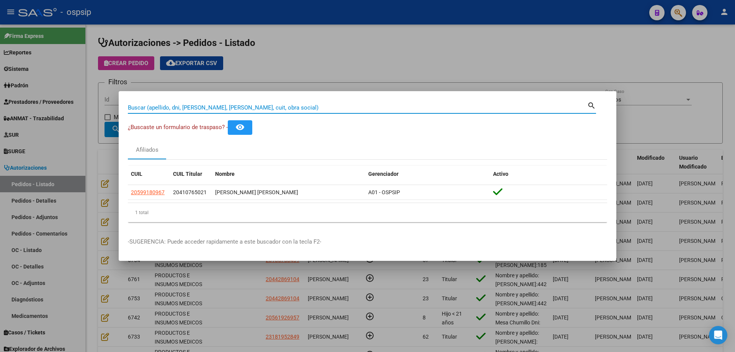
paste input "52783026"
type input "52783026"
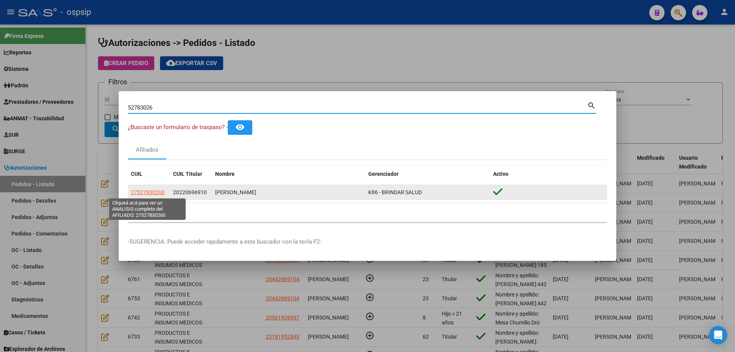
click at [152, 190] on span "27527830260" at bounding box center [148, 192] width 34 height 6
type textarea "27527830260"
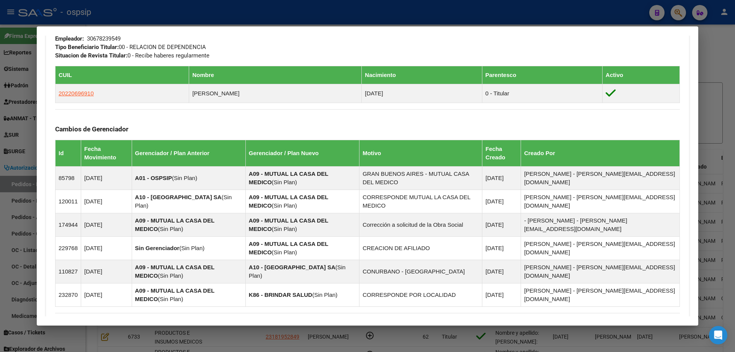
scroll to position [522, 0]
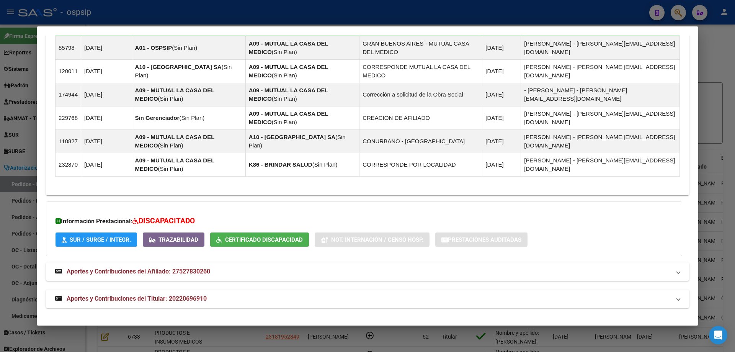
click at [114, 296] on span "Aportes y Contribuciones del Titular: 20220696910" at bounding box center [137, 298] width 140 height 7
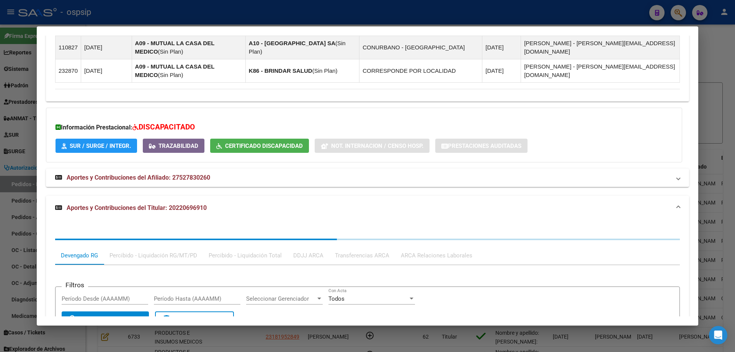
scroll to position [714, 0]
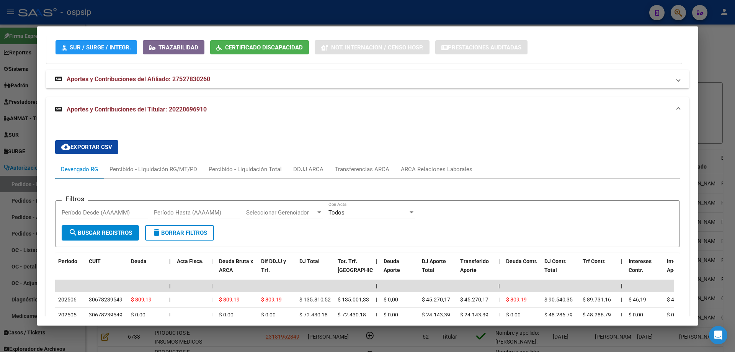
click at [13, 187] on div at bounding box center [367, 176] width 735 height 352
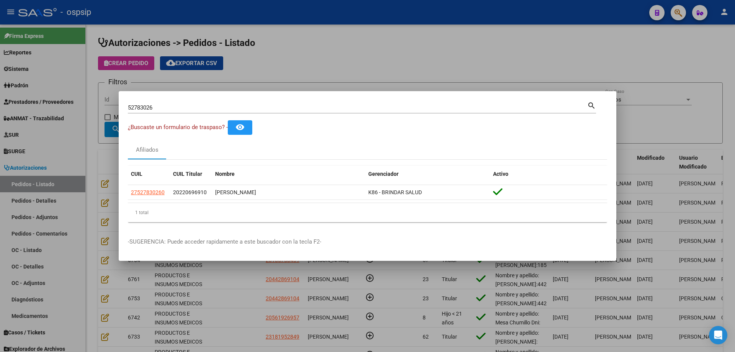
click at [139, 106] on input "52783026" at bounding box center [357, 107] width 459 height 7
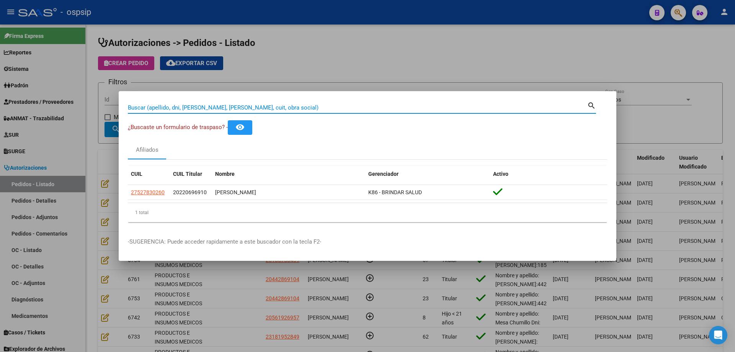
paste input "45927431"
type input "45927431"
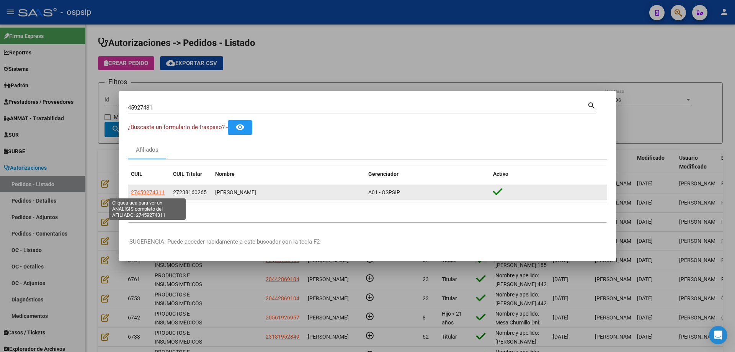
click at [155, 192] on span "27459274311" at bounding box center [148, 192] width 34 height 6
type textarea "27459274311"
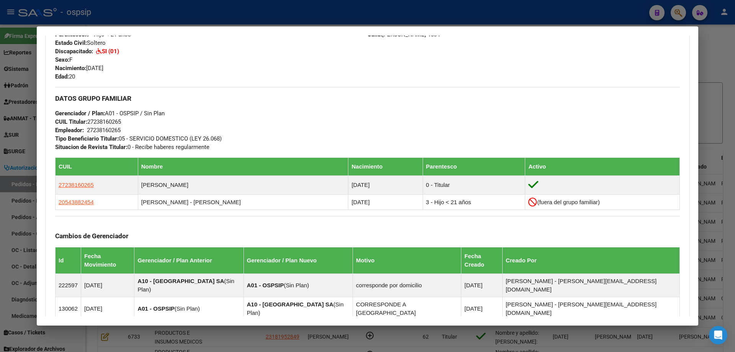
scroll to position [442, 0]
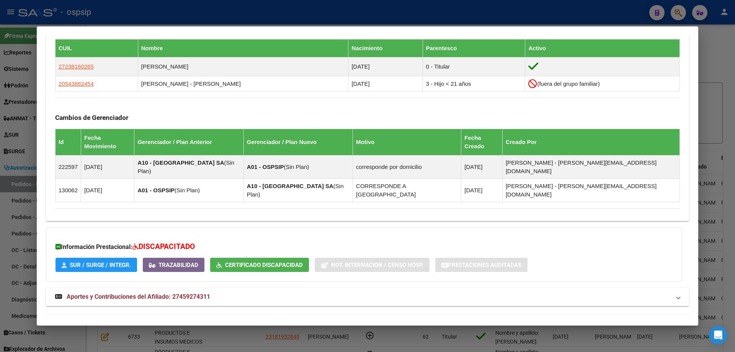
click at [116, 320] on span "Aportes y Contribuciones del Titular: 27238160265" at bounding box center [137, 323] width 140 height 7
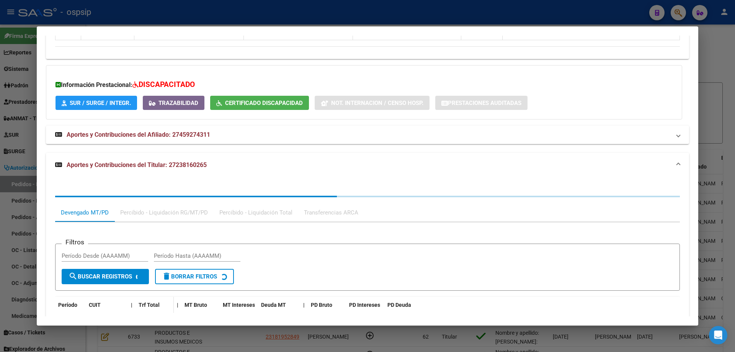
scroll to position [639, 0]
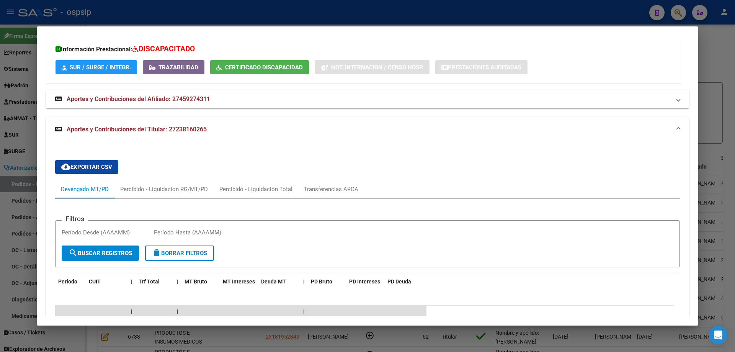
click at [16, 170] on div at bounding box center [367, 176] width 735 height 352
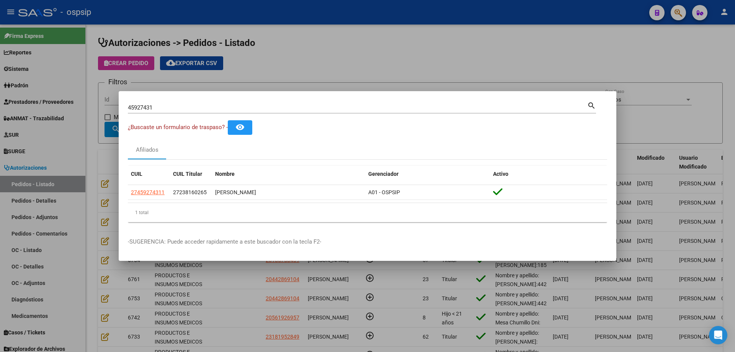
click at [139, 105] on input "45927431" at bounding box center [357, 107] width 459 height 7
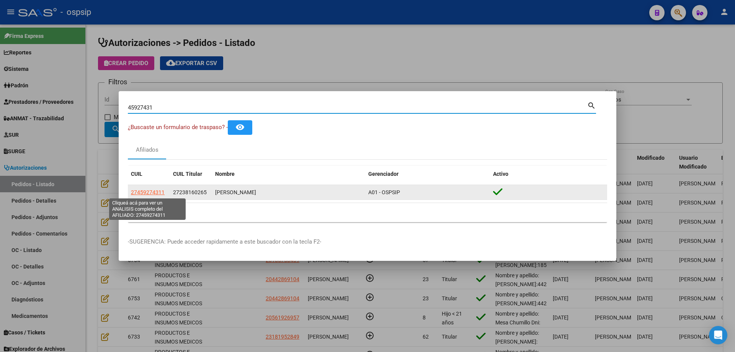
click at [152, 191] on span "27459274311" at bounding box center [148, 192] width 34 height 6
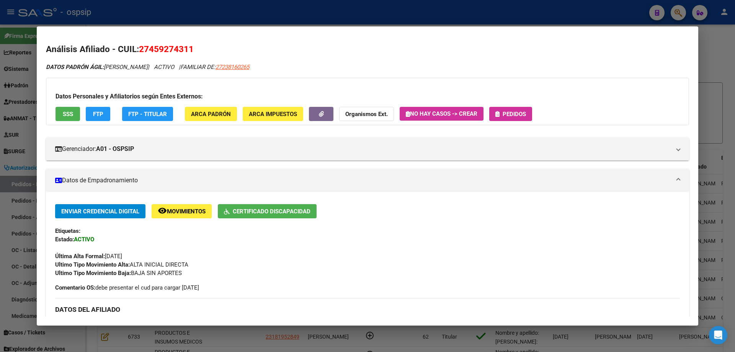
click at [33, 90] on div at bounding box center [367, 176] width 735 height 352
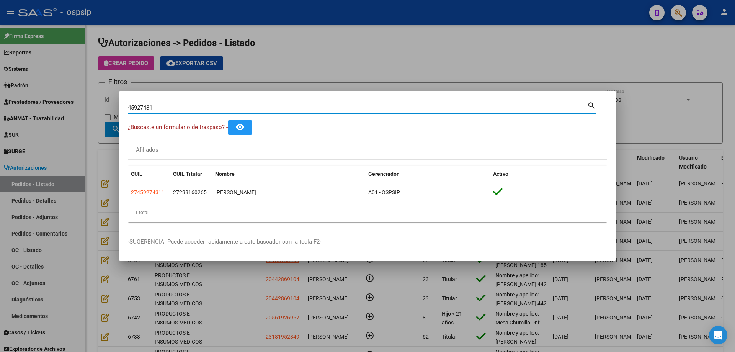
click at [136, 108] on input "45927431" at bounding box center [357, 107] width 459 height 7
paste input "49852164"
type input "49852164"
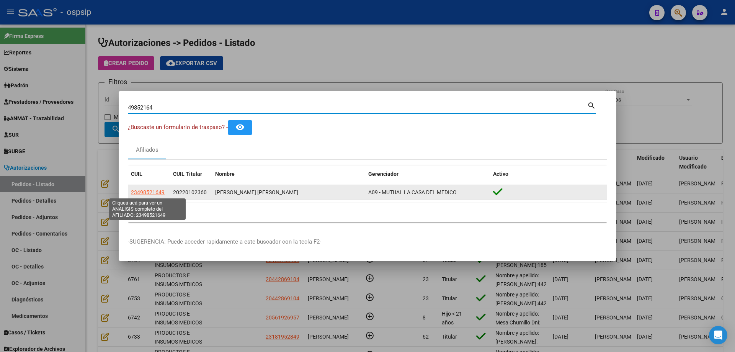
click at [156, 190] on span "23498521649" at bounding box center [148, 192] width 34 height 6
type textarea "23498521649"
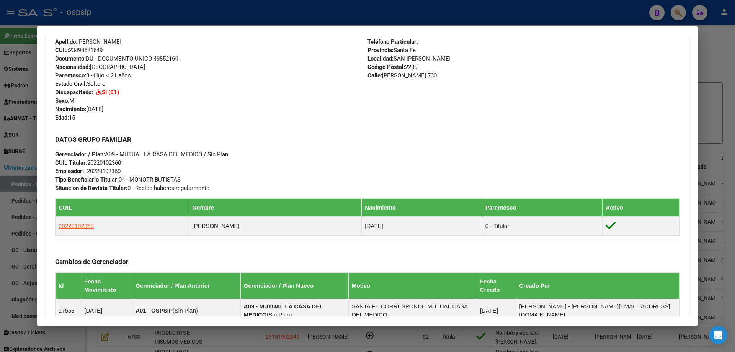
scroll to position [460, 0]
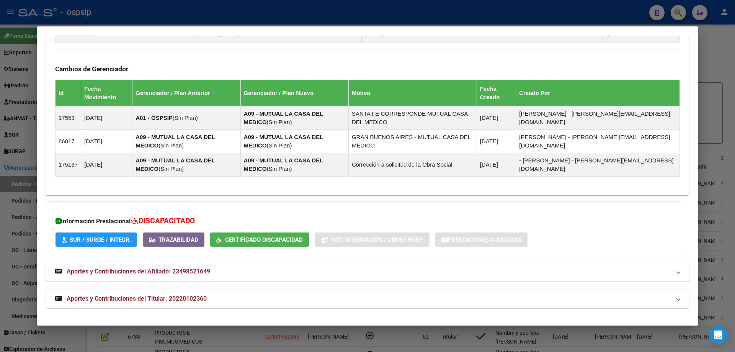
click at [132, 296] on span "Aportes y Contribuciones del Titular: 20220102360" at bounding box center [137, 298] width 140 height 7
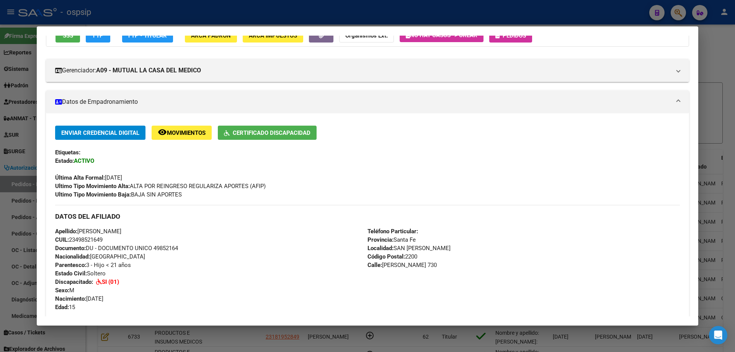
scroll to position [0, 0]
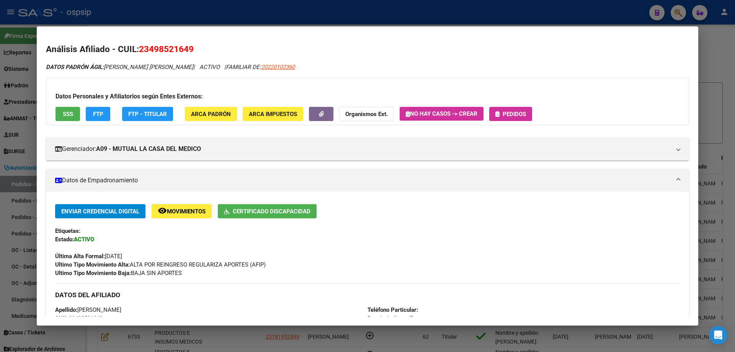
click at [27, 125] on div at bounding box center [367, 176] width 735 height 352
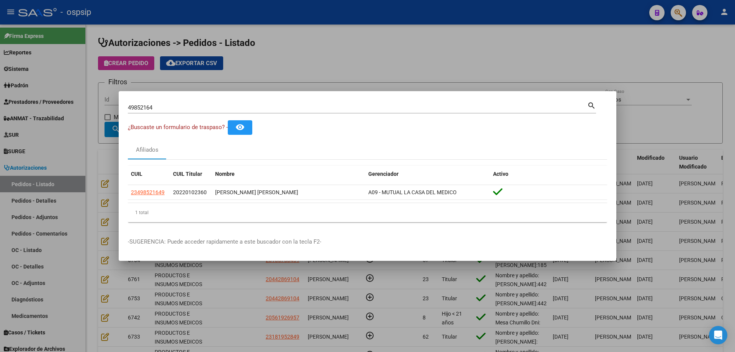
click at [151, 108] on input "49852164" at bounding box center [357, 107] width 459 height 7
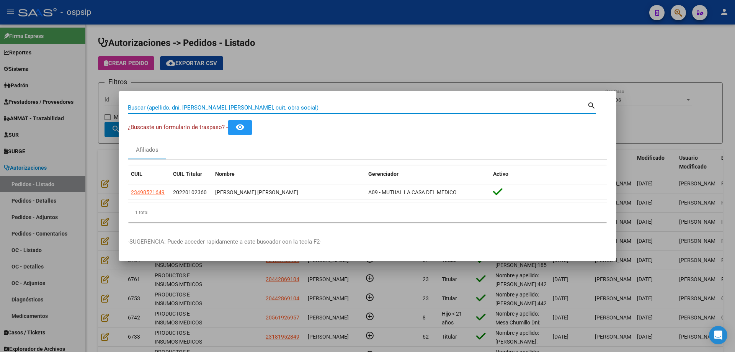
click at [188, 109] on input "Buscar (apellido, dni, [PERSON_NAME], [PERSON_NAME], cuit, obra social)" at bounding box center [357, 107] width 459 height 7
paste input "43586352"
type input "43586352"
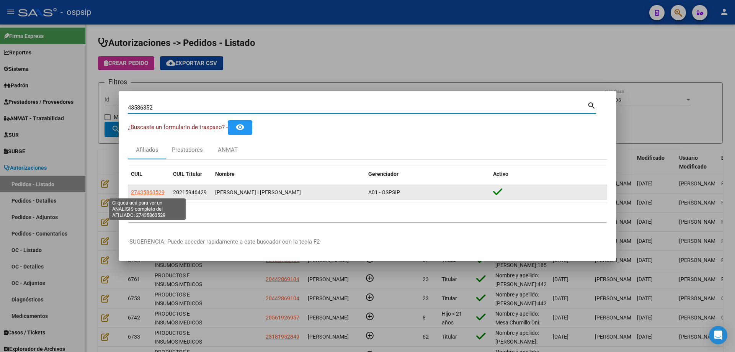
click at [160, 192] on span "27435863529" at bounding box center [148, 192] width 34 height 6
type textarea "27435863529"
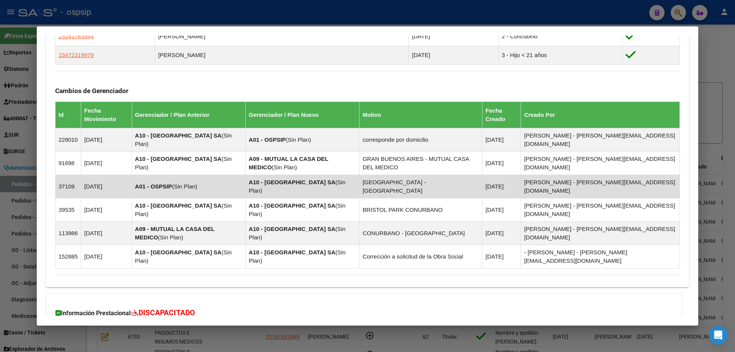
scroll to position [534, 0]
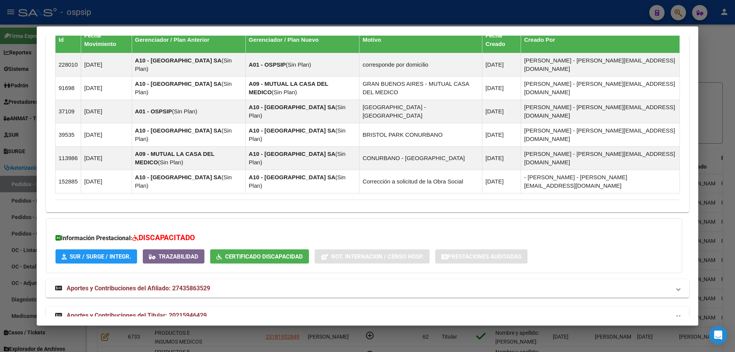
click at [113, 312] on span "Aportes y Contribuciones del Titular: 20215946429" at bounding box center [137, 315] width 140 height 7
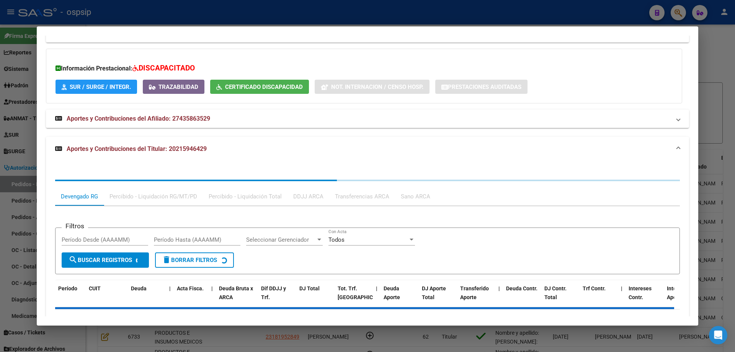
scroll to position [727, 0]
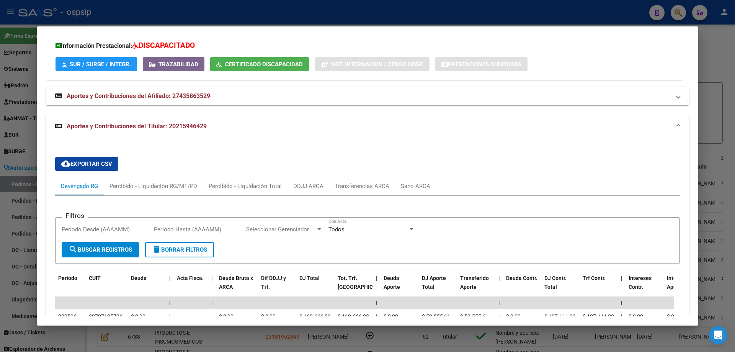
click at [0, 147] on div at bounding box center [367, 176] width 735 height 352
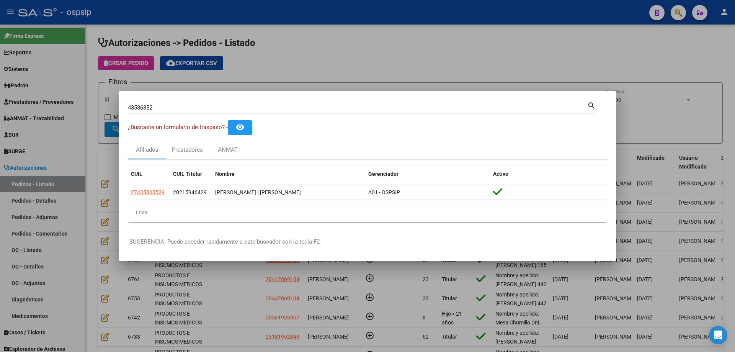
click at [145, 104] on input "43586352" at bounding box center [357, 107] width 459 height 7
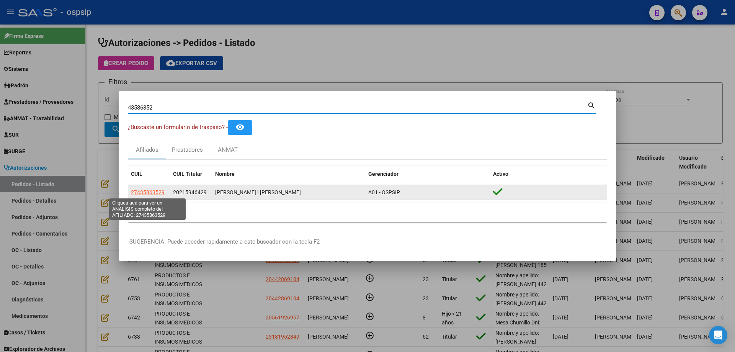
click at [150, 194] on span "27435863529" at bounding box center [148, 192] width 34 height 6
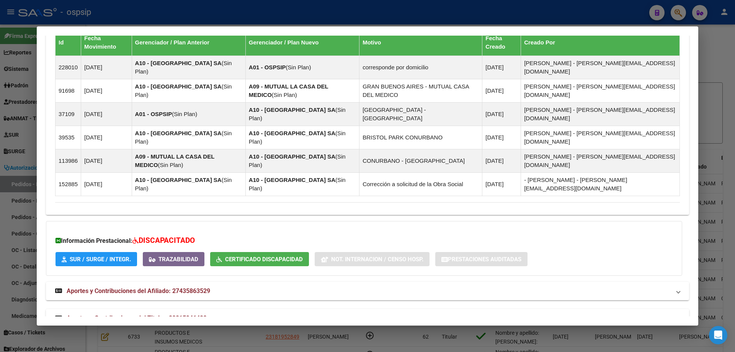
scroll to position [534, 0]
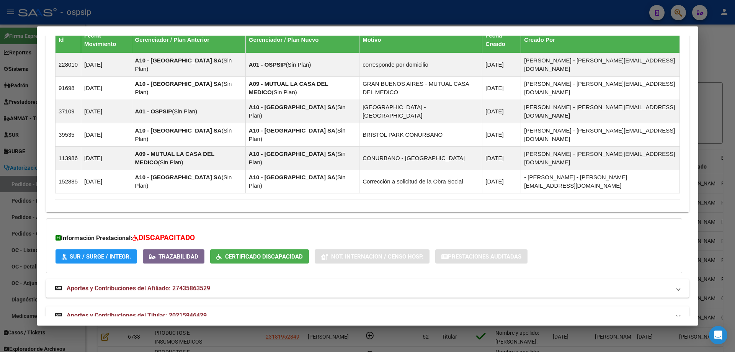
click at [142, 312] on span "Aportes y Contribuciones del Titular: 20215946429" at bounding box center [137, 315] width 140 height 7
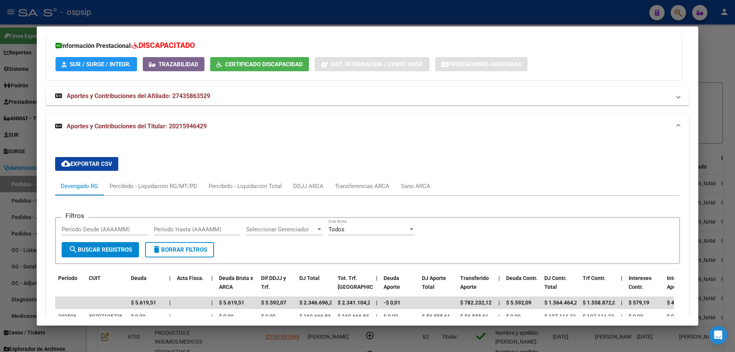
scroll to position [803, 0]
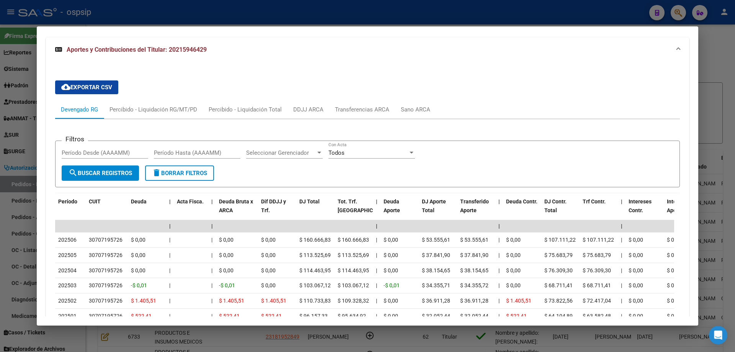
click at [10, 155] on div at bounding box center [367, 176] width 735 height 352
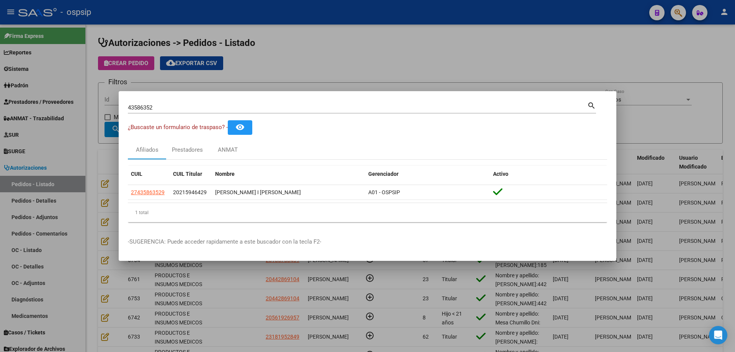
click at [140, 106] on input "43586352" at bounding box center [357, 107] width 459 height 7
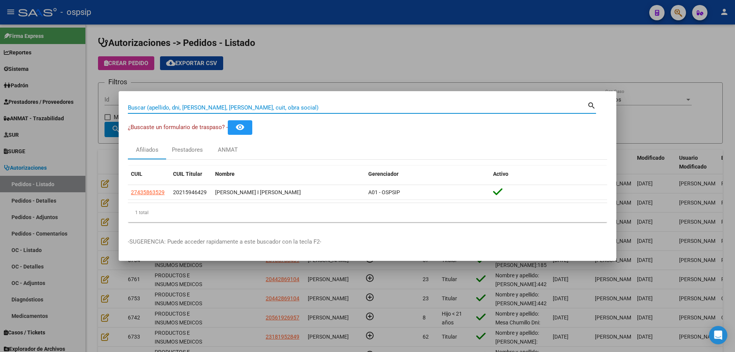
paste input "53590001"
type input "53590001"
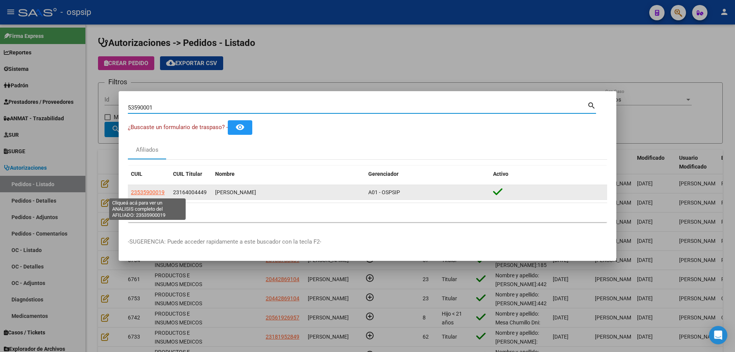
click at [150, 194] on span "23535900019" at bounding box center [148, 192] width 34 height 6
type textarea "23535900019"
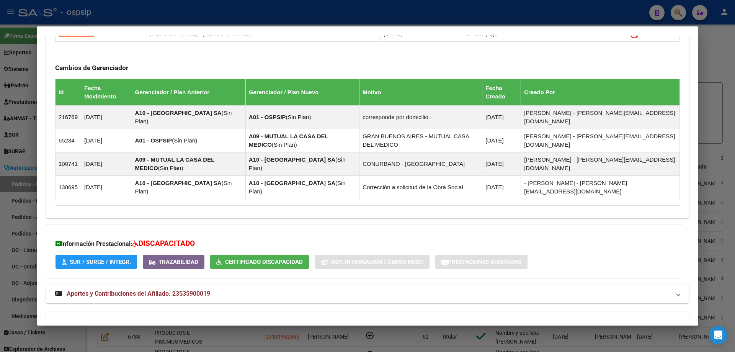
scroll to position [503, 0]
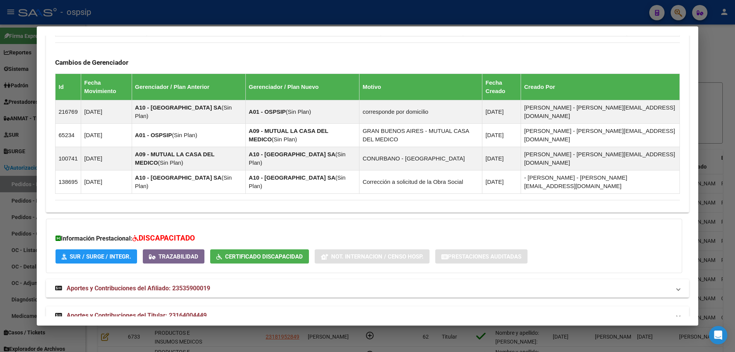
click at [142, 312] on span "Aportes y Contribuciones del Titular: 23164004449" at bounding box center [137, 315] width 140 height 7
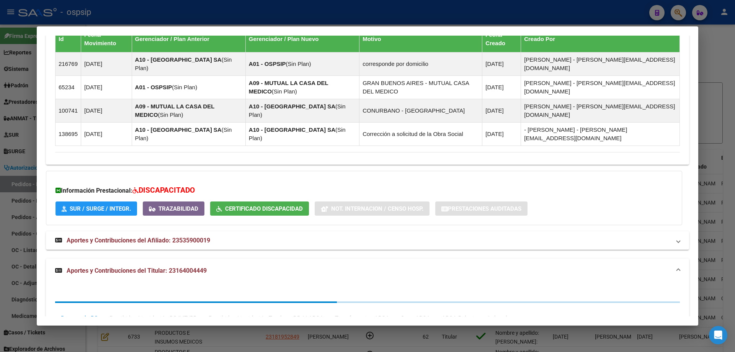
scroll to position [694, 0]
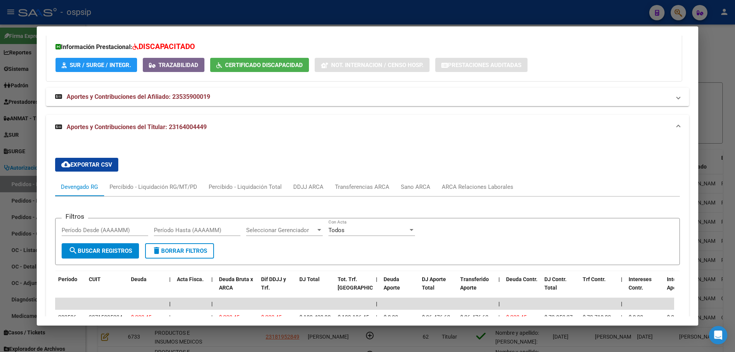
click at [13, 168] on div at bounding box center [367, 176] width 735 height 352
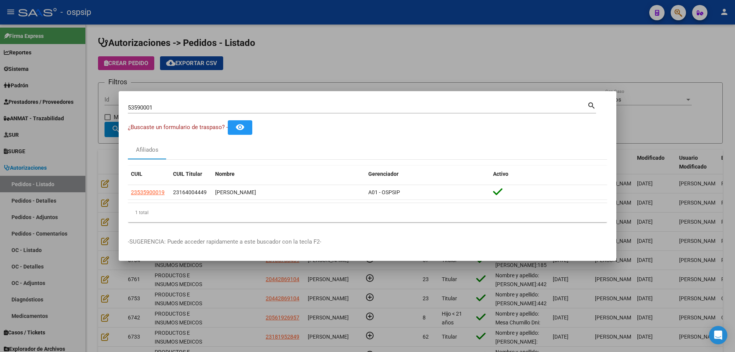
click at [147, 104] on input "53590001" at bounding box center [357, 107] width 459 height 7
click at [38, 120] on div at bounding box center [367, 176] width 735 height 352
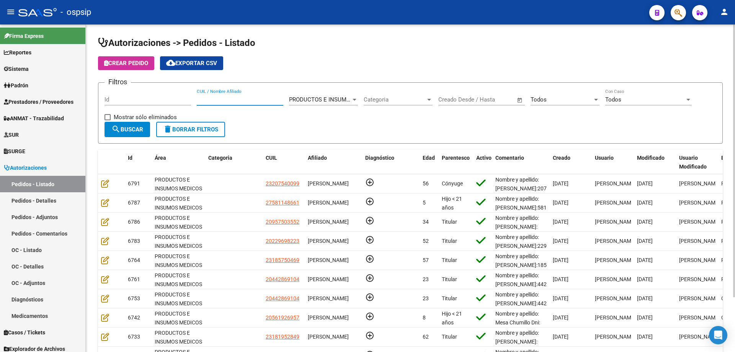
click at [237, 102] on input "CUIL / Nombre Afiliado" at bounding box center [240, 99] width 87 height 7
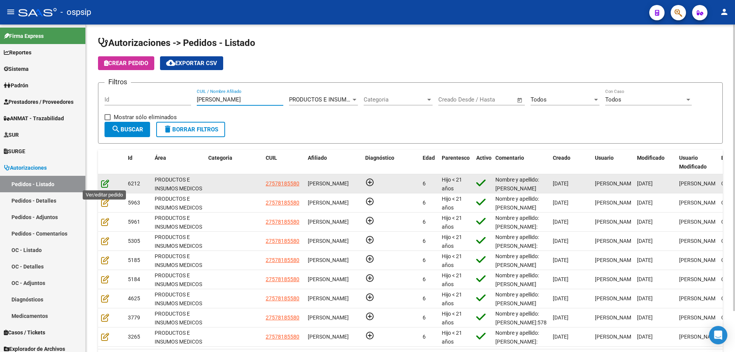
type input "[PERSON_NAME]"
click at [106, 180] on icon at bounding box center [105, 183] width 8 height 8
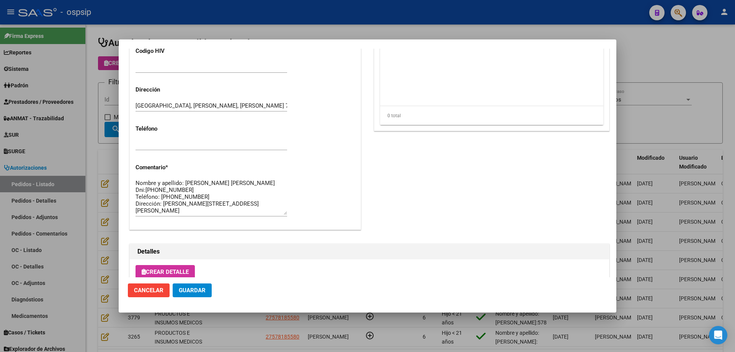
scroll to position [306, 0]
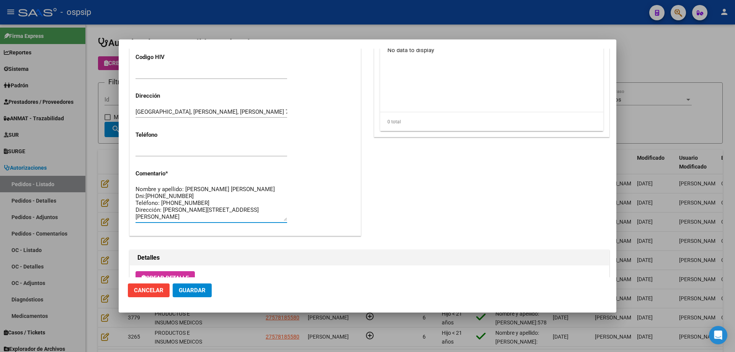
click at [160, 192] on textarea "Nombre y apellido: [PERSON_NAME] [PERSON_NAME] Dni:[PHONE_NUMBER] Teléfono: [PH…" at bounding box center [212, 203] width 152 height 36
click at [159, 197] on textarea "Nombre y apellido: [PERSON_NAME] [PERSON_NAME] Dni:[PHONE_NUMBER] Teléfono: [PH…" at bounding box center [212, 203] width 152 height 36
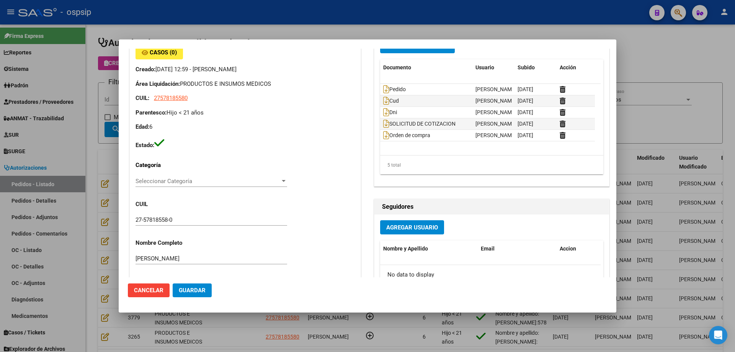
scroll to position [38, 0]
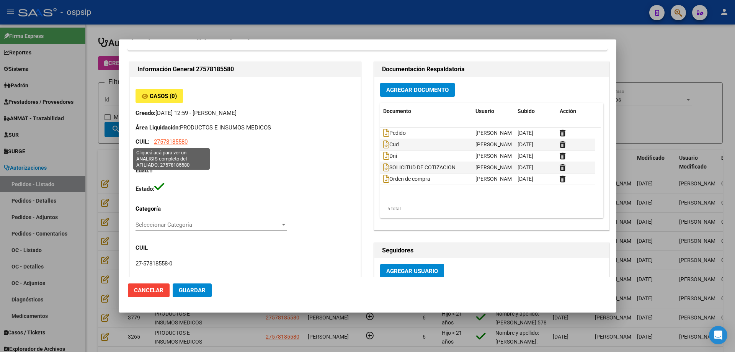
click at [180, 144] on span "27578185580" at bounding box center [171, 141] width 34 height 7
type textarea "27578185580"
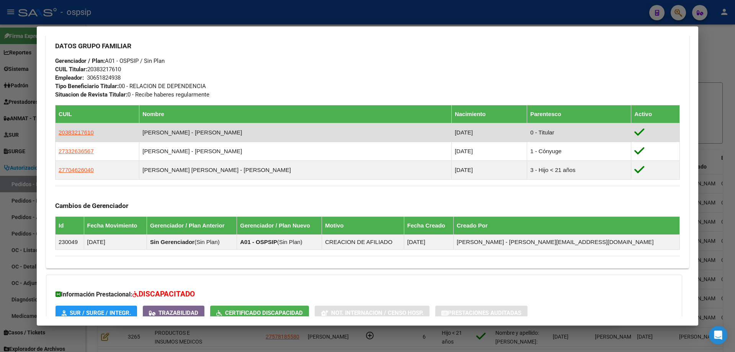
scroll to position [418, 0]
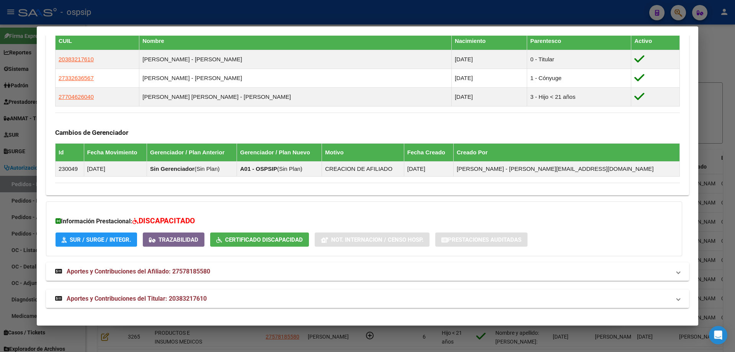
click at [151, 300] on span "Aportes y Contribuciones del Titular: 20383217610" at bounding box center [137, 298] width 140 height 7
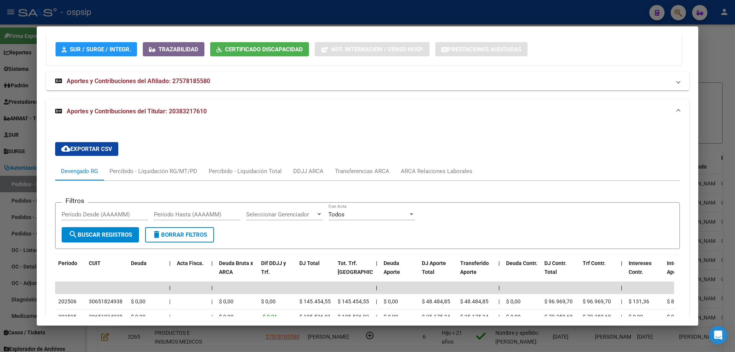
scroll to position [686, 0]
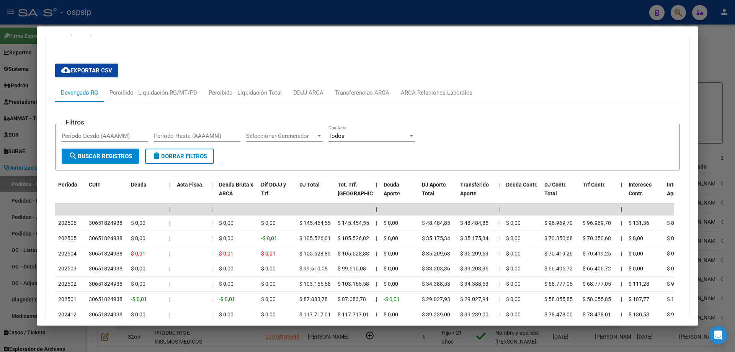
click at [33, 107] on div at bounding box center [367, 176] width 735 height 352
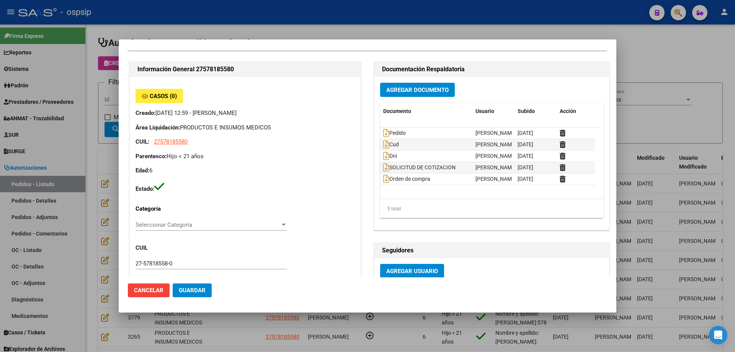
scroll to position [191, 0]
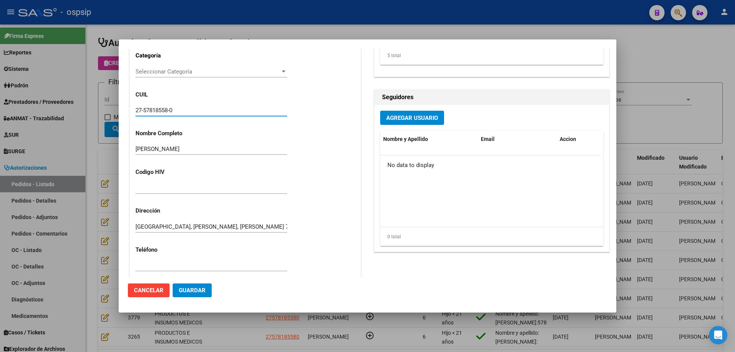
drag, startPoint x: 190, startPoint y: 110, endPoint x: 129, endPoint y: 106, distance: 61.4
click at [129, 106] on div "Información General 27578185580 Casos (0) Creado: [DATE] 12:59 - [PERSON_NAME] …" at bounding box center [245, 135] width 235 height 456
click at [87, 109] on div at bounding box center [367, 176] width 735 height 352
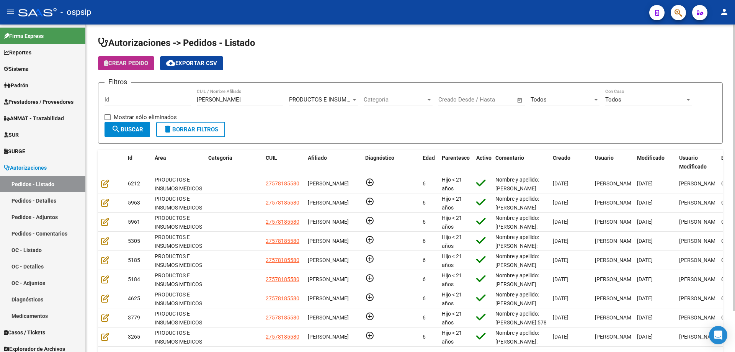
click at [127, 62] on span "Crear Pedido" at bounding box center [126, 63] width 44 height 7
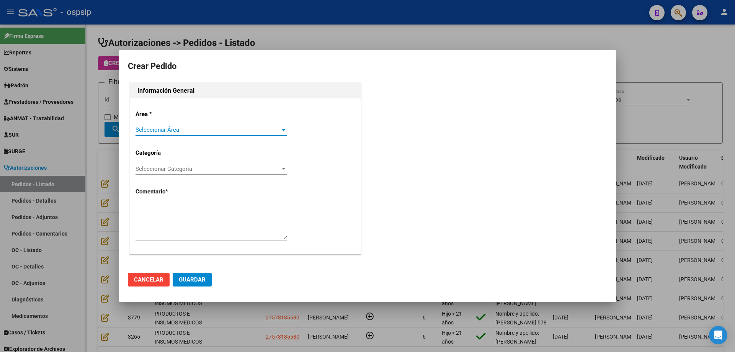
click at [158, 130] on span "Seleccionar Área" at bounding box center [208, 129] width 145 height 7
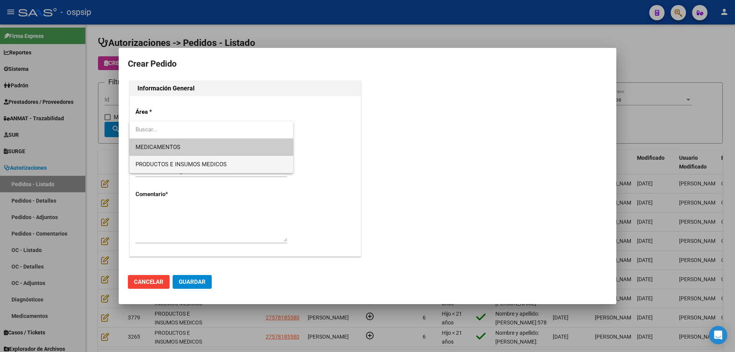
click at [155, 160] on span "PRODUCTOS E INSUMOS MEDICOS" at bounding box center [212, 164] width 152 height 17
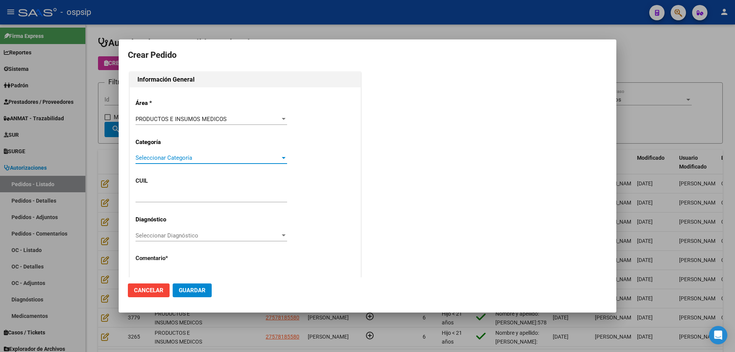
click at [164, 158] on span "Seleccionar Categoría" at bounding box center [208, 157] width 145 height 7
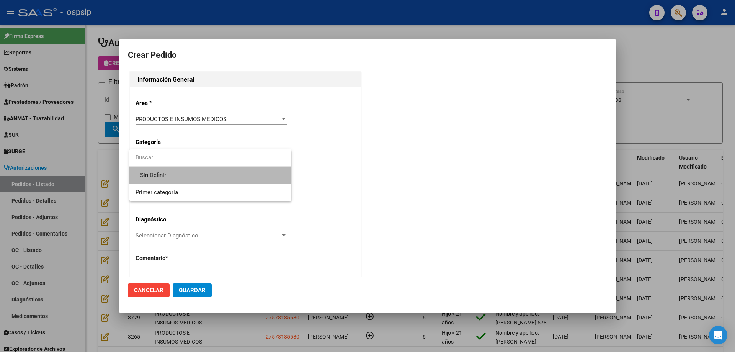
click at [162, 174] on span "-- Sin Definir --" at bounding box center [211, 175] width 150 height 17
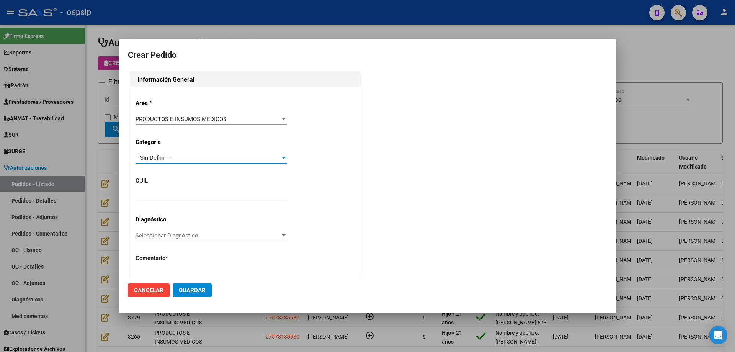
click at [154, 196] on input "text" at bounding box center [212, 196] width 152 height 7
paste input "27-57818558-0"
type input "27-57818558-0"
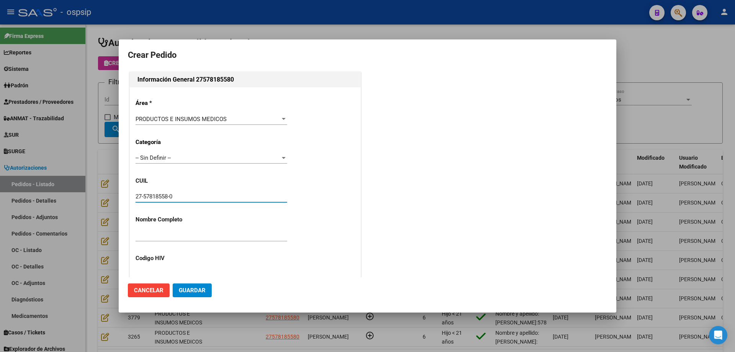
type input "[PERSON_NAME]"
type input "[GEOGRAPHIC_DATA], [PERSON_NAME], [PERSON_NAME] 712"
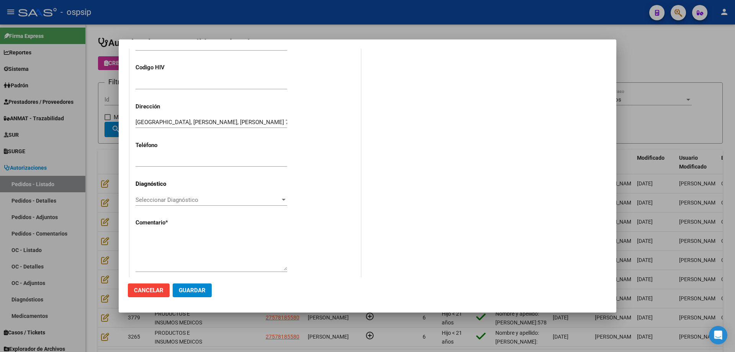
scroll to position [191, 0]
type input "27-57818558-0"
click at [184, 251] on textarea at bounding box center [212, 251] width 152 height 36
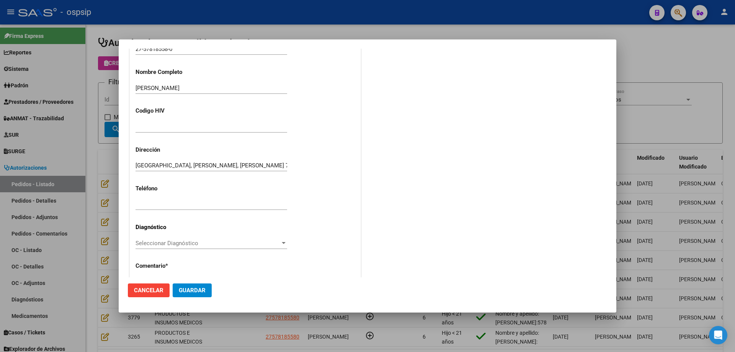
scroll to position [115, 0]
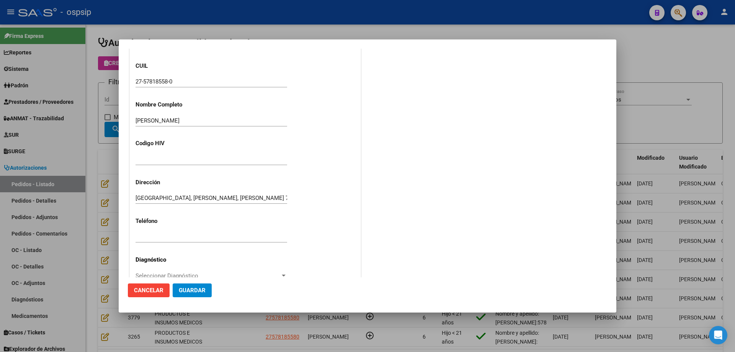
click at [155, 80] on input "27-57818558-0" at bounding box center [212, 81] width 152 height 7
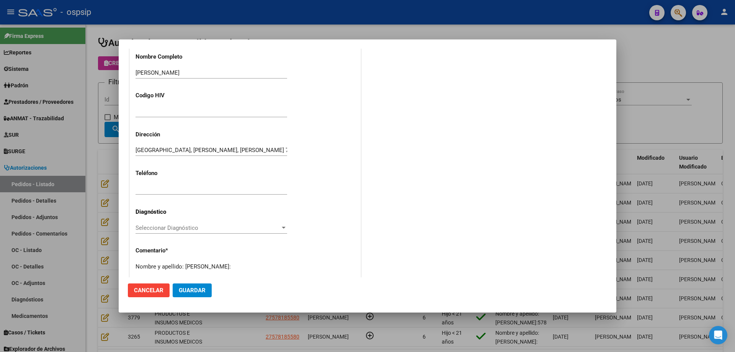
scroll to position [211, 0]
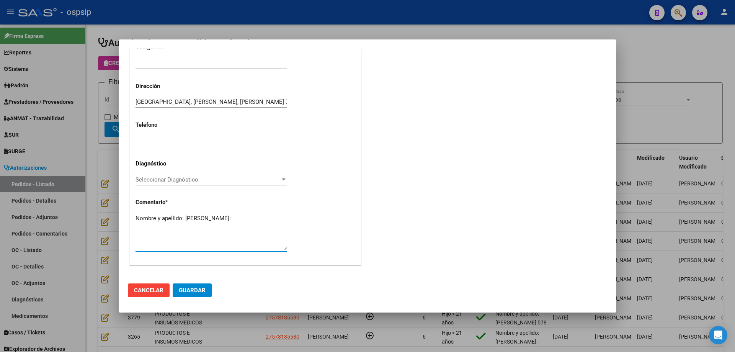
paste textarea "57818558"
type textarea "Nombre y apellido: [PERSON_NAME]:57818558"
click at [187, 286] on button "Guardar" at bounding box center [192, 290] width 39 height 14
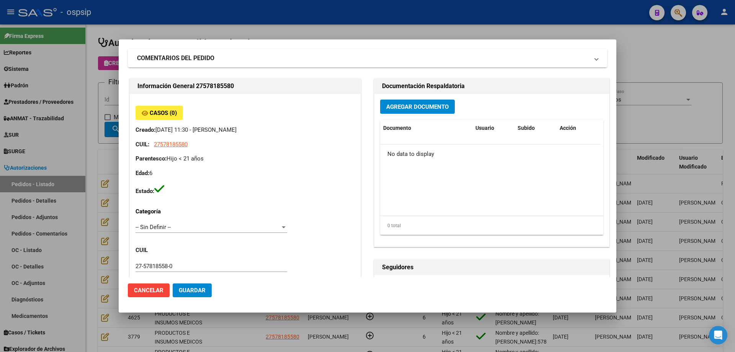
scroll to position [9, 0]
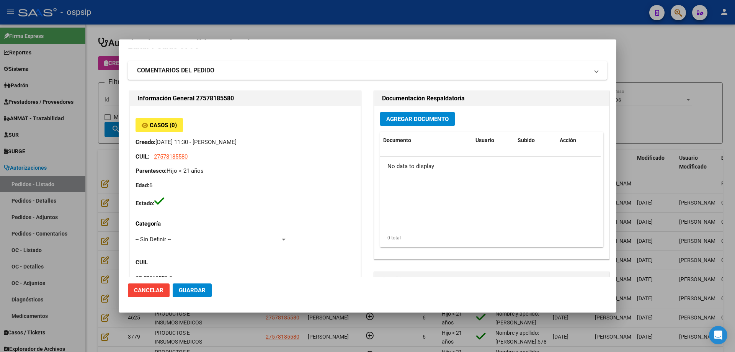
click at [420, 123] on button "Agregar Documento" at bounding box center [417, 119] width 75 height 14
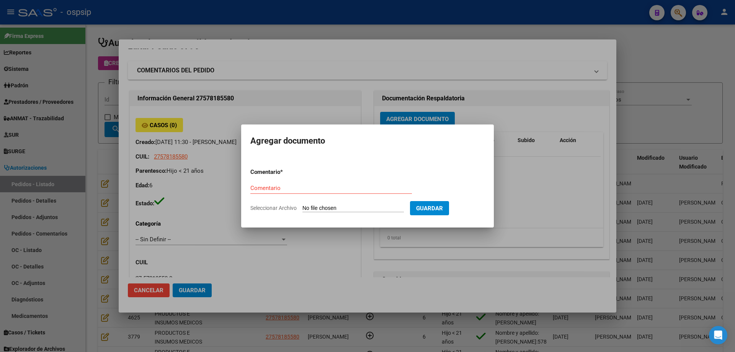
click at [370, 211] on input "Seleccionar Archivo" at bounding box center [352, 208] width 101 height 7
type input "C:\fakepath\pedido sondas [PERSON_NAME].jpg"
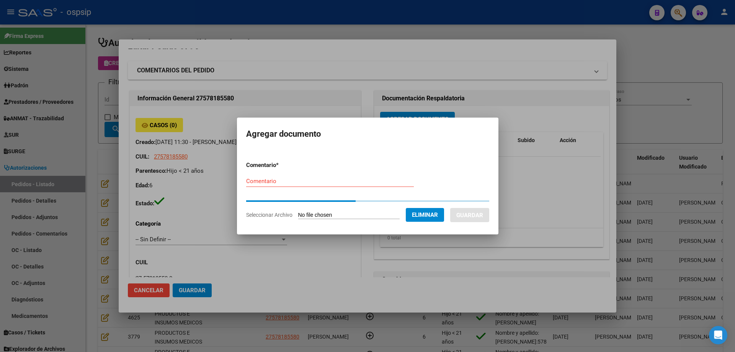
click at [274, 183] on input "Comentario" at bounding box center [330, 181] width 168 height 7
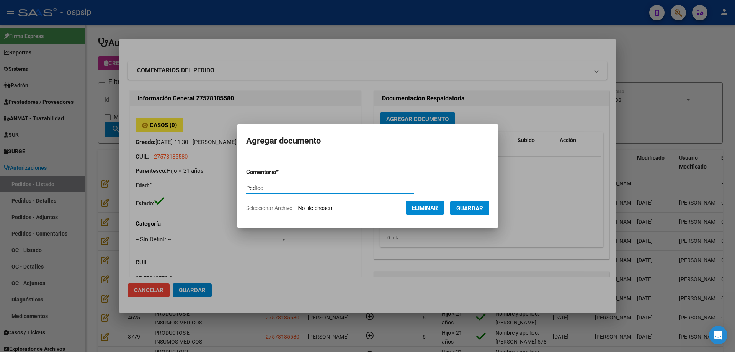
type input "Pedido"
click at [476, 209] on span "Guardar" at bounding box center [469, 208] width 27 height 7
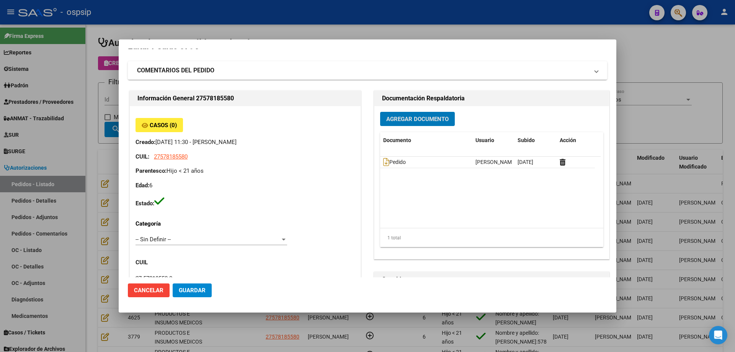
click at [386, 119] on span "Agregar Documento" at bounding box center [417, 119] width 62 height 7
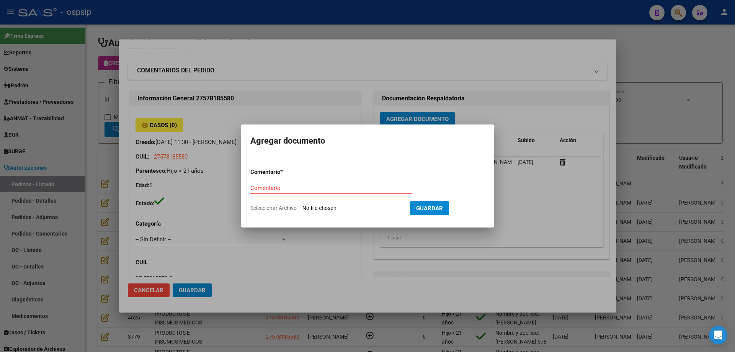
click at [362, 205] on input "Seleccionar Archivo" at bounding box center [352, 208] width 101 height 7
type input "C:\fakepath\dni [PERSON_NAME].jpg"
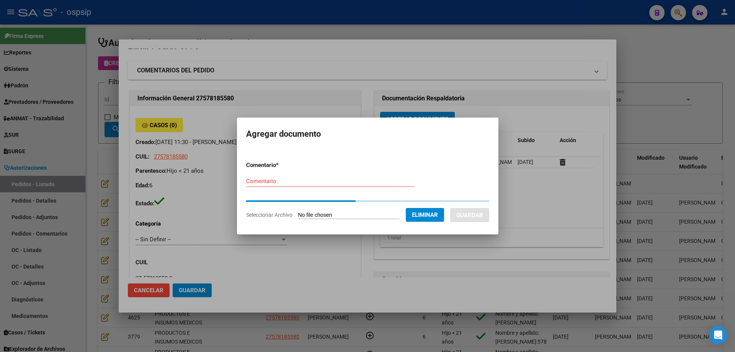
click at [269, 183] on input "Comentario" at bounding box center [330, 181] width 168 height 7
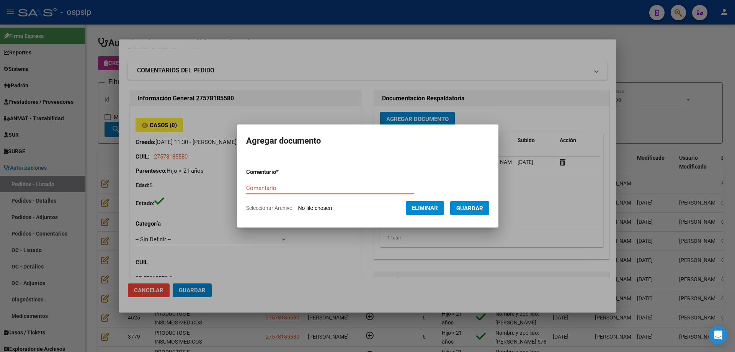
type input "S"
type input "Dni"
click at [470, 211] on span "Guardar" at bounding box center [469, 208] width 27 height 7
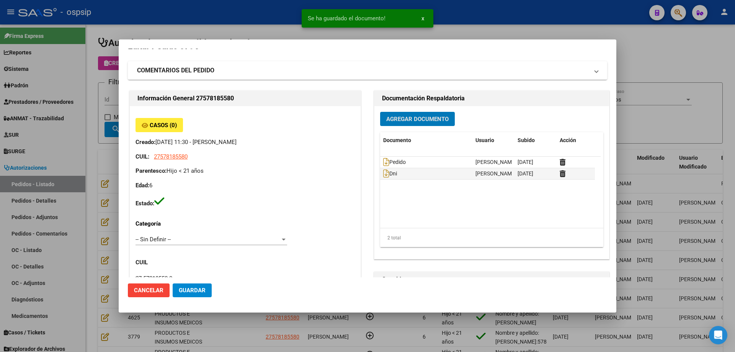
click at [427, 122] on span "Agregar Documento" at bounding box center [417, 119] width 62 height 7
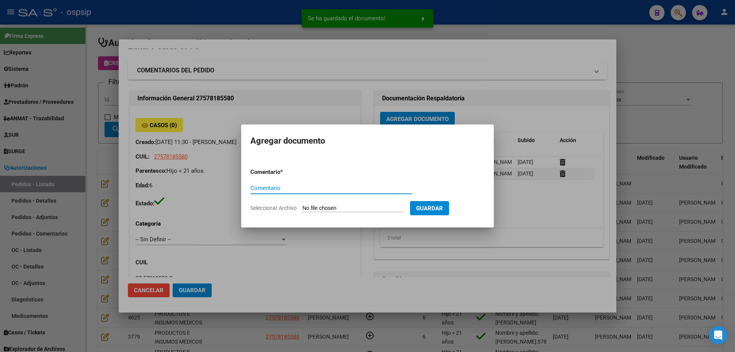
click at [367, 209] on input "Seleccionar Archivo" at bounding box center [352, 208] width 101 height 7
type input "C:\fakepath\cud [PERSON_NAME].jpg"
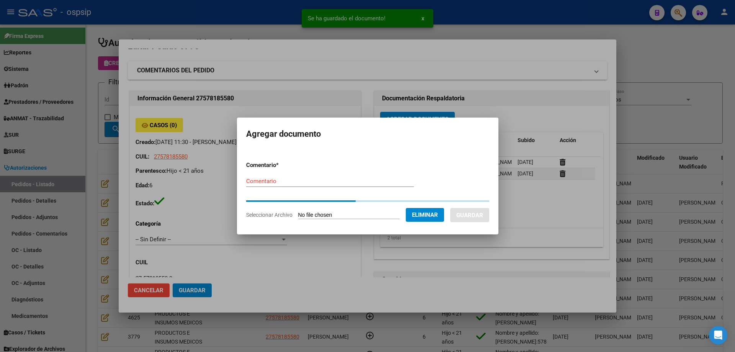
click at [277, 180] on input "Comentario" at bounding box center [330, 181] width 168 height 7
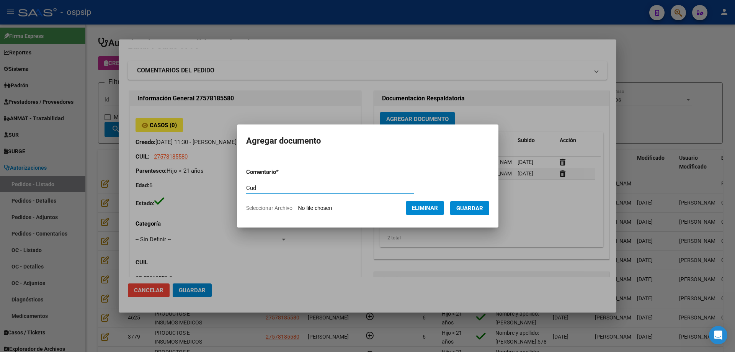
type input "Cud"
click at [477, 205] on span "Guardar" at bounding box center [469, 208] width 27 height 7
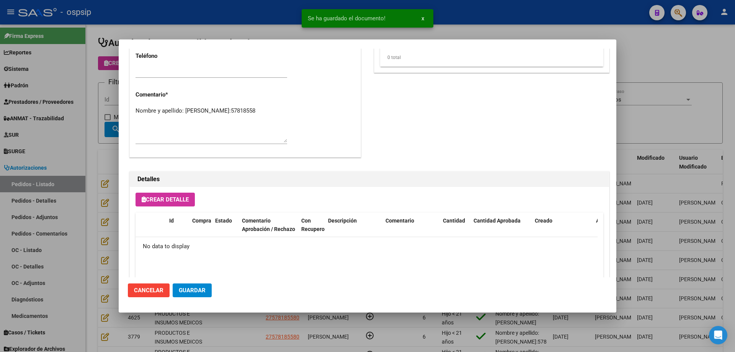
scroll to position [445, 0]
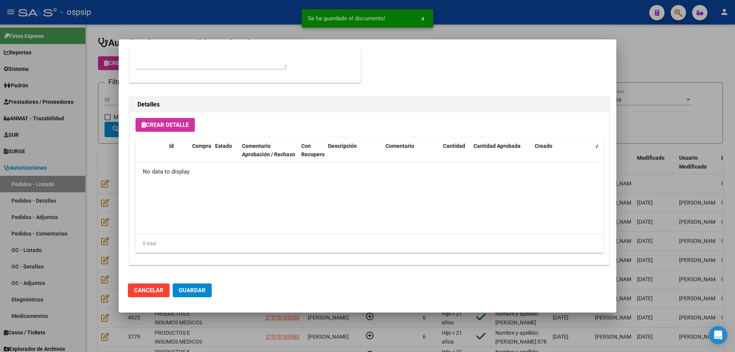
click at [181, 125] on span "Crear Detalle" at bounding box center [165, 124] width 47 height 7
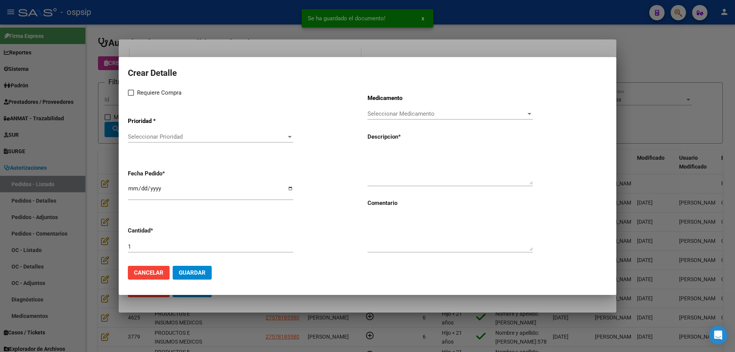
click at [193, 135] on span "Seleccionar Prioridad" at bounding box center [207, 136] width 158 height 7
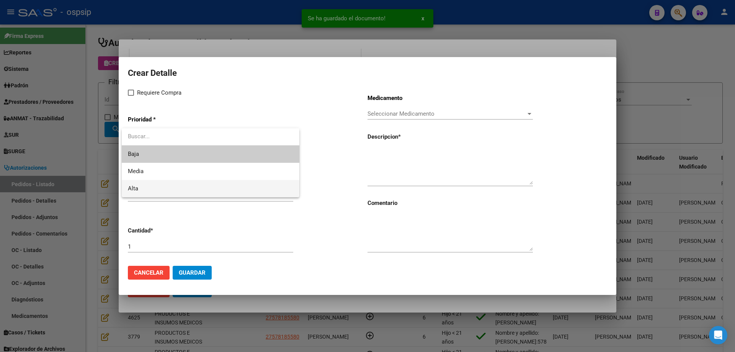
click at [167, 183] on span "Alta" at bounding box center [210, 188] width 165 height 17
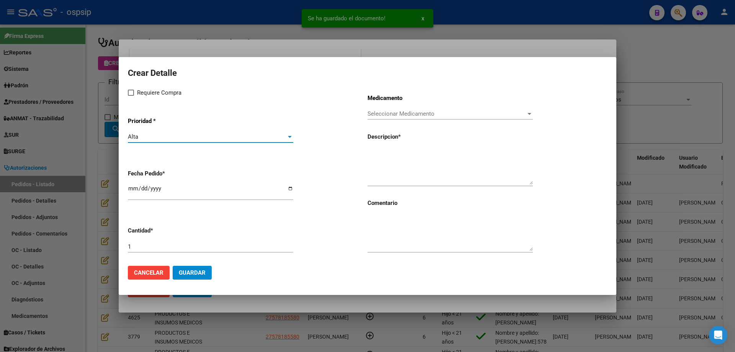
click at [146, 92] on span "Requiere Compra" at bounding box center [159, 92] width 44 height 9
click at [131, 96] on input "Requiere Compra" at bounding box center [131, 96] width 0 height 0
checkbox input "true"
click at [374, 118] on div "Seleccionar Medicamento Seleccionar Medicamento" at bounding box center [449, 113] width 165 height 11
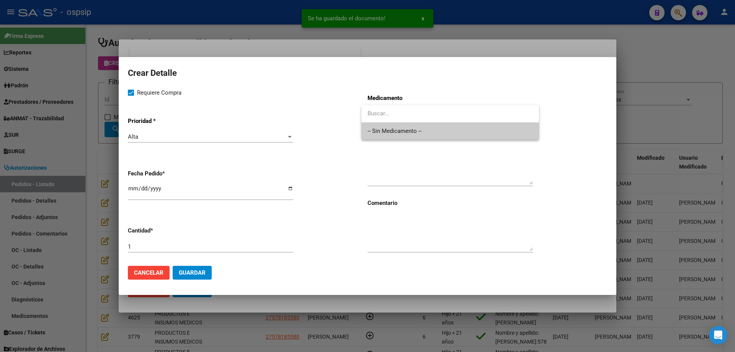
click at [378, 131] on span "-- Sin Medicamento --" at bounding box center [449, 130] width 165 height 17
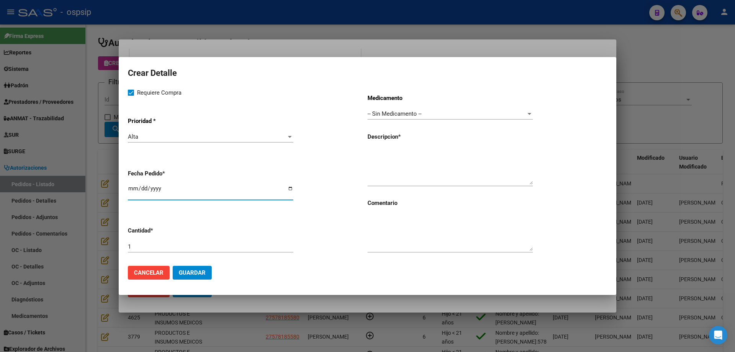
click at [131, 189] on input "[DATE]" at bounding box center [210, 191] width 165 height 12
type input "[DATE]"
click at [390, 154] on textarea at bounding box center [449, 167] width 165 height 36
click at [427, 150] on textarea "[PERSON_NAME]" at bounding box center [449, 167] width 165 height 36
type textarea "Sondas Nelaton 0,45mm x 33mm"
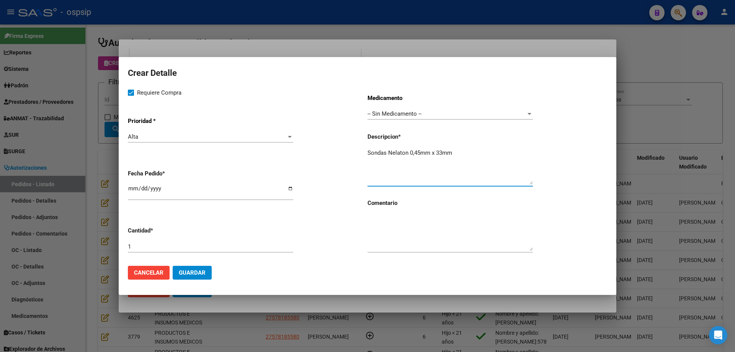
click at [184, 243] on input "1" at bounding box center [210, 246] width 165 height 7
type input "180"
click at [196, 274] on span "Guardar" at bounding box center [192, 272] width 27 height 7
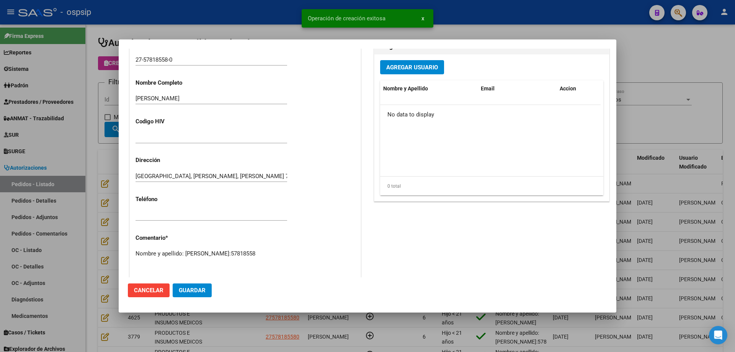
scroll to position [229, 0]
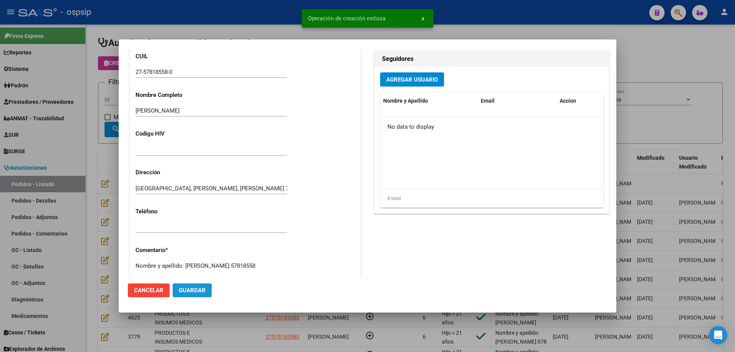
click at [204, 291] on span "Guardar" at bounding box center [192, 290] width 27 height 7
click at [109, 210] on div at bounding box center [367, 176] width 735 height 352
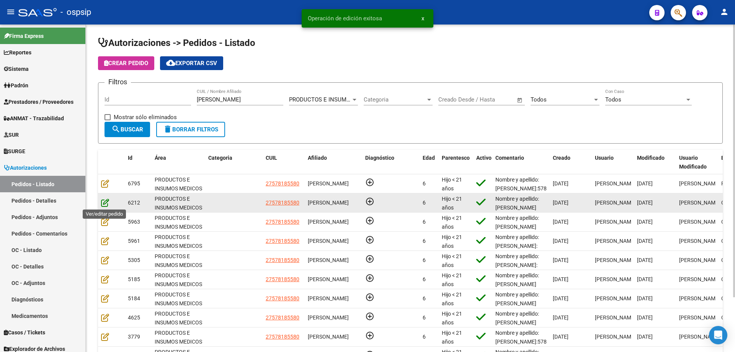
click at [106, 202] on icon at bounding box center [105, 202] width 8 height 8
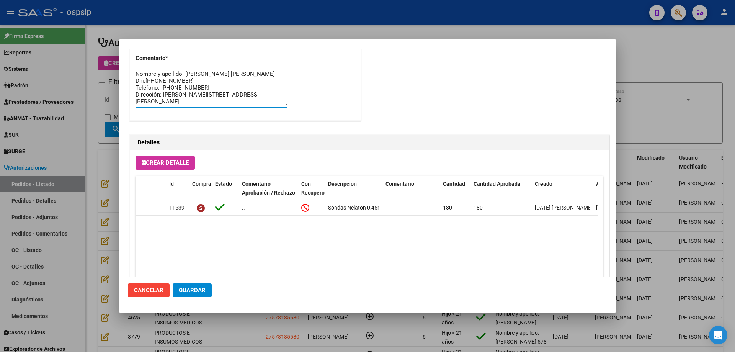
scroll to position [7, 0]
drag, startPoint x: 136, startPoint y: 86, endPoint x: 202, endPoint y: 113, distance: 71.7
click at [202, 113] on div "Nombre y apellido: [PERSON_NAME] [PERSON_NAME] Dni:[PHONE_NUMBER] Teléfono: [PH…" at bounding box center [212, 91] width 152 height 46
click at [110, 147] on div at bounding box center [367, 176] width 735 height 352
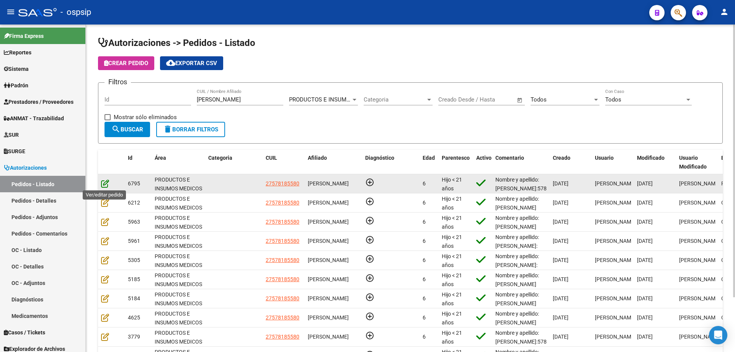
click at [107, 183] on icon at bounding box center [105, 183] width 8 height 8
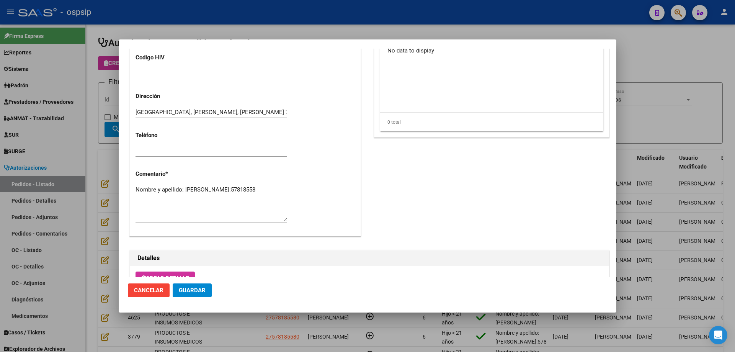
scroll to position [306, 0]
click at [215, 197] on textarea "Nombre y apellido: [PERSON_NAME]:57818558" at bounding box center [212, 202] width 152 height 36
paste textarea "Teléfono: [PHONE_NUMBER] Dirección: [PERSON_NAME] 712 [PERSON_NAME] Peso 23.6kg…"
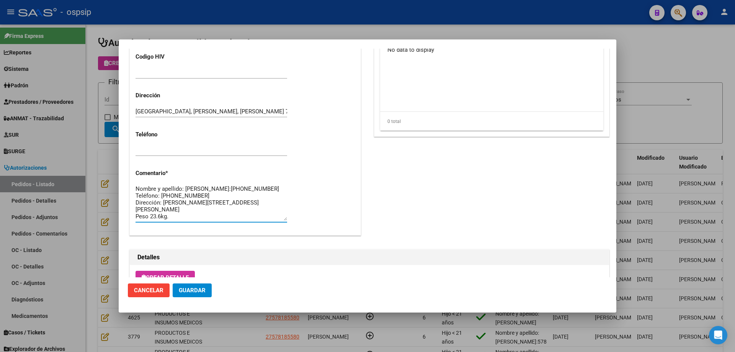
scroll to position [7, 0]
type textarea "Nombre y apellido: [PERSON_NAME]:[PHONE_NUMBER] Teléfono: [PHONE_NUMBER] Direcc…"
click at [185, 287] on span "Guardar" at bounding box center [192, 290] width 27 height 7
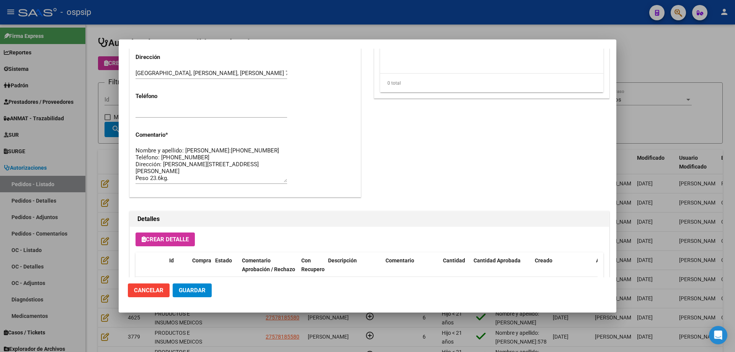
scroll to position [459, 0]
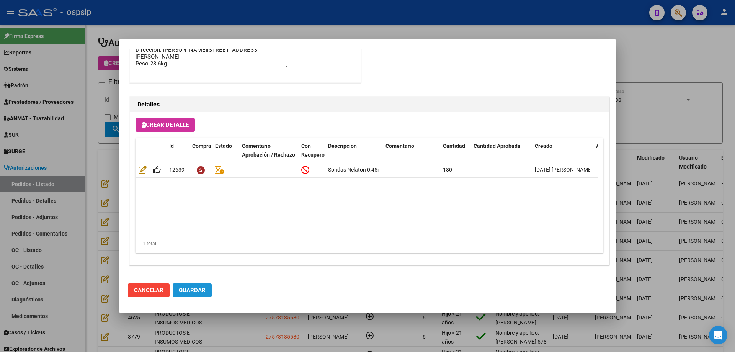
click at [206, 291] on button "Guardar" at bounding box center [192, 290] width 39 height 14
click at [194, 285] on button "Guardar" at bounding box center [192, 290] width 39 height 14
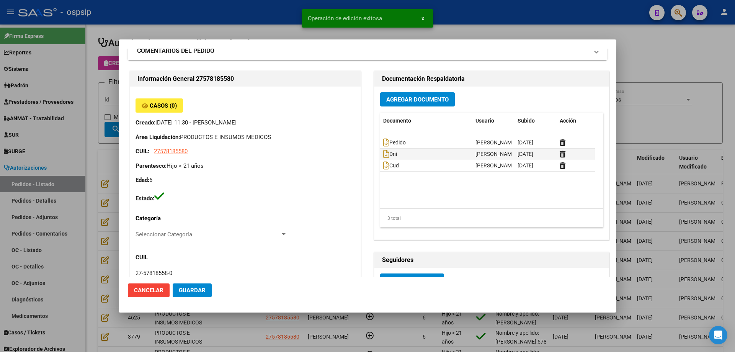
scroll to position [0, 0]
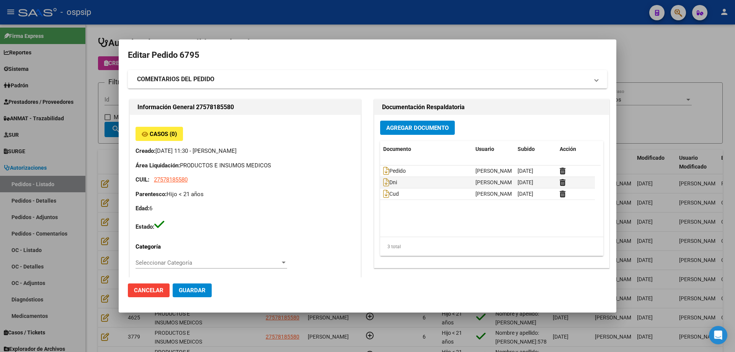
click at [124, 142] on mat-dialog-content "Editar Pedido 6795 COMENTARIOS DEL PEDIDO Escriba su comentario aquí. Enviar co…" at bounding box center [368, 163] width 498 height 229
click at [106, 134] on div at bounding box center [367, 176] width 735 height 352
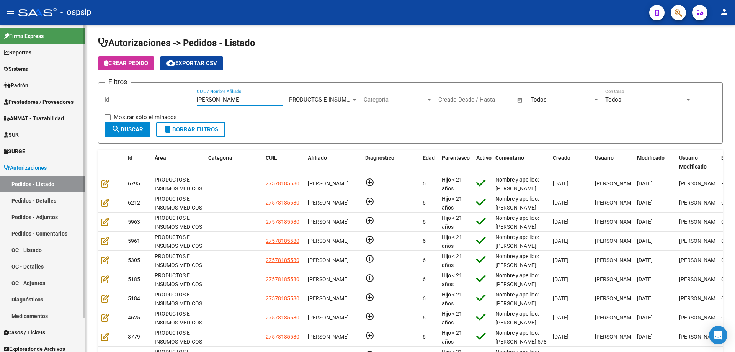
drag, startPoint x: 237, startPoint y: 101, endPoint x: 0, endPoint y: 71, distance: 238.8
click at [0, 71] on mat-sidenav-container "Firma Express Reportes Egresos Devengados Auditorías x Área Auditorías x Usuari…" at bounding box center [367, 187] width 735 height 327
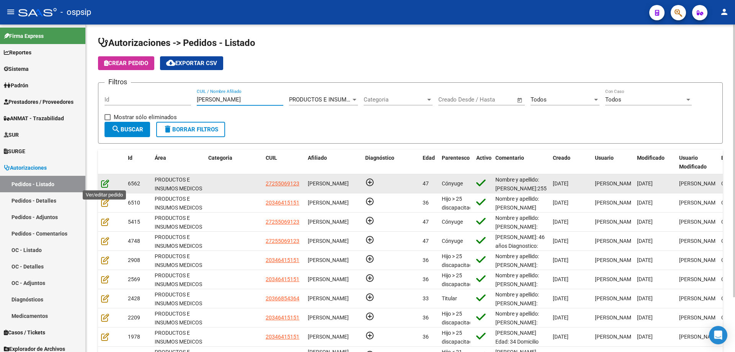
type input "[PERSON_NAME]"
click at [102, 185] on icon at bounding box center [105, 183] width 8 height 8
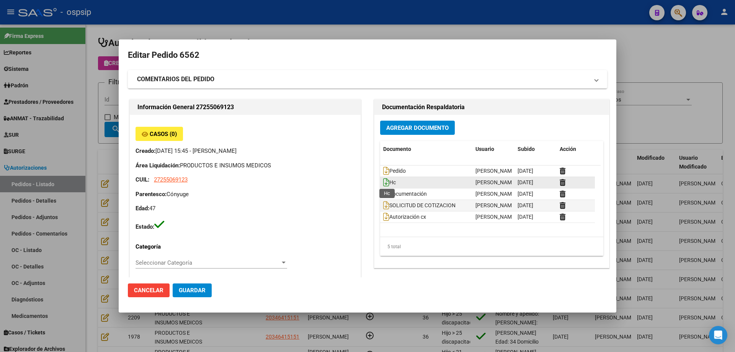
click at [384, 185] on icon at bounding box center [386, 182] width 6 height 8
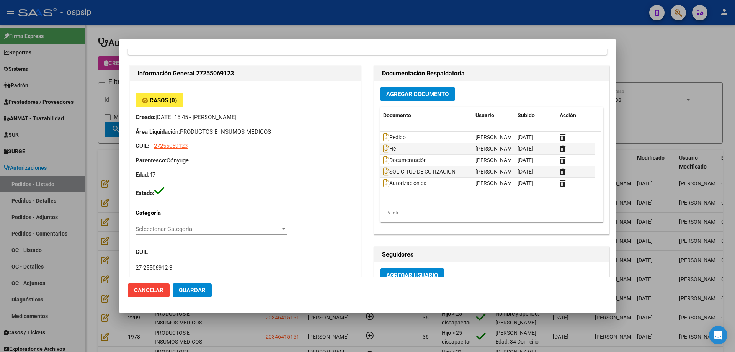
scroll to position [77, 0]
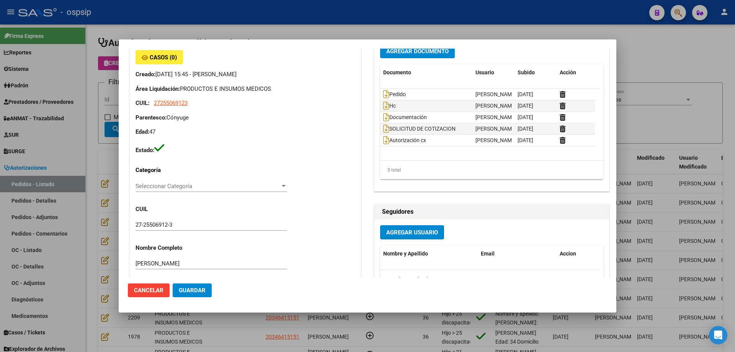
click at [109, 169] on div at bounding box center [367, 176] width 735 height 352
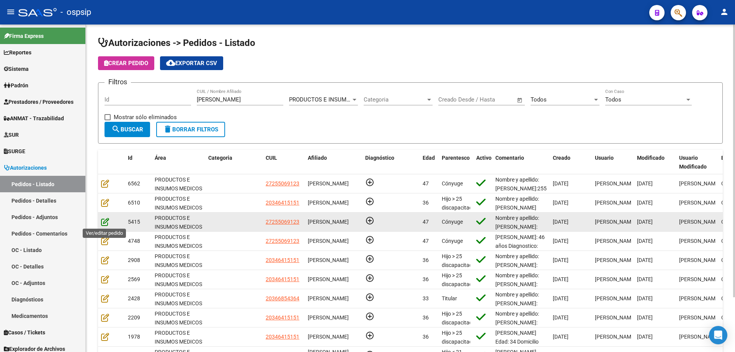
click at [104, 221] on icon at bounding box center [105, 221] width 8 height 8
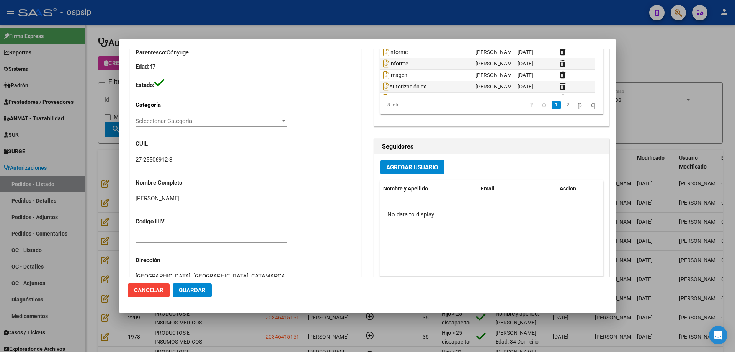
scroll to position [306, 0]
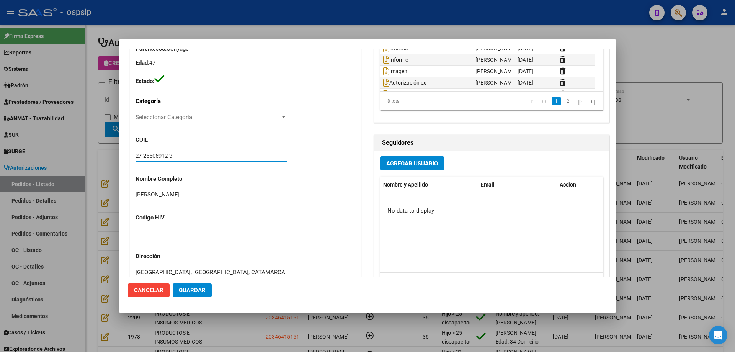
click at [160, 157] on input "27-25506912-3" at bounding box center [212, 155] width 152 height 7
click at [118, 55] on div at bounding box center [367, 176] width 735 height 352
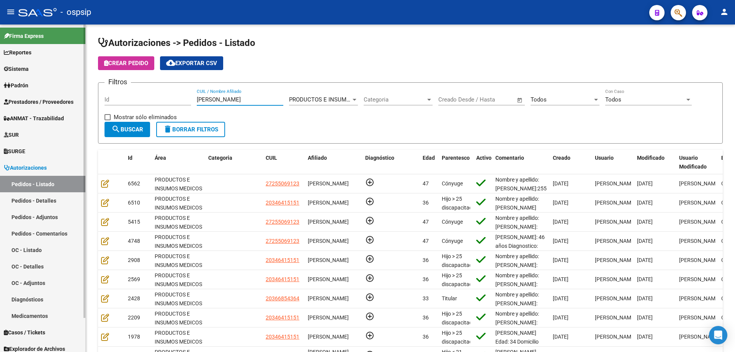
drag, startPoint x: 229, startPoint y: 100, endPoint x: 0, endPoint y: 77, distance: 230.1
click at [0, 87] on mat-sidenav-container "Firma Express Reportes Egresos Devengados Auditorías x Área Auditorías x Usuari…" at bounding box center [367, 187] width 735 height 327
paste input "25506912"
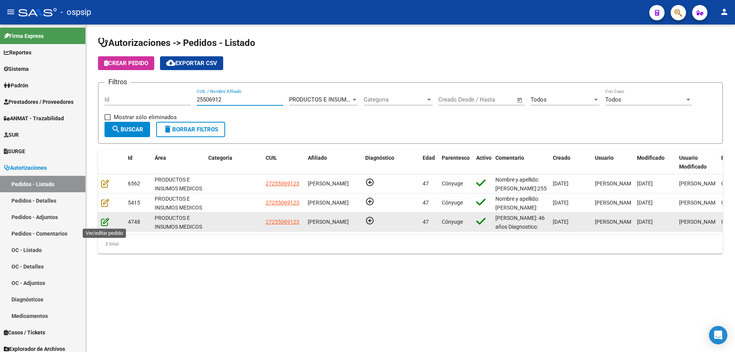
type input "25506912"
click at [104, 222] on icon at bounding box center [105, 221] width 8 height 8
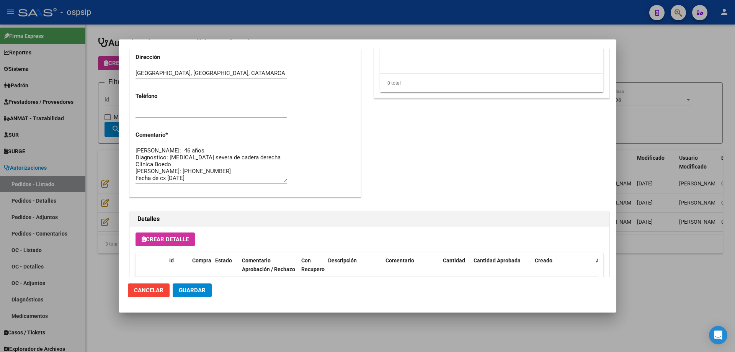
scroll to position [689, 0]
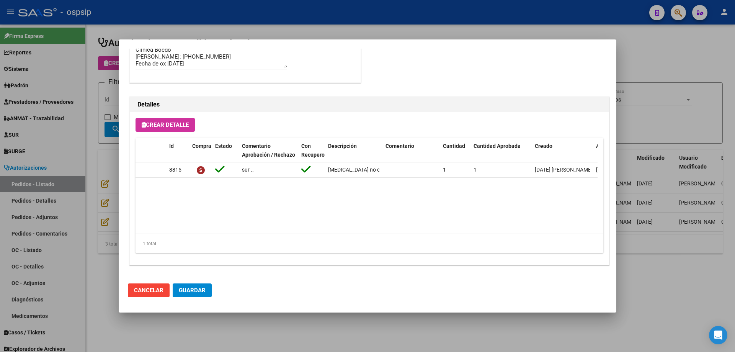
click at [62, 209] on div at bounding box center [367, 176] width 735 height 352
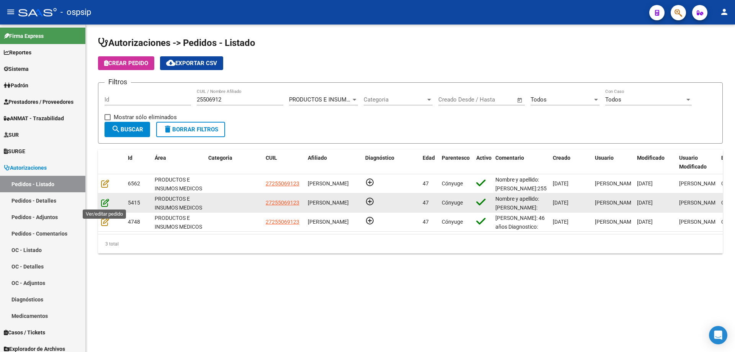
click at [104, 198] on icon at bounding box center [105, 202] width 8 height 8
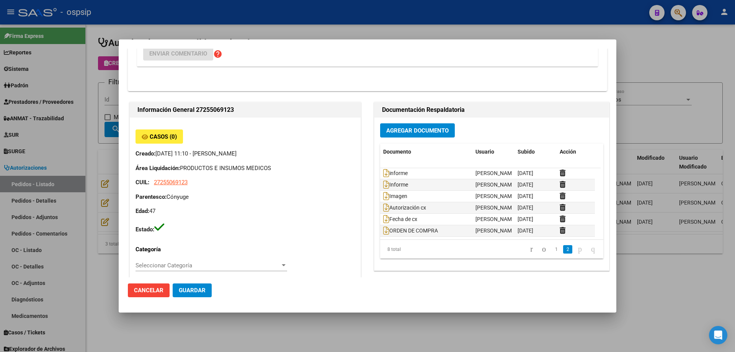
scroll to position [237, 0]
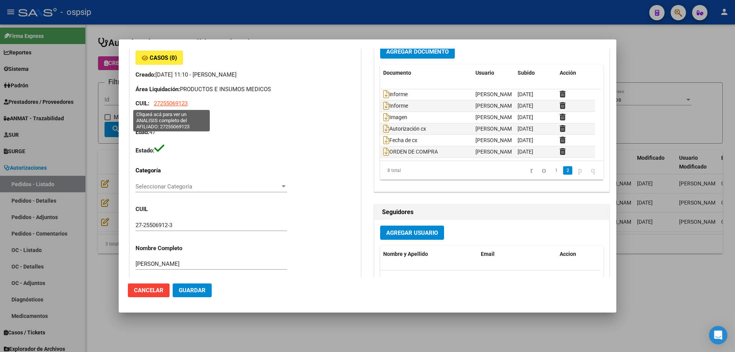
click at [180, 105] on span "27255069123" at bounding box center [171, 103] width 34 height 7
type textarea "27255069123"
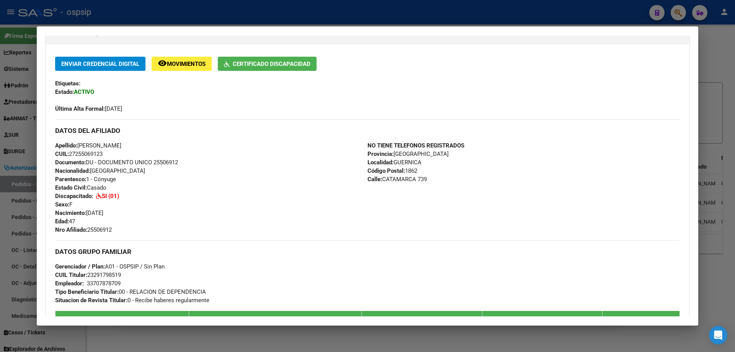
scroll to position [153, 0]
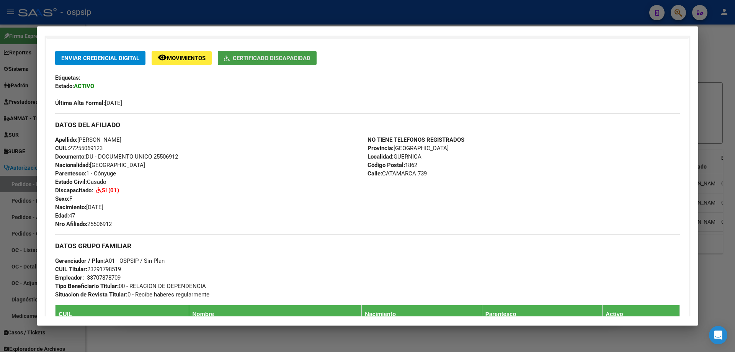
click at [287, 62] on button "Certificado Discapacidad" at bounding box center [267, 58] width 99 height 14
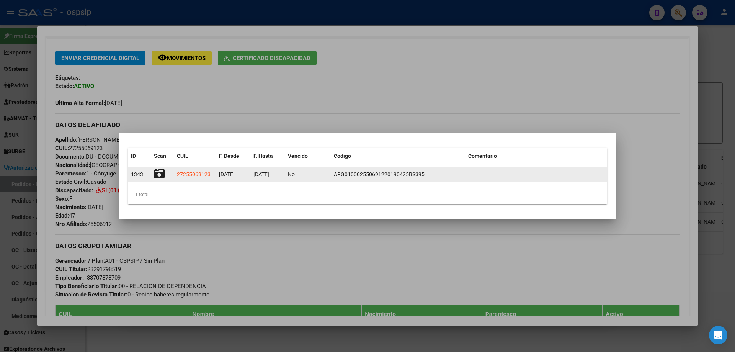
click at [157, 171] on icon at bounding box center [159, 173] width 11 height 11
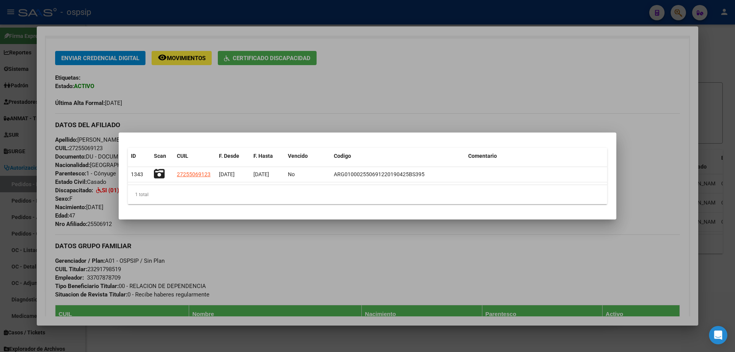
click at [67, 157] on div at bounding box center [367, 176] width 735 height 352
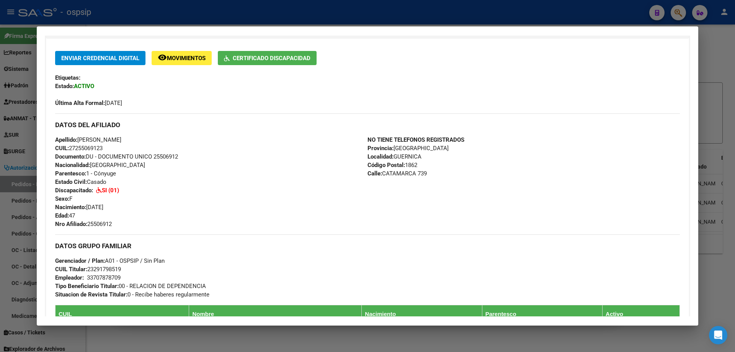
click at [32, 134] on div at bounding box center [367, 176] width 735 height 352
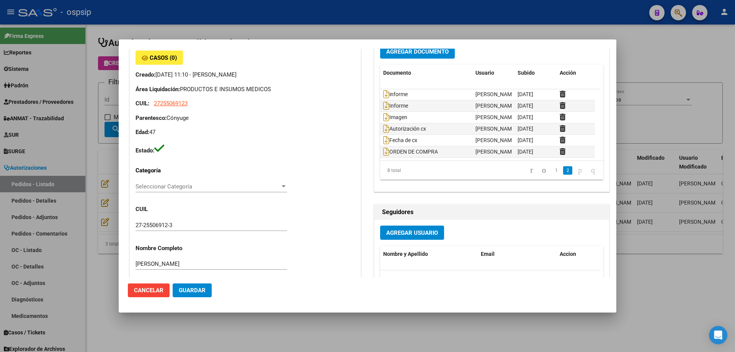
click at [59, 143] on div at bounding box center [367, 176] width 735 height 352
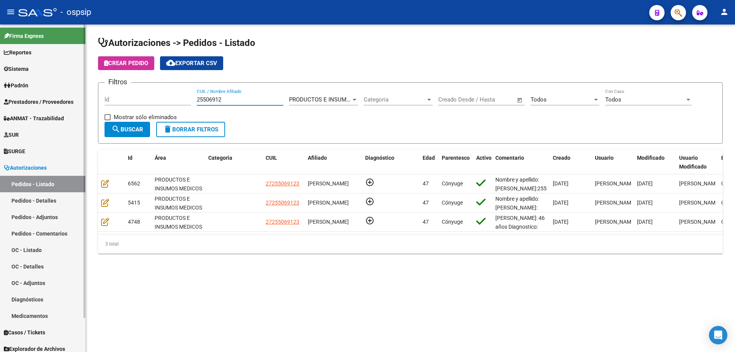
drag, startPoint x: 225, startPoint y: 101, endPoint x: 10, endPoint y: 70, distance: 217.3
click at [10, 70] on mat-sidenav-container "Firma Express Reportes Egresos Devengados Auditorías x Área Auditorías x Usuari…" at bounding box center [367, 187] width 735 height 327
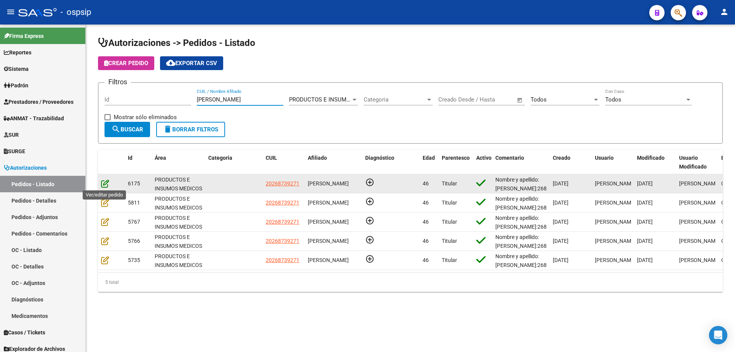
type input "[PERSON_NAME]"
click at [105, 184] on icon at bounding box center [105, 183] width 8 height 8
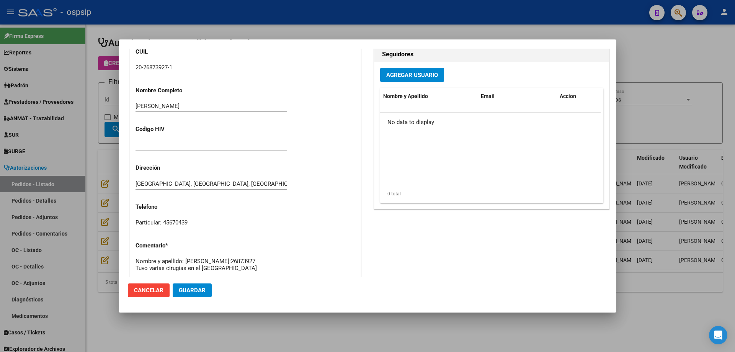
scroll to position [230, 0]
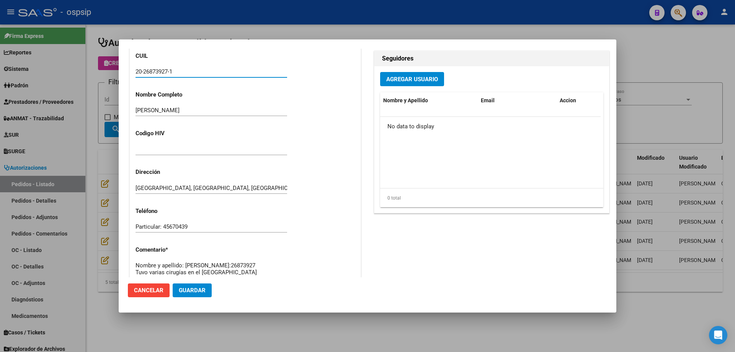
drag, startPoint x: 183, startPoint y: 70, endPoint x: 125, endPoint y: 78, distance: 59.0
click at [125, 78] on mat-dialog-content "Editar Pedido 6175 COMENTARIOS DEL PEDIDO Escriba su comentario aquí. Enviar co…" at bounding box center [368, 163] width 498 height 229
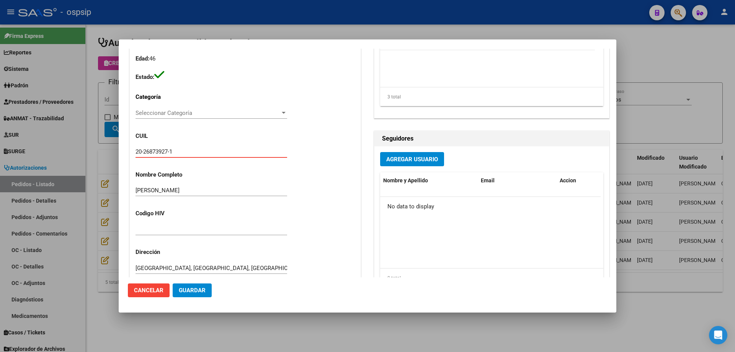
scroll to position [77, 0]
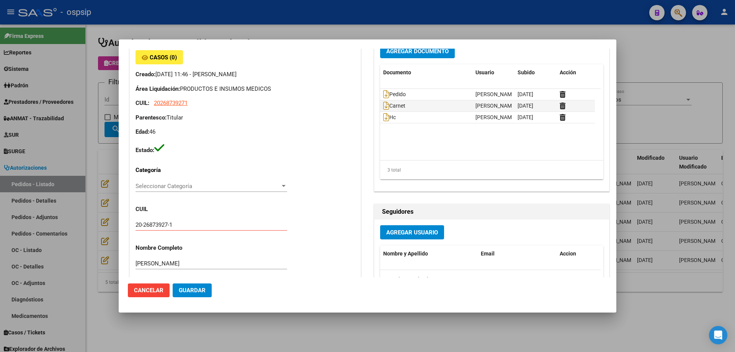
click at [105, 113] on div at bounding box center [367, 176] width 735 height 352
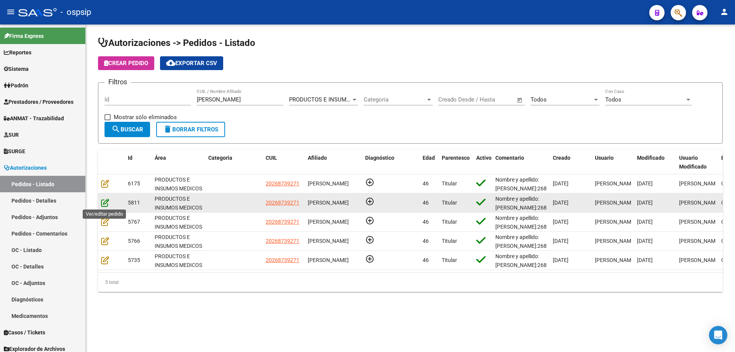
click at [106, 202] on icon at bounding box center [105, 202] width 8 height 8
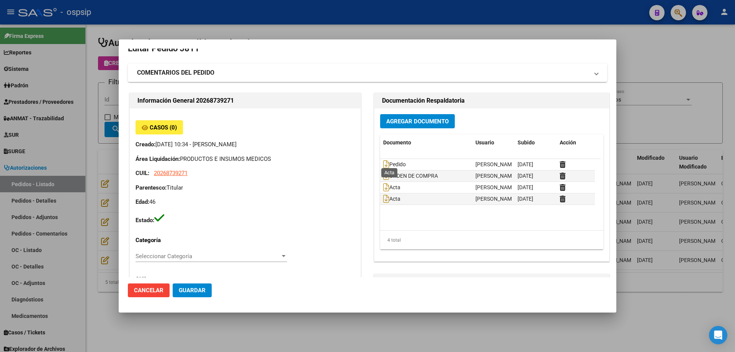
scroll to position [0, 0]
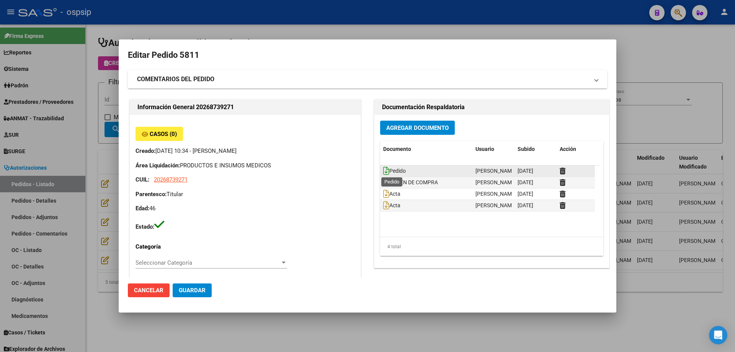
click at [384, 170] on icon at bounding box center [386, 171] width 6 height 8
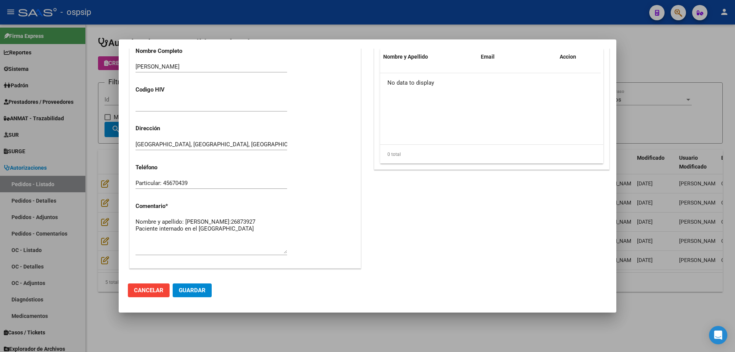
scroll to position [345, 0]
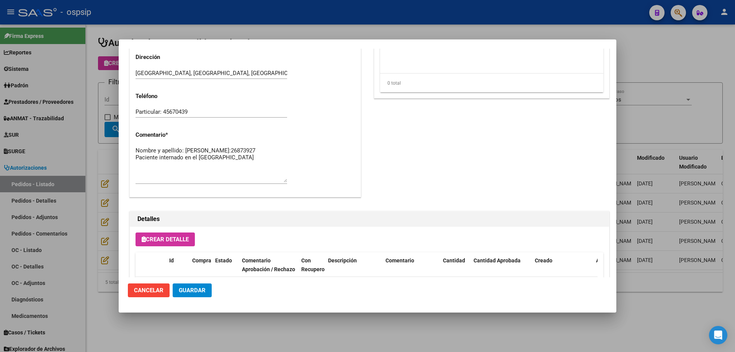
click at [164, 160] on textarea "Nombre y apellido: [PERSON_NAME]:26873927 Paciente internado en el [GEOGRAPHIC_…" at bounding box center [212, 164] width 152 height 36
